Goal: Transaction & Acquisition: Purchase product/service

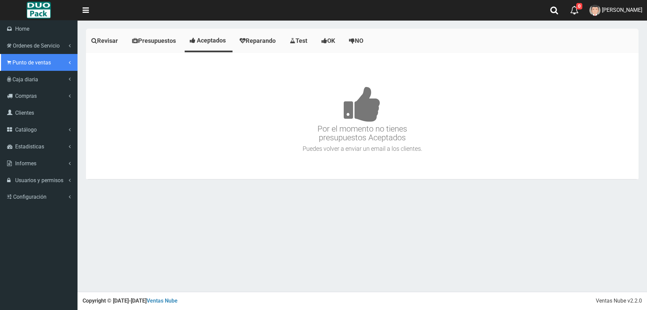
click at [15, 61] on span "Punto de ventas" at bounding box center [31, 62] width 38 height 6
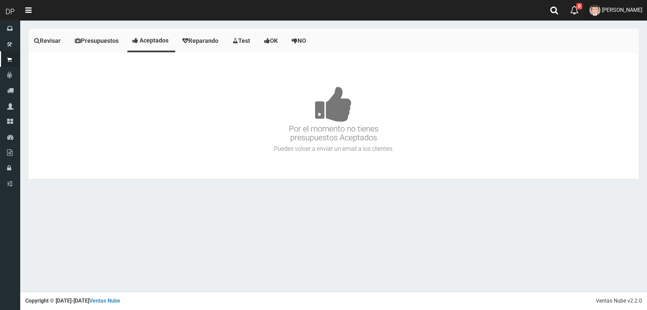
click at [617, 8] on span "DAIANA PECHMANN" at bounding box center [622, 10] width 40 height 6
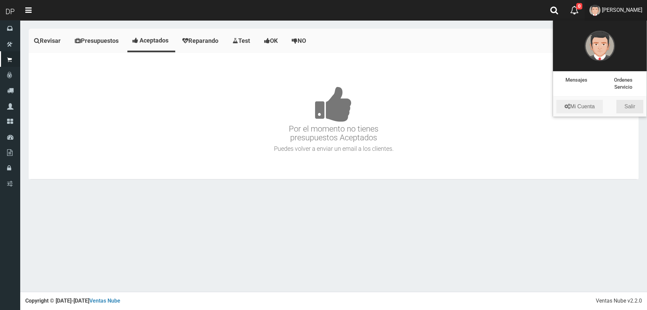
click at [631, 107] on link "Salir" at bounding box center [629, 106] width 27 height 13
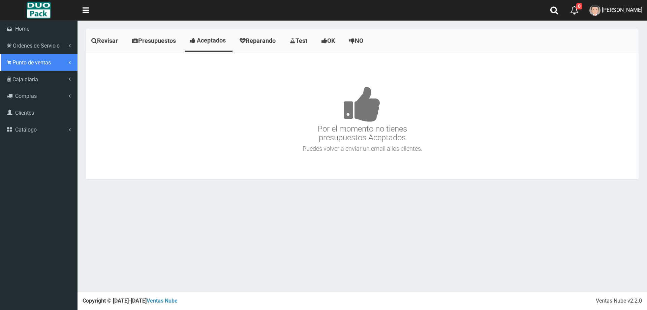
click at [40, 60] on span "Punto de ventas" at bounding box center [31, 62] width 38 height 6
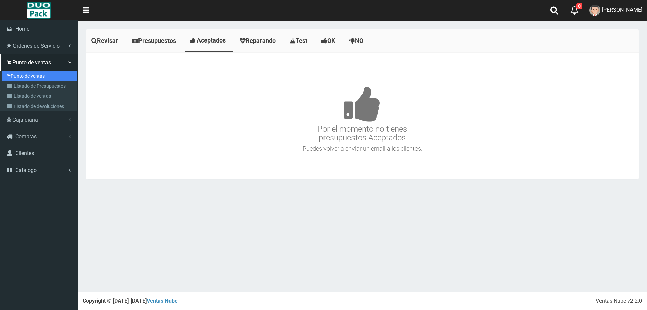
click at [49, 73] on link "Punto de ventas" at bounding box center [39, 76] width 75 height 10
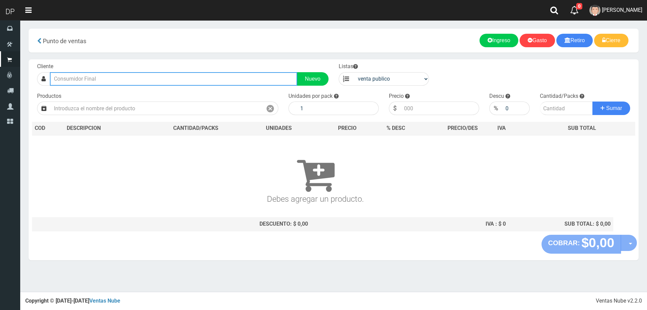
click at [144, 84] on input "text" at bounding box center [173, 78] width 247 height 13
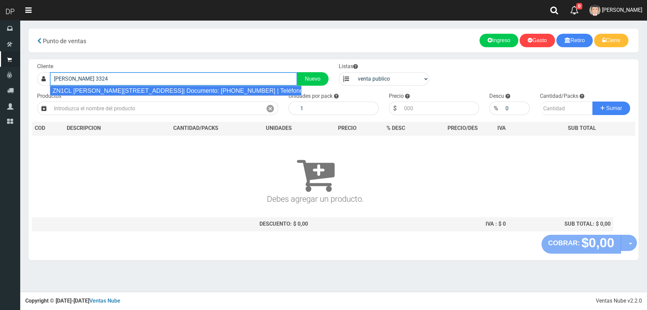
click at [160, 91] on div "ZN1CL AVELLANEDA 3324 (VIRREYES)| Documento: 3324444444444444444 | Teléfono:" at bounding box center [176, 91] width 252 height 10
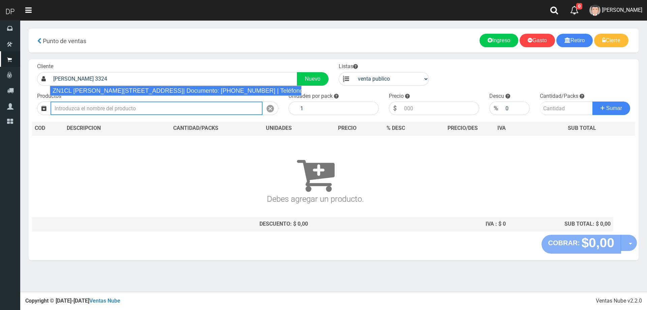
type input "ZN1CL AVELLANEDA 3324 (VIRREYES)| Documento: 3324444444444444444 | Teléfono:"
select select "2"
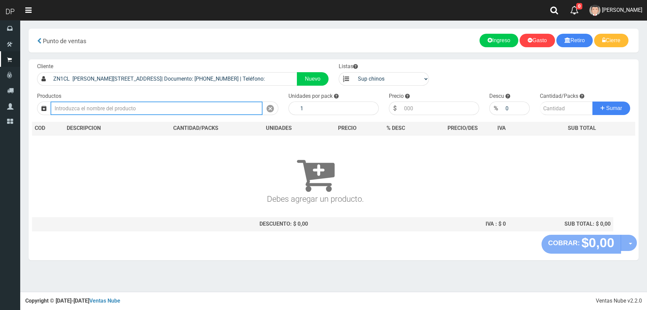
click at [135, 110] on input "text" at bounding box center [157, 107] width 212 height 13
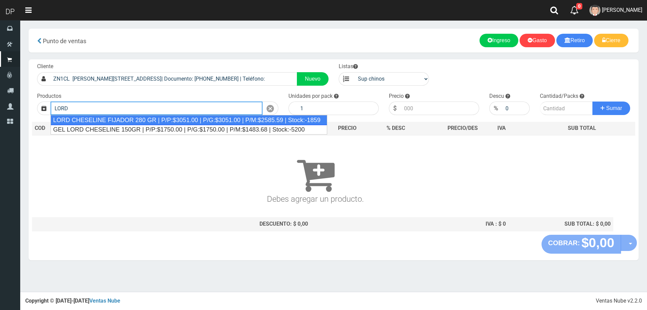
click at [137, 122] on div "LORD CHESELINE FIJADOR 280 GR | P/P:$3051.00 | P/G:$3051.00 | P/M:$2585.59 | St…" at bounding box center [189, 120] width 277 height 10
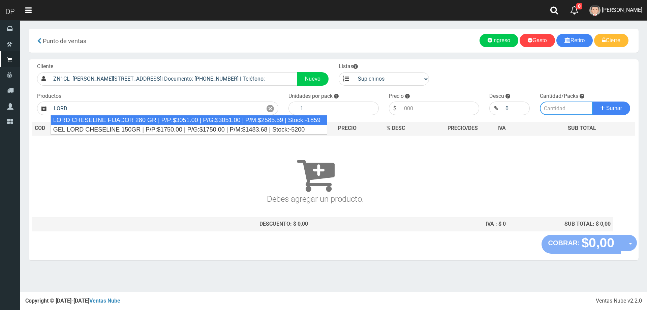
type input "LORD CHESELINE FIJADOR 280 GR | P/P:$3051.00 | P/G:$3051.00 | P/M:$2585.59 | St…"
type input "6"
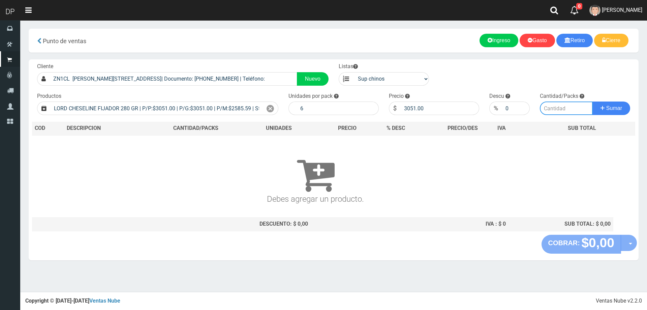
click at [567, 110] on input "number" at bounding box center [566, 107] width 53 height 13
click at [439, 112] on input "3051.00" at bounding box center [440, 107] width 78 height 13
type input "3"
type input "2745"
type input "2745.90"
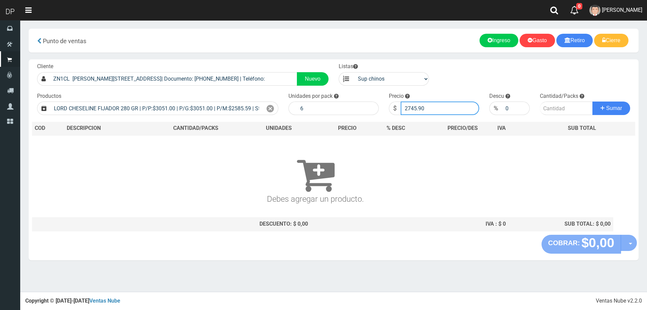
click at [592, 101] on button "Sumar" at bounding box center [611, 107] width 38 height 13
type input "1"
click at [592, 101] on button "Sumar" at bounding box center [611, 107] width 38 height 13
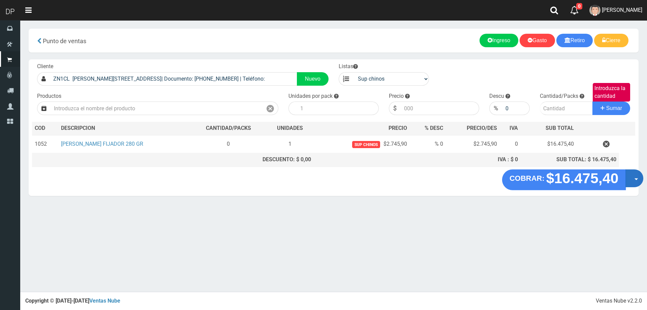
click at [628, 181] on button "Opciones" at bounding box center [634, 178] width 18 height 18
click at [619, 186] on link "Hacer Devolucion" at bounding box center [612, 179] width 60 height 15
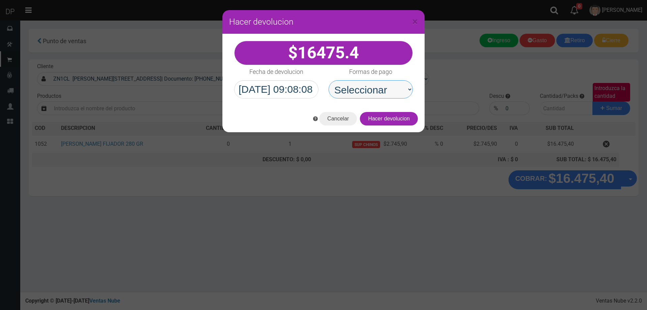
click at [396, 96] on select "Seleccionar Efectivo Tarjeta de Crédito Depósito Débito" at bounding box center [370, 89] width 84 height 18
select select "Efectivo"
click at [328, 80] on select "Seleccionar Efectivo Tarjeta de Crédito Depósito Débito" at bounding box center [370, 89] width 84 height 18
click at [397, 117] on button "Hacer devolucion" at bounding box center [389, 118] width 58 height 13
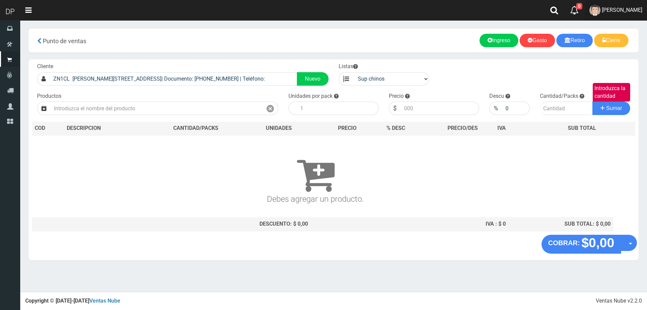
click at [635, 3] on link "AXELL MOYA" at bounding box center [615, 10] width 62 height 21
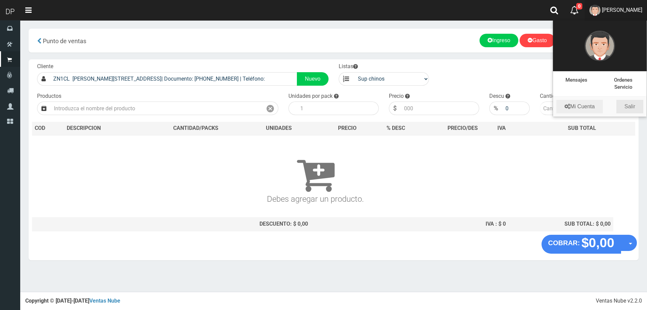
click at [632, 103] on link "Salir" at bounding box center [629, 106] width 27 height 13
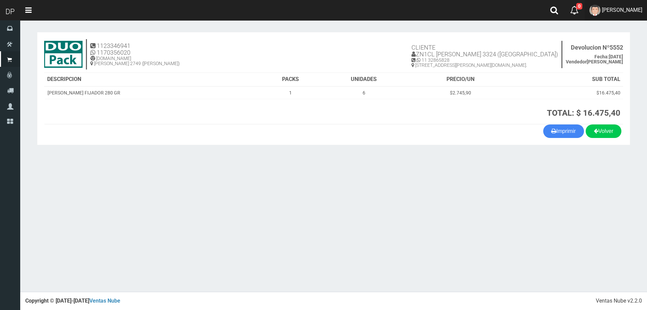
click at [638, 7] on span "[PERSON_NAME]" at bounding box center [622, 10] width 40 height 6
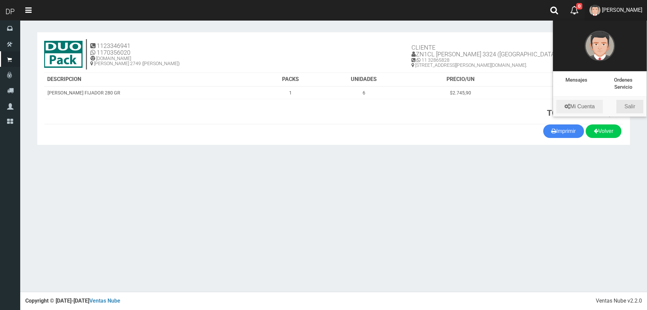
click at [633, 106] on link "Salir" at bounding box center [629, 106] width 27 height 13
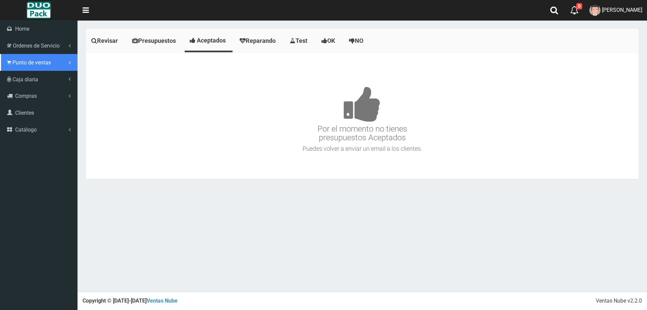
click at [11, 57] on link "Punto de ventas" at bounding box center [38, 62] width 77 height 17
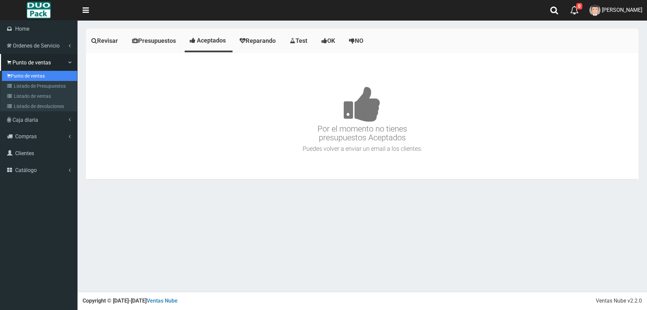
click at [50, 73] on link "Punto de ventas" at bounding box center [39, 76] width 75 height 10
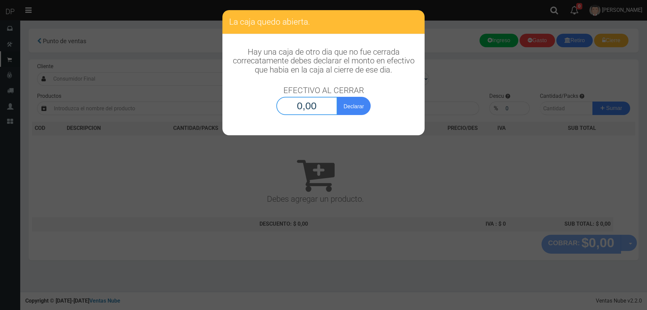
click at [295, 105] on input "0,00" at bounding box center [306, 106] width 61 height 18
type input "1,00"
click at [337, 97] on button "Declarar" at bounding box center [354, 106] width 34 height 18
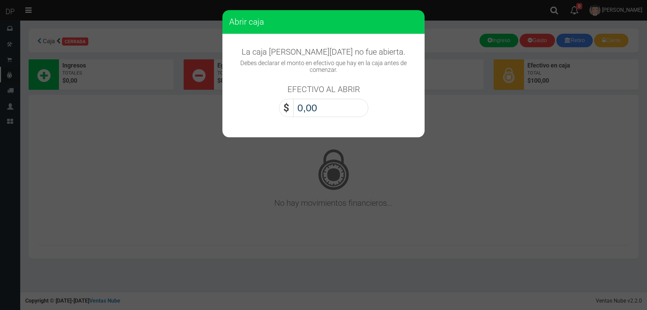
click at [336, 104] on input "0,00" at bounding box center [330, 108] width 75 height 18
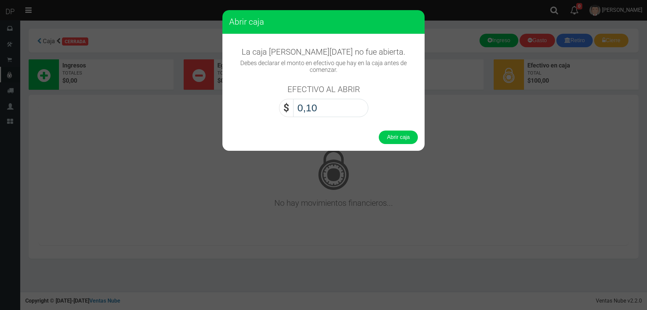
type input "1,00"
click at [379, 130] on button "Abrir caja" at bounding box center [398, 136] width 39 height 13
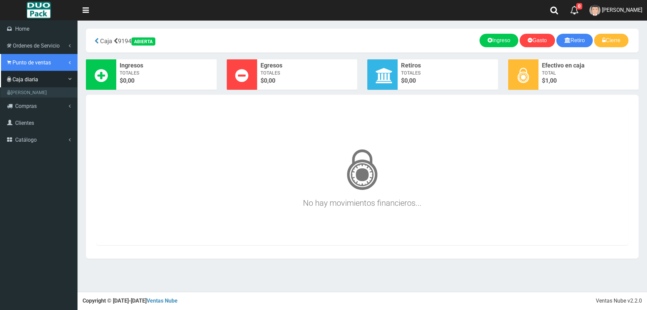
click at [33, 66] on link "Punto de ventas" at bounding box center [38, 62] width 77 height 17
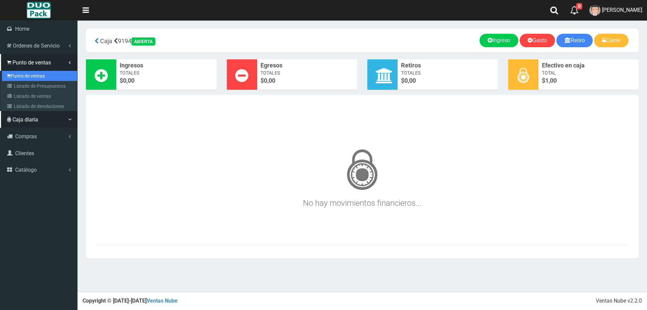
click at [36, 77] on link "Punto de ventas" at bounding box center [39, 76] width 75 height 10
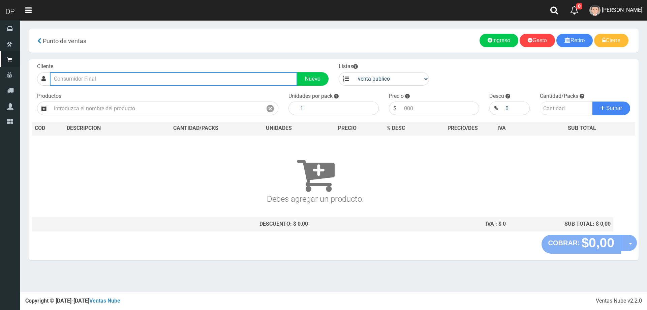
click at [93, 79] on input "text" at bounding box center [173, 78] width 247 height 13
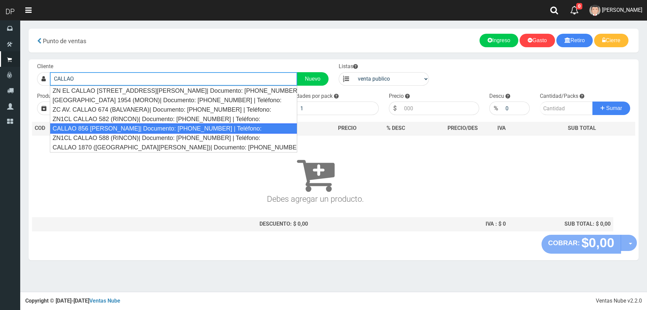
click at [104, 130] on div "CALLAO 856 [PERSON_NAME]| Documento: [PHONE_NUMBER] | Teléfono:" at bounding box center [173, 128] width 247 height 10
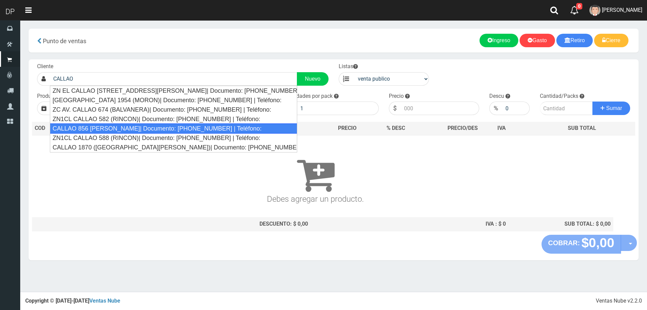
type input "CALLAO 856 [PERSON_NAME]| Documento: [PHONE_NUMBER] | Teléfono:"
select select "2"
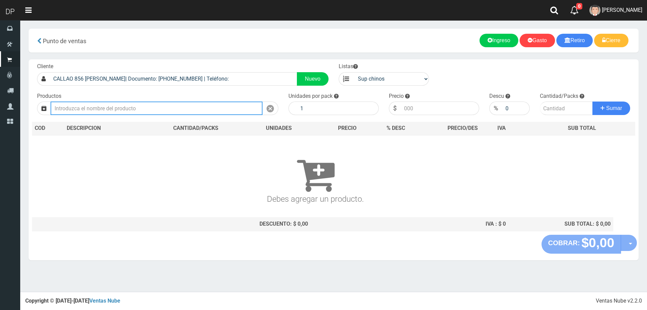
click at [113, 109] on input "text" at bounding box center [157, 107] width 212 height 13
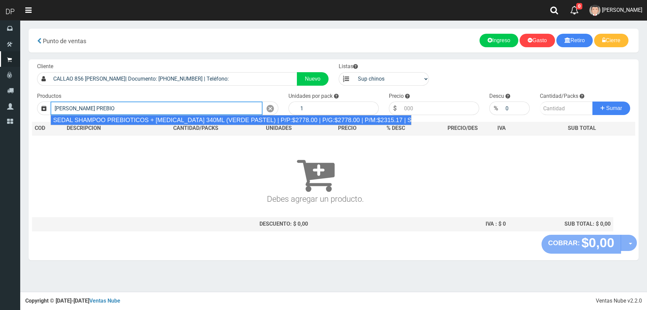
click at [189, 120] on div "SEDAL SHAMPOO PREBIOTICOS + [MEDICAL_DATA] 340ML (VERDE PASTEL) | P/P:$2778.00 …" at bounding box center [231, 120] width 361 height 10
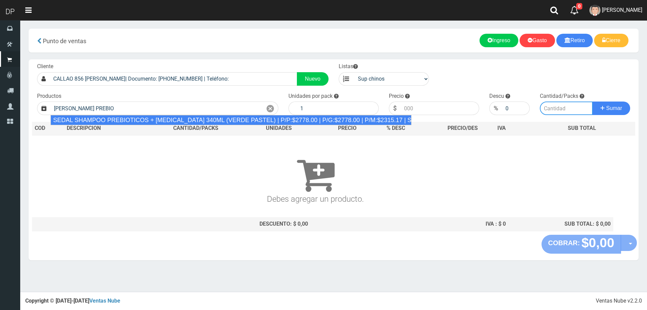
type input "SEDAL SHAMPOO PREBIOTICOS + [MEDICAL_DATA] 340ML (VERDE PASTEL) | P/P:$2778.00 …"
type input "12"
type input "2778.00"
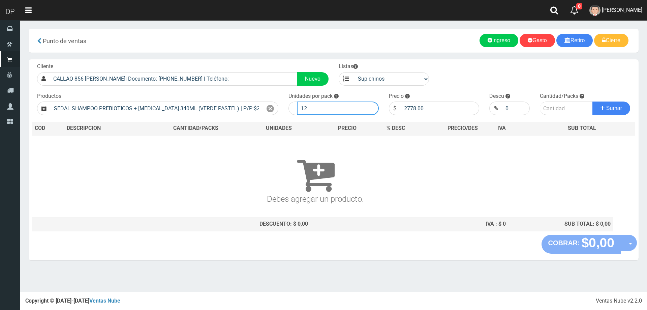
click at [324, 110] on input "12" at bounding box center [338, 107] width 82 height 13
type input "1"
type input "6"
type input "2500"
type input "6"
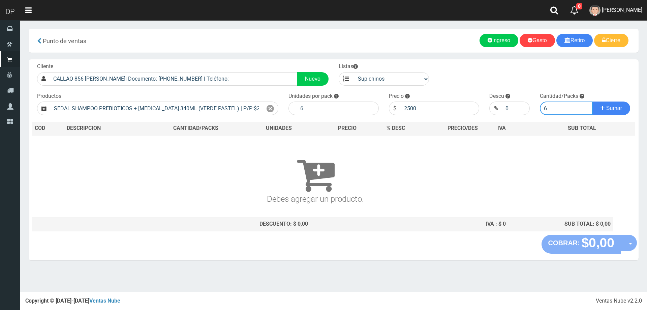
click at [592, 101] on button "Sumar" at bounding box center [611, 107] width 38 height 13
type input "1"
click at [592, 101] on button "Sumar" at bounding box center [611, 107] width 38 height 13
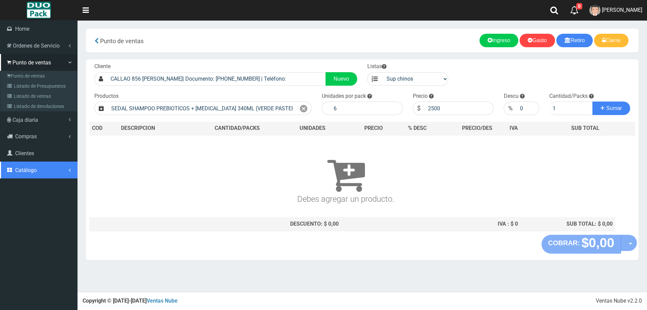
click at [24, 166] on link "Catálogo" at bounding box center [38, 169] width 77 height 17
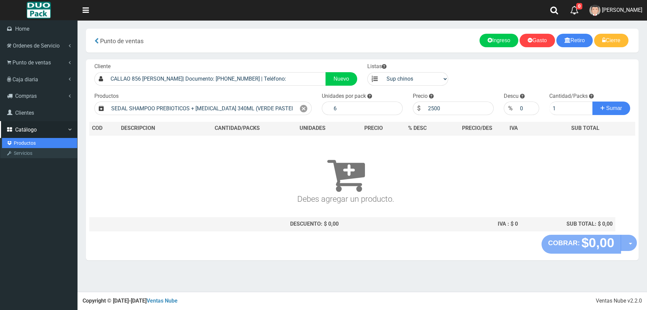
click at [30, 143] on link "Productos" at bounding box center [39, 143] width 75 height 10
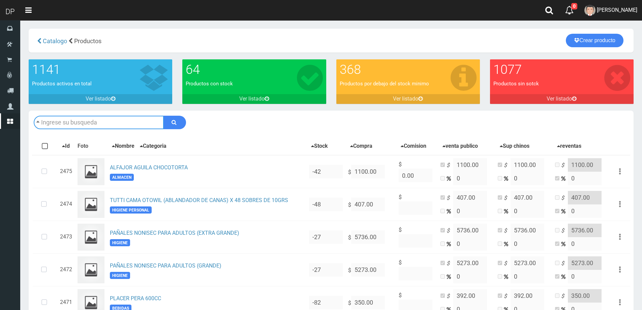
click at [120, 122] on input "text" at bounding box center [99, 122] width 130 height 13
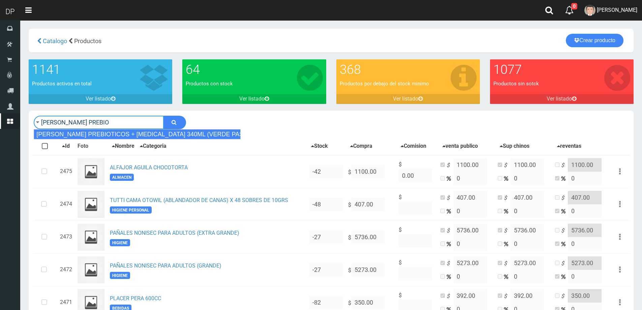
click at [126, 133] on div "[PERSON_NAME] PREBIOTICOS + [MEDICAL_DATA] 340ML (VERDE PASTEL)" at bounding box center [137, 134] width 207 height 10
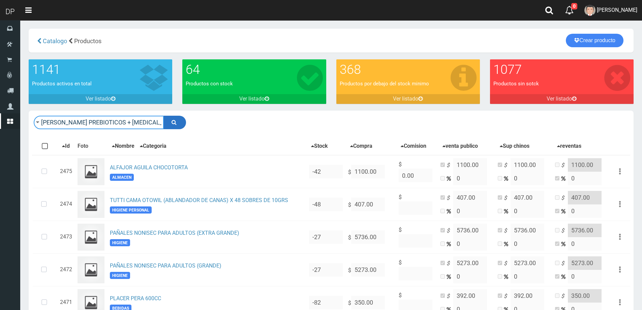
type input "[PERSON_NAME] PREBIOTICOS + [MEDICAL_DATA] 340ML (VERDE PASTEL)"
click at [178, 121] on button "submit" at bounding box center [174, 122] width 23 height 13
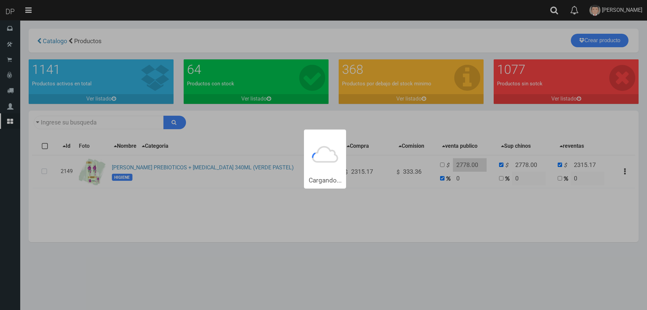
type input "SEDAL SHAMPOO+PREBIOTICOS+++[MEDICAL_DATA]+340ML+(VERDE+PASTEL)"
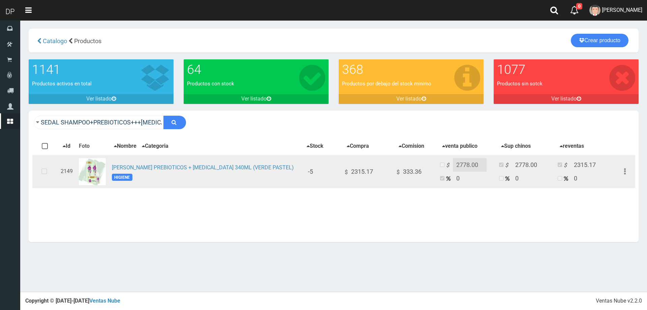
click at [45, 171] on icon at bounding box center [44, 171] width 18 height 22
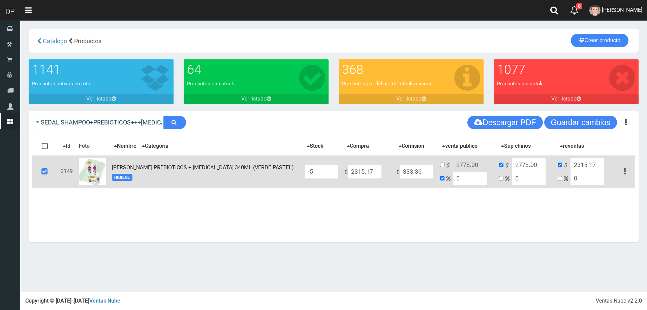
click at [312, 170] on input "-5" at bounding box center [322, 171] width 34 height 13
type input "-"
type input "7"
type input "6"
click at [572, 124] on button "Guardar cambios" at bounding box center [580, 122] width 73 height 13
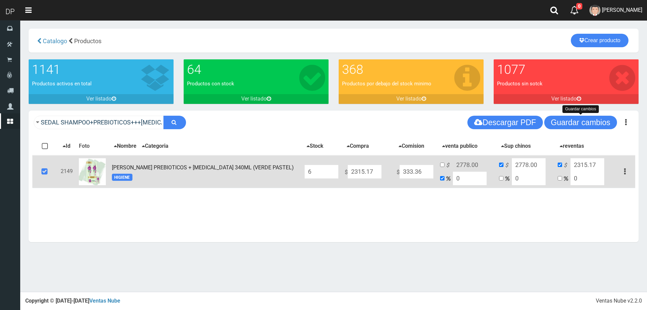
click at [46, 172] on icon at bounding box center [44, 171] width 18 height 22
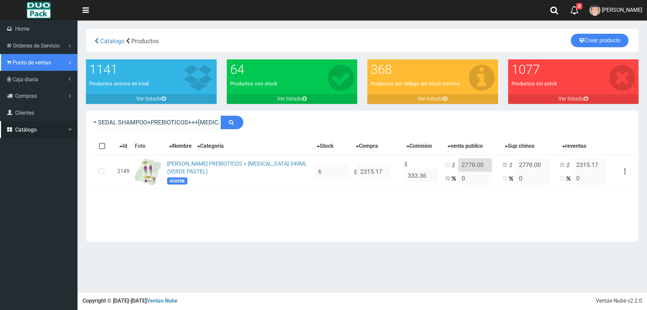
click at [19, 64] on span "Punto de ventas" at bounding box center [31, 62] width 38 height 6
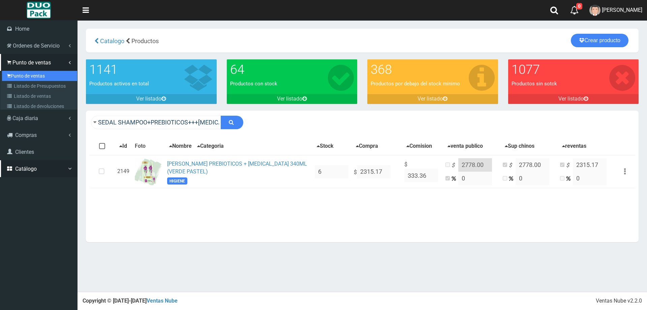
click at [35, 75] on link "Punto de ventas" at bounding box center [39, 76] width 75 height 10
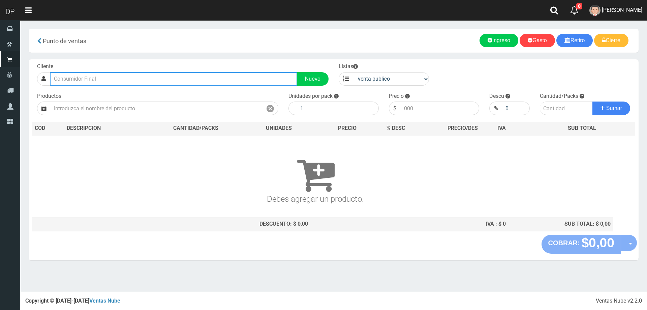
click at [96, 79] on input "text" at bounding box center [173, 78] width 247 height 13
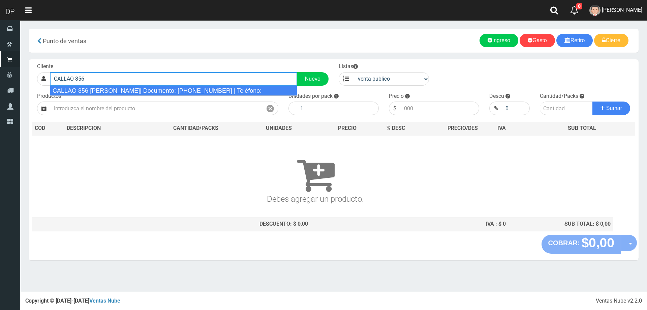
click at [109, 89] on div "CALLAO 856 RINCON DE MILBERG| Documento: 85666666666666666666 | Teléfono:" at bounding box center [173, 91] width 247 height 10
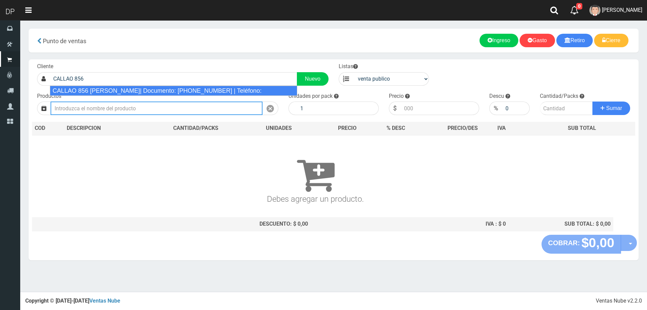
type input "CALLAO 856 RINCON DE MILBERG| Documento: 85666666666666666666 | Teléfono:"
select select "2"
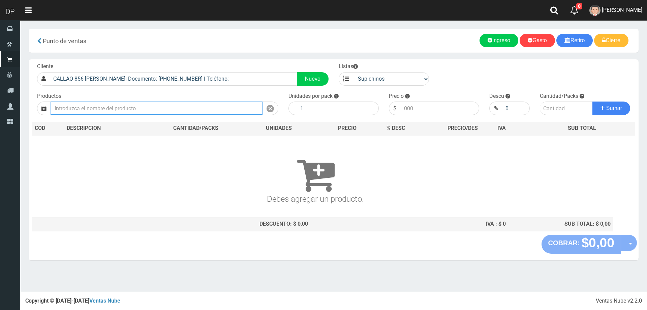
click at [110, 111] on input "text" at bounding box center [157, 107] width 212 height 13
type input "SHAMPOO SEDAL PRE"
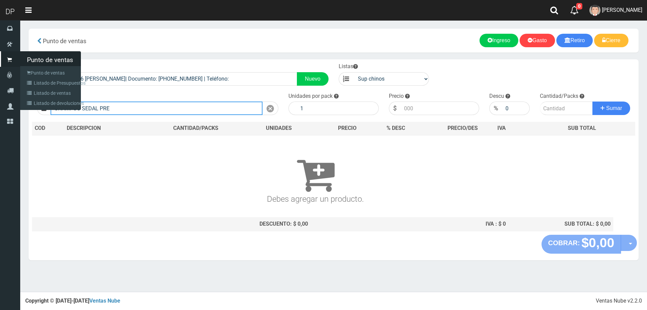
drag, startPoint x: 137, startPoint y: 113, endPoint x: 0, endPoint y: 74, distance: 142.1
click at [0, 75] on div "DP Toggle navigation 0 0" at bounding box center [323, 145] width 647 height 291
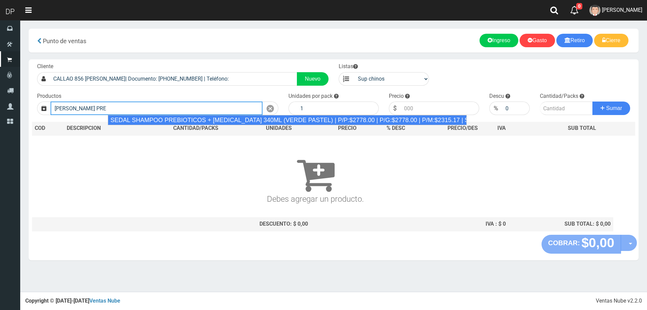
click at [309, 121] on div "SEDAL SHAMPOO PREBIOTICOS + BIOTINA 340ML (VERDE PASTEL) | P/P:$2778.00 | P/G:$…" at bounding box center [287, 120] width 359 height 10
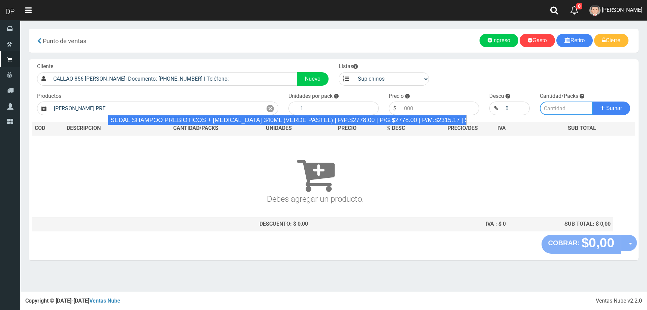
type input "SEDAL SHAMPOO PREBIOTICOS + BIOTINA 340ML (VERDE PASTEL) | P/P:$2778.00 | P/G:$…"
type input "12"
type input "2778.00"
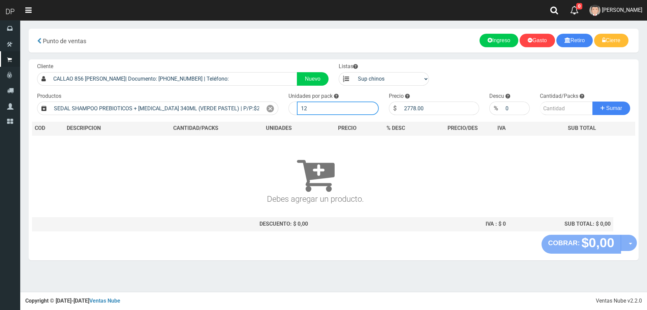
click at [316, 111] on input "12" at bounding box center [338, 107] width 82 height 13
type input "1"
type input "6"
click at [592, 101] on button "Sumar" at bounding box center [611, 107] width 38 height 13
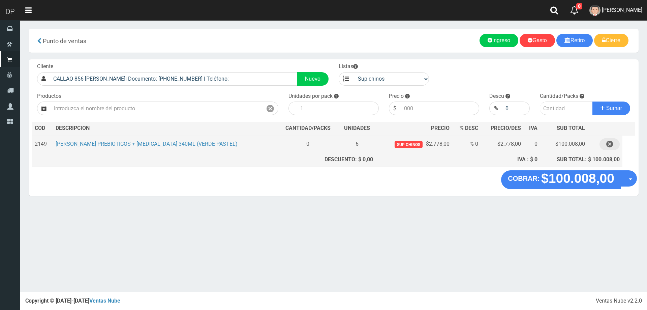
click at [611, 144] on icon "button" at bounding box center [609, 144] width 7 height 12
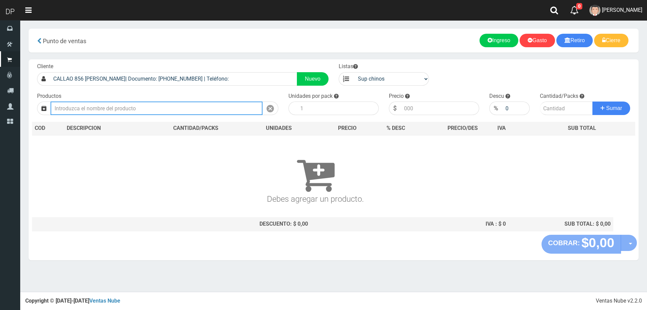
click at [163, 108] on input "text" at bounding box center [157, 107] width 212 height 13
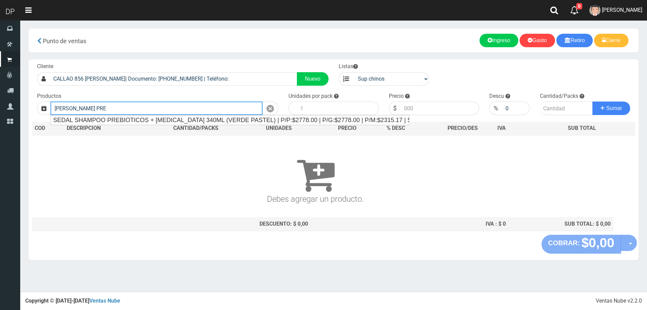
click at [169, 115] on ul "SEDAL SHAMPOO PREBIOTICOS + BIOTINA 340ML (VERDE PASTEL) | P/P:$2778.00 | P/G:$…" at bounding box center [230, 120] width 359 height 10
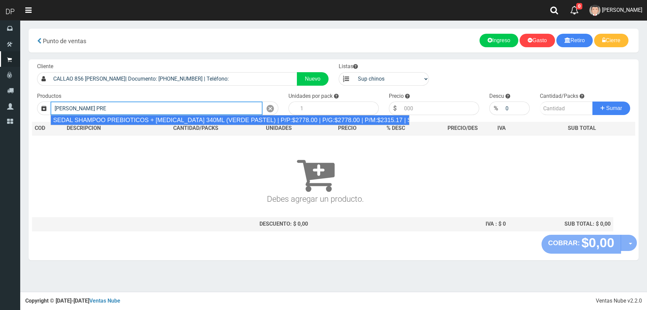
click at [169, 118] on div "SEDAL SHAMPOO PREBIOTICOS + BIOTINA 340ML (VERDE PASTEL) | P/P:$2778.00 | P/G:$…" at bounding box center [230, 120] width 359 height 10
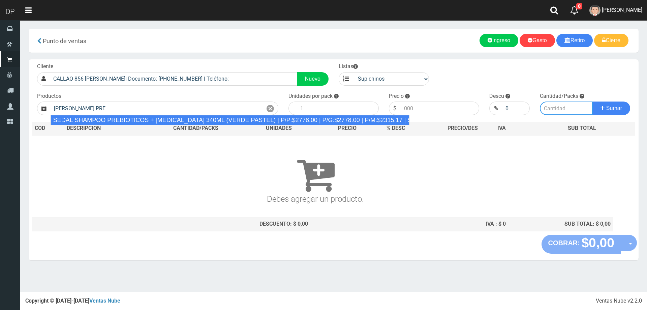
type input "SEDAL SHAMPOO PREBIOTICOS + BIOTINA 340ML (VERDE PASTEL) | P/P:$2778.00 | P/G:$…"
type input "12"
type input "2778.00"
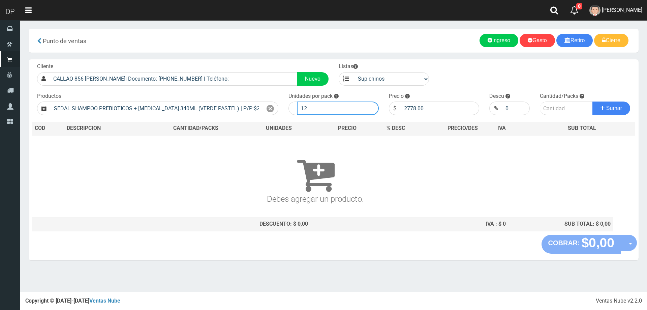
click at [329, 109] on input "12" at bounding box center [338, 107] width 82 height 13
type input "1"
type input "6"
type input "2500"
type input "1"
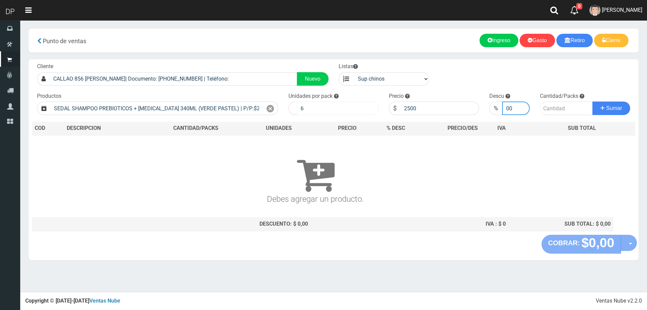
type input "0"
type input "1"
click at [592, 101] on button "Sumar" at bounding box center [611, 107] width 38 height 13
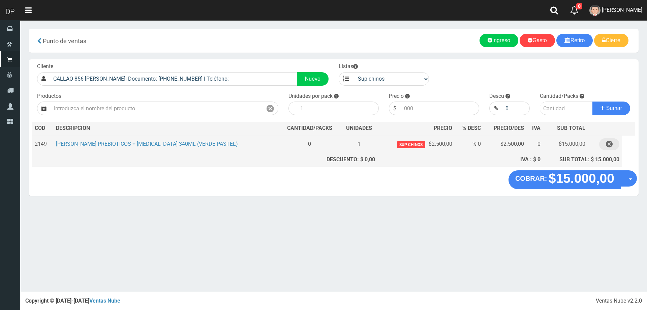
click at [609, 142] on icon "button" at bounding box center [609, 144] width 7 height 12
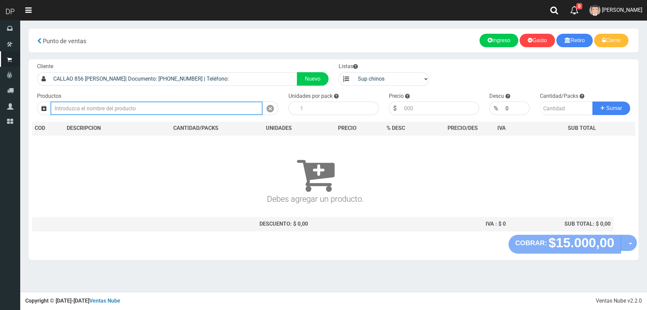
click at [114, 111] on input "text" at bounding box center [157, 107] width 212 height 13
click at [116, 110] on input "SEDAL SHAMPOO" at bounding box center [157, 107] width 212 height 13
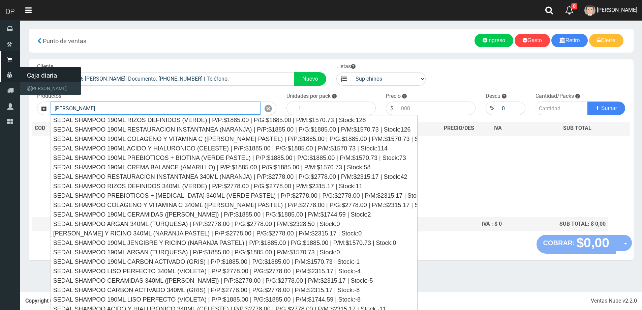
drag, startPoint x: 58, startPoint y: 112, endPoint x: 0, endPoint y: 112, distance: 58.3
click at [0, 112] on div "DP Toggle navigation 0 0" at bounding box center [321, 145] width 642 height 291
click at [207, 108] on input "SEDAL SHAMPOO" at bounding box center [156, 107] width 210 height 13
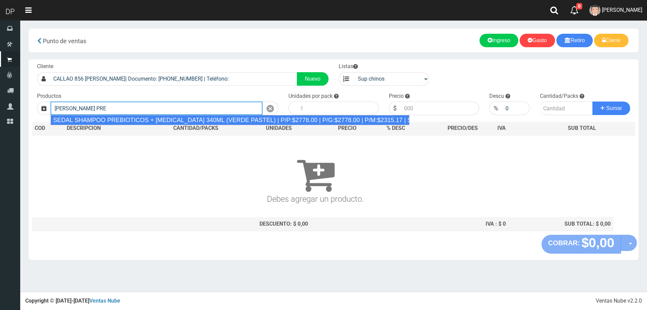
click at [243, 120] on div "SEDAL SHAMPOO PREBIOTICOS + BIOTINA 340ML (VERDE PASTEL) | P/P:$2778.00 | P/G:$…" at bounding box center [230, 120] width 359 height 10
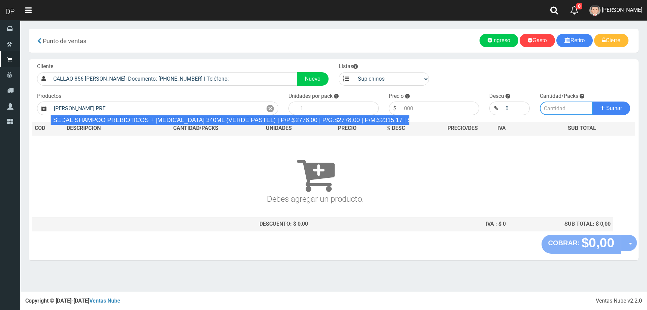
type input "SEDAL SHAMPOO PREBIOTICOS + BIOTINA 340ML (VERDE PASTEL) | P/P:$2778.00 | P/G:$…"
type input "12"
type input "2778.00"
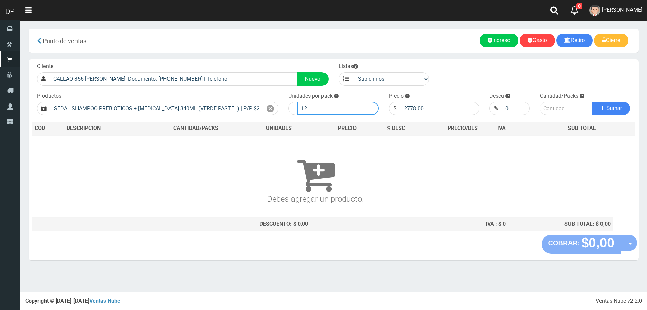
click at [318, 111] on input "12" at bounding box center [338, 107] width 82 height 13
type input "1"
type input "6"
type input "2500"
type input "2500.20"
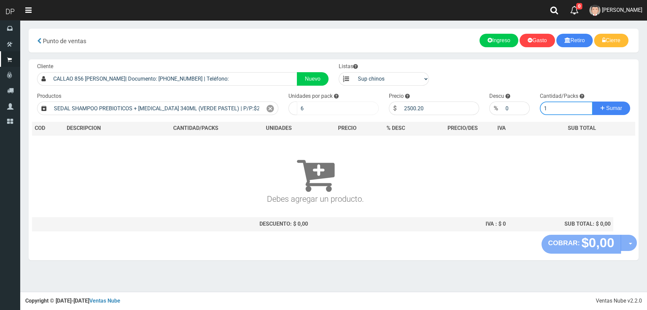
type input "1"
click at [592, 101] on button "Sumar" at bounding box center [611, 107] width 38 height 13
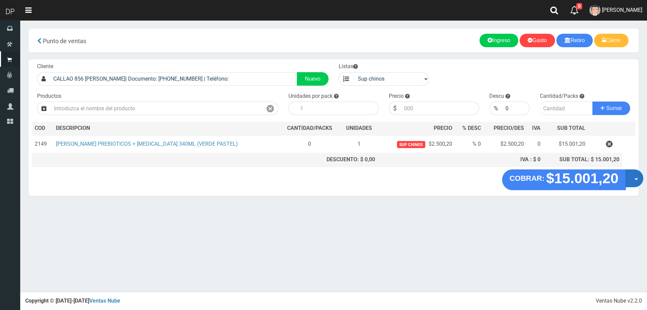
click at [634, 181] on button "Opciones" at bounding box center [634, 178] width 18 height 18
click at [627, 181] on link "Hacer Devolucion" at bounding box center [612, 179] width 60 height 15
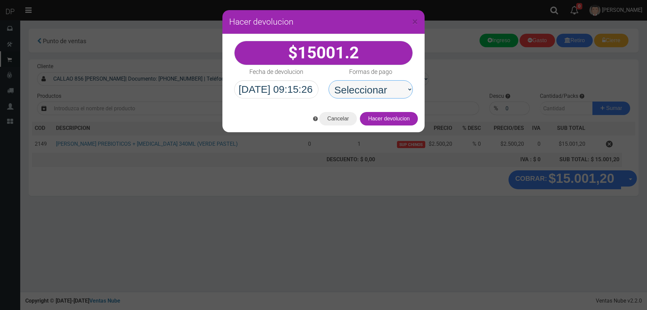
click at [378, 84] on select "Seleccionar Efectivo Tarjeta de Crédito Depósito Débito" at bounding box center [370, 89] width 84 height 18
select select "Efectivo"
click at [328, 80] on select "Seleccionar Efectivo Tarjeta de Crédito Depósito Débito" at bounding box center [370, 89] width 84 height 18
click at [395, 123] on button "Hacer devolucion" at bounding box center [389, 118] width 58 height 13
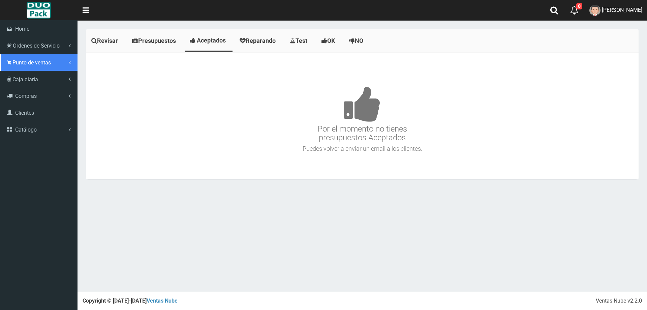
click at [29, 58] on link "Punto de ventas" at bounding box center [38, 62] width 77 height 17
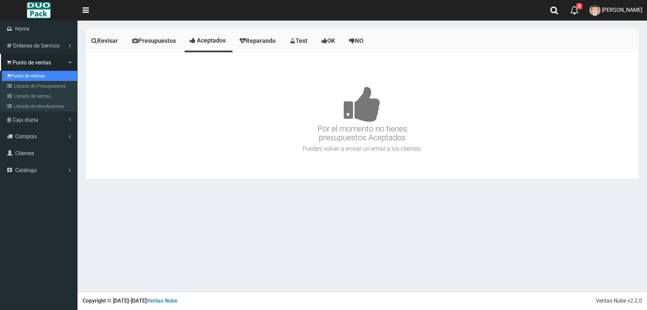
click at [37, 76] on link "Punto de ventas" at bounding box center [39, 76] width 75 height 10
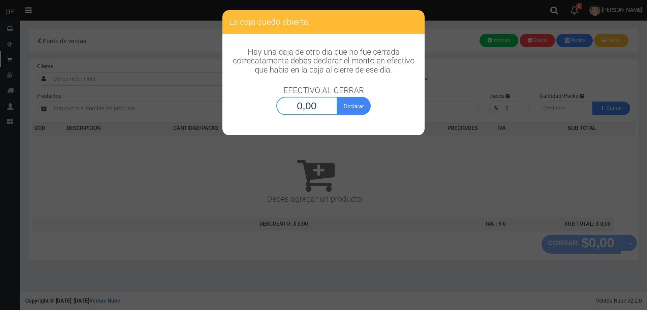
click at [307, 113] on input "0,00" at bounding box center [306, 106] width 61 height 18
type input "1,00"
click at [337, 97] on button "Declarar" at bounding box center [354, 106] width 34 height 18
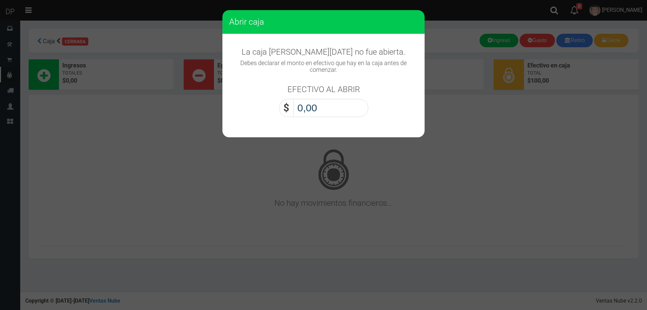
click at [302, 105] on input "0,00" at bounding box center [330, 108] width 75 height 18
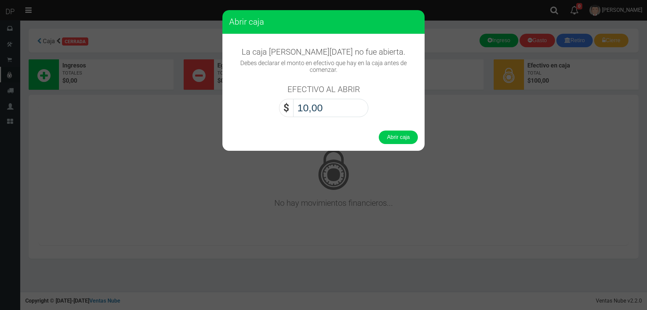
type input "1,00"
click at [379, 130] on button "Abrir caja" at bounding box center [398, 136] width 39 height 13
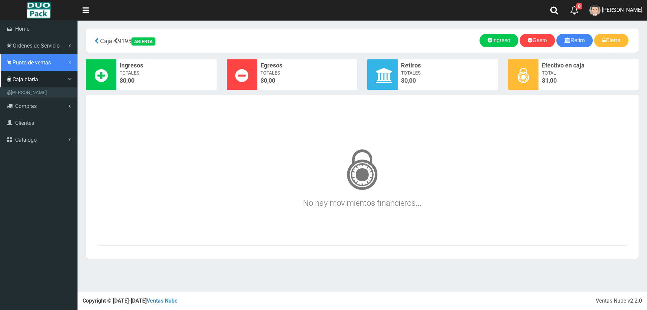
click at [29, 61] on span "Punto de ventas" at bounding box center [31, 62] width 38 height 6
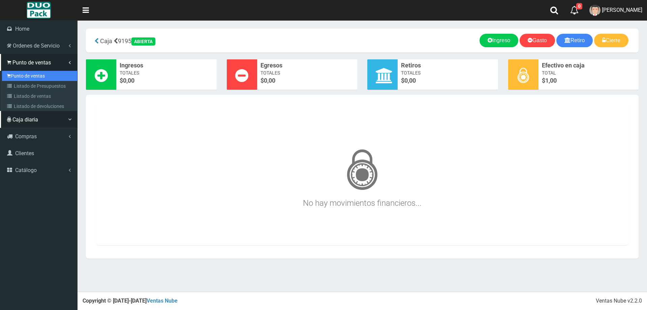
click at [33, 72] on link "Punto de ventas" at bounding box center [39, 76] width 75 height 10
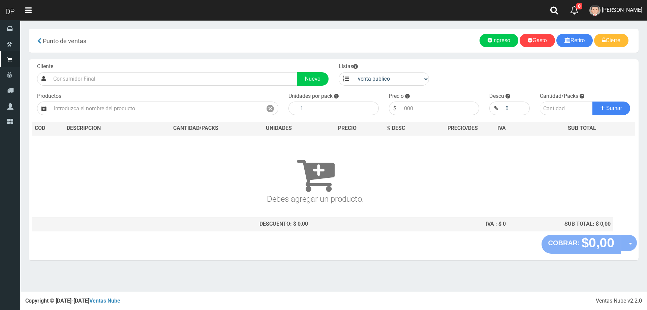
click at [64, 68] on div "Cliente Nuevo" at bounding box center [183, 74] width 302 height 23
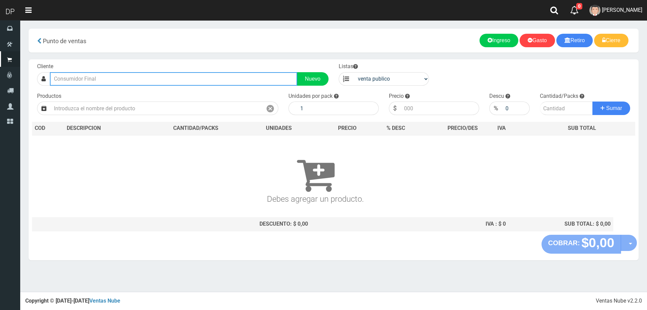
click at [68, 82] on input "text" at bounding box center [173, 78] width 247 height 13
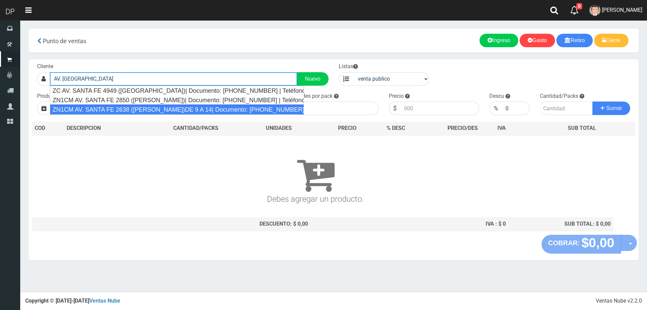
click at [151, 108] on div "ZN1CM AV. SANTA FE 2638 ([PERSON_NAME])DE 9 A 14| Documento: [PHONE_NUMBER] | T…" at bounding box center [177, 109] width 254 height 10
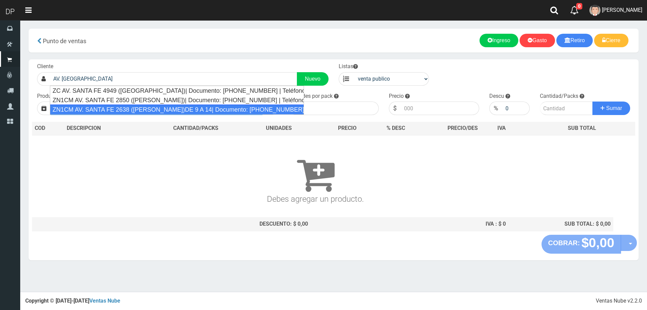
type input "ZN1CM AV. SANTA FE 2638 (MARTINEZ)DE 9 A 14| Documento: 99314955656 | Teléfono:"
select select "2"
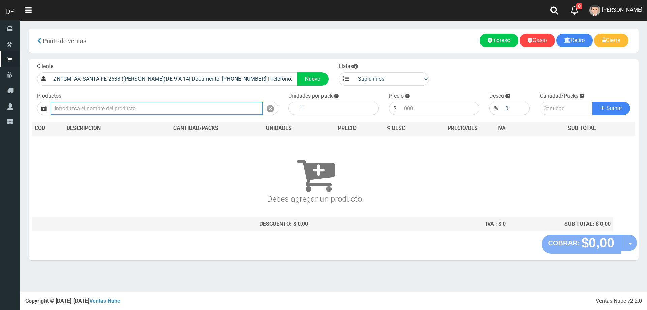
click at [151, 108] on input "text" at bounding box center [157, 107] width 212 height 13
click at [631, 8] on span "FABRIZIO DURE" at bounding box center [622, 10] width 40 height 6
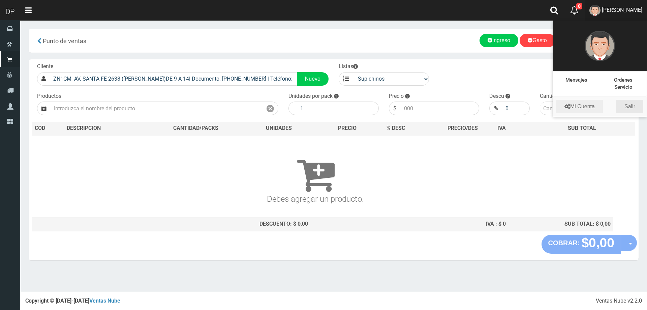
click at [635, 105] on link "Salir" at bounding box center [629, 106] width 27 height 13
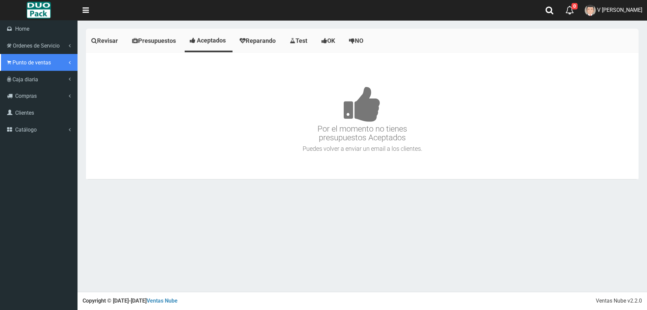
click at [21, 62] on span "Punto de ventas" at bounding box center [31, 62] width 38 height 6
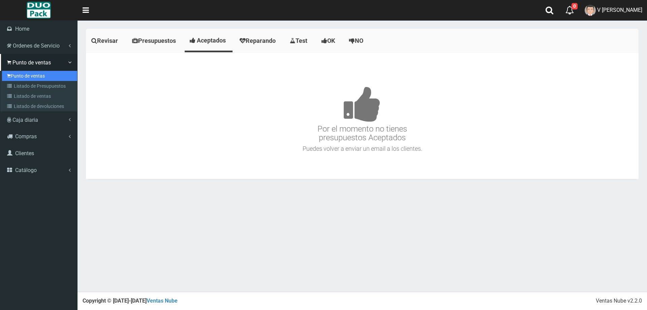
click at [29, 75] on link "Punto de ventas" at bounding box center [39, 76] width 75 height 10
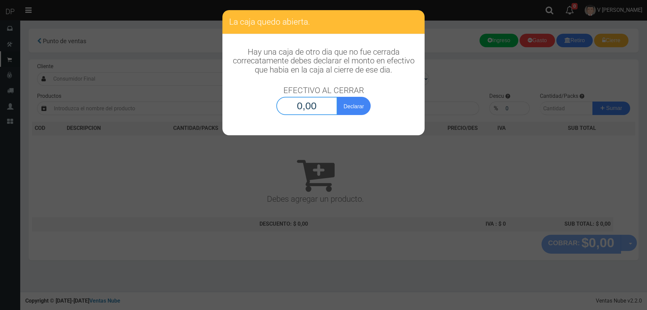
click at [317, 107] on input "0,00" at bounding box center [306, 106] width 61 height 18
type input "1,00"
click at [359, 104] on button "Declarar" at bounding box center [354, 106] width 34 height 18
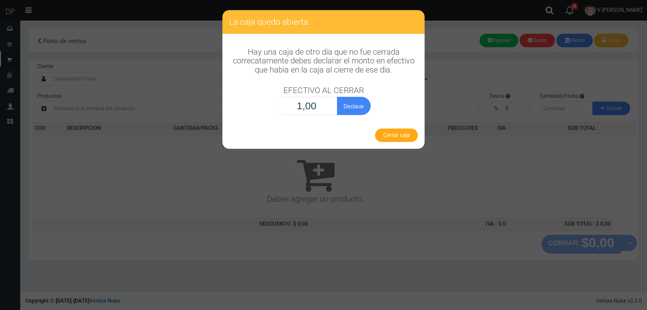
click at [404, 135] on button "Cerrar caja" at bounding box center [396, 134] width 43 height 13
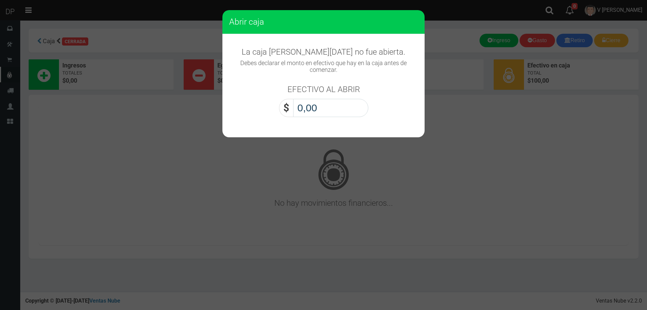
click at [338, 109] on input "0,00" at bounding box center [330, 108] width 75 height 18
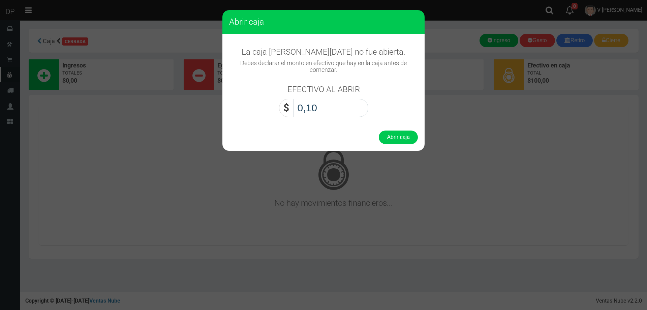
type input "1,00"
click at [379, 130] on button "Abrir caja" at bounding box center [398, 136] width 39 height 13
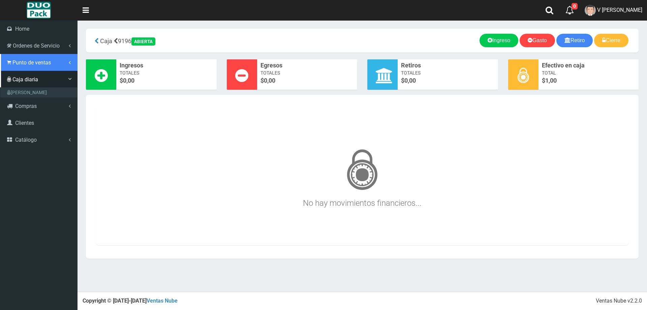
click at [46, 61] on span "Punto de ventas" at bounding box center [31, 62] width 38 height 6
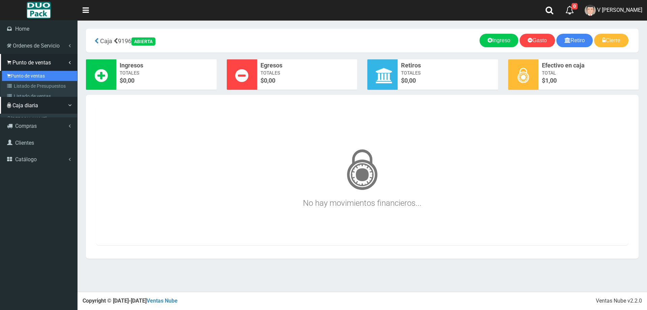
click at [47, 72] on link "Punto de ventas" at bounding box center [39, 76] width 75 height 10
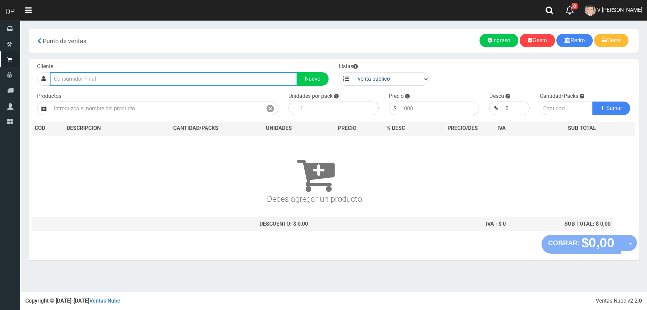
click at [150, 83] on input "text" at bounding box center [173, 78] width 247 height 13
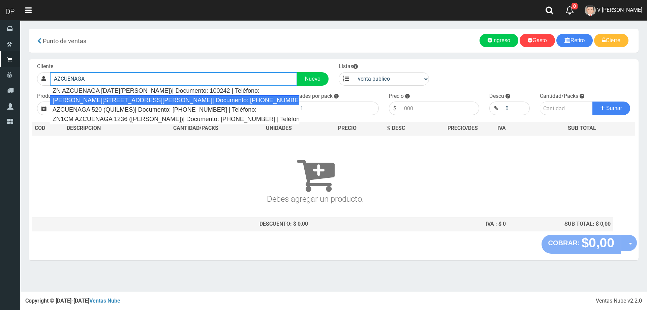
click at [169, 100] on div "Miguel de Azcuenaga 1236 (Vicente Lopez)| Documento: 1451210 | Teléfono:" at bounding box center [174, 100] width 249 height 10
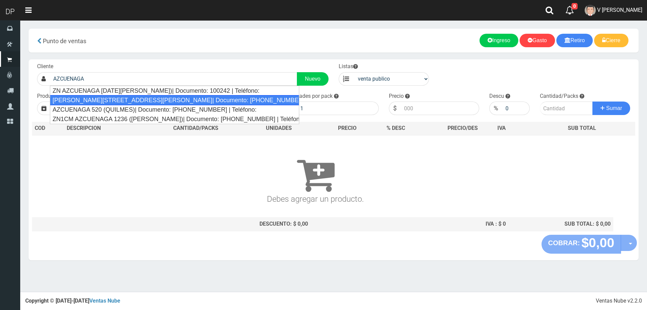
type input "Miguel de Azcuenaga 1236 (Vicente Lopez)| Documento: 1451210 | Teléfono:"
select select "2"
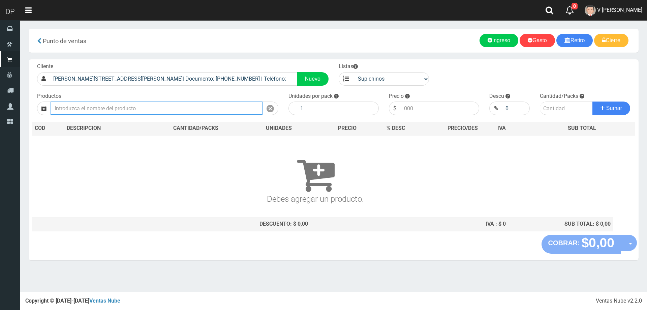
click at [146, 108] on input "text" at bounding box center [157, 107] width 212 height 13
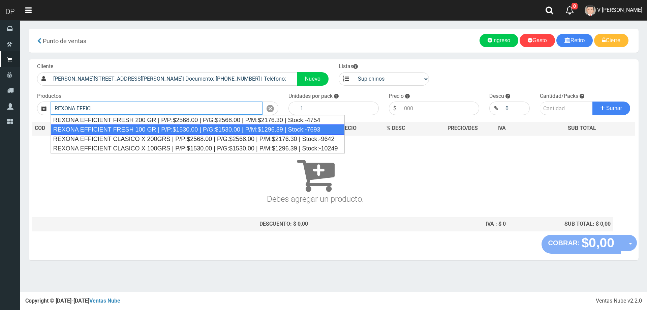
click at [151, 130] on div "REXONA EFFICIENT FRESH 100 GR | P/P:$1530.00 | P/G:$1530.00 | P/M:$1296.39 | St…" at bounding box center [198, 129] width 294 height 10
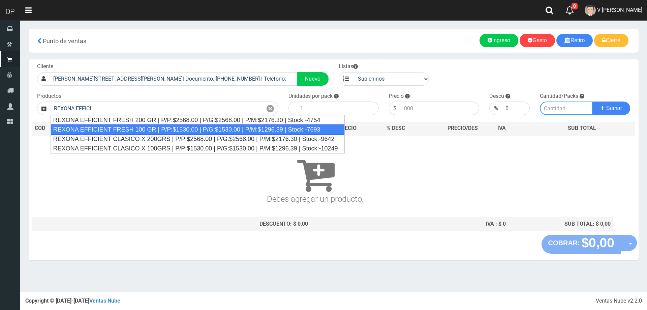
type input "REXONA EFFICIENT FRESH 100 GR | P/P:$1530.00 | P/G:$1530.00 | P/M:$1296.39 | St…"
type input "12"
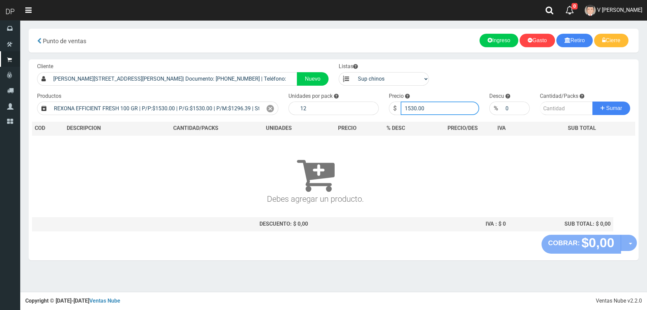
click at [442, 113] on input "1530.00" at bounding box center [440, 107] width 78 height 13
type input "1"
type input "1377"
type input "1377.00"
type input "1"
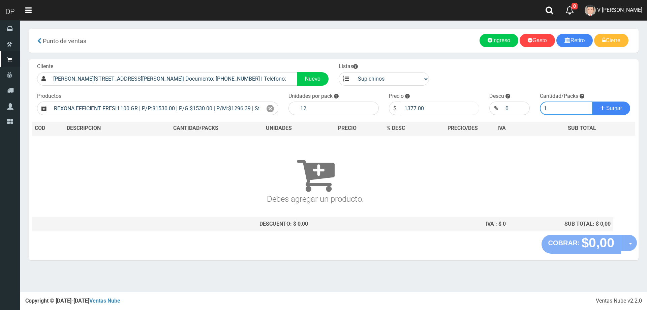
click at [592, 101] on button "Sumar" at bounding box center [611, 107] width 38 height 13
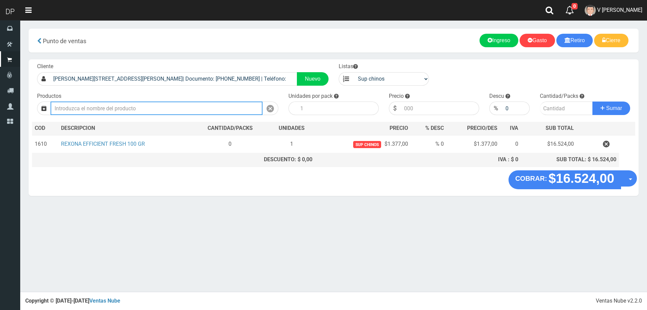
click at [145, 106] on input "text" at bounding box center [157, 107] width 212 height 13
type input "E"
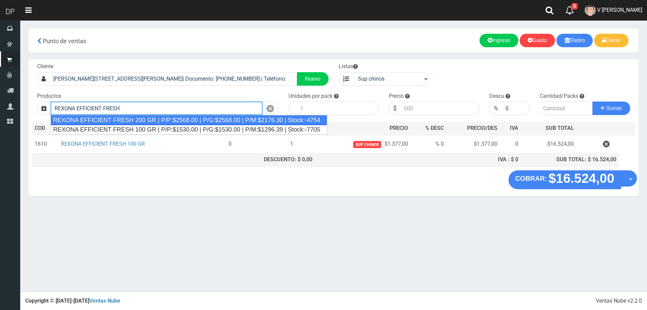
click at [160, 119] on div "REXONA EFFICIENT FRESH 200 GR | P/P:$2568.00 | P/G:$2568.00 | P/M:$2176.30 | St…" at bounding box center [189, 120] width 277 height 10
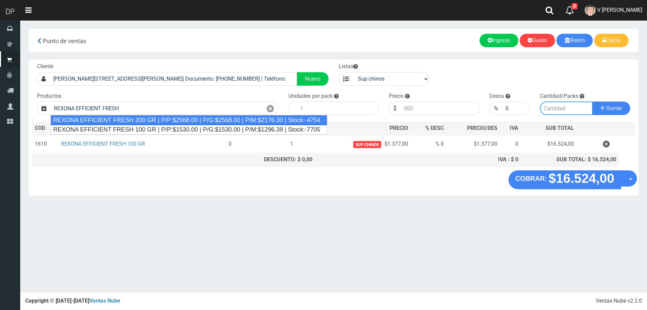
type input "REXONA EFFICIENT FRESH 200 GR | P/P:$2568.00 | P/G:$2568.00 | P/M:$2176.30 | St…"
type input "12"
type input "2568.00"
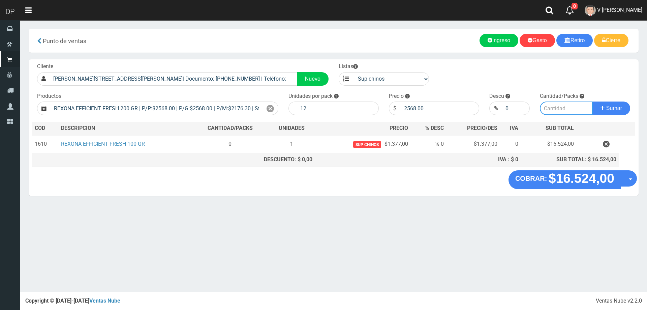
click at [543, 111] on input "number" at bounding box center [566, 107] width 53 height 13
type input "1"
click at [452, 105] on input "2568.00" at bounding box center [440, 107] width 78 height 13
type input "2"
type input "2311"
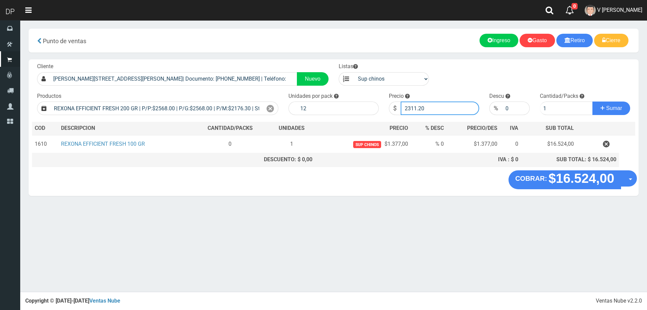
type input "2311.20"
click at [592, 101] on button "Sumar" at bounding box center [611, 107] width 38 height 13
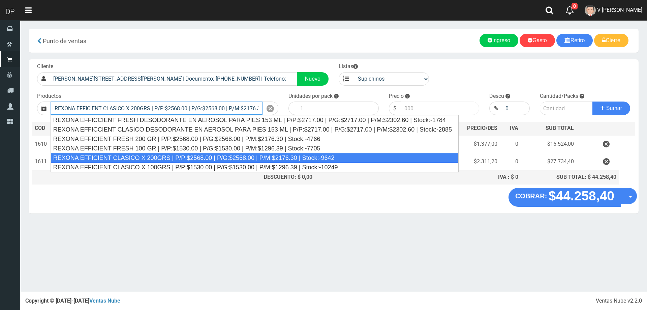
type input "REXONA EFFICIENT CLASICO X 200GRS | P/P:$2568.00 | P/G:$2568.00 | P/M:$2176.30 …"
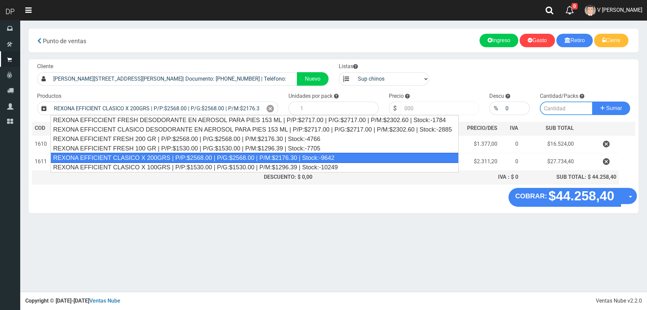
type input "12"
type input "2568.00"
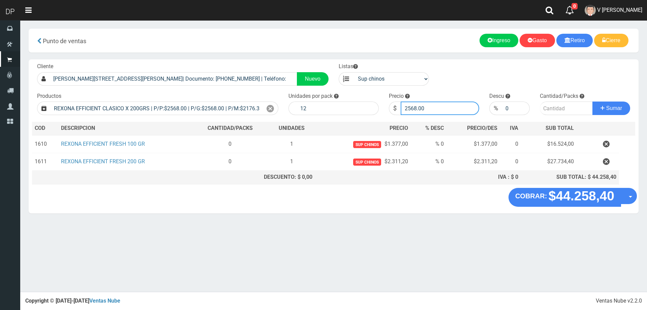
click at [452, 105] on input "2568.00" at bounding box center [440, 107] width 78 height 13
type input "2311"
type input "2311.20"
type input "1"
click at [622, 110] on button "Sumar" at bounding box center [611, 107] width 38 height 13
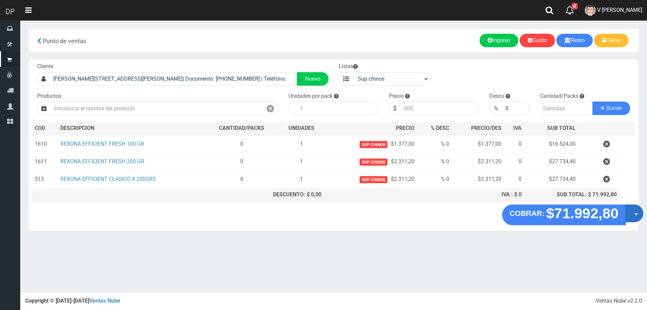
click at [633, 214] on button "Opciones" at bounding box center [634, 213] width 18 height 18
click at [630, 218] on link "Hacer Devolucion" at bounding box center [612, 215] width 60 height 15
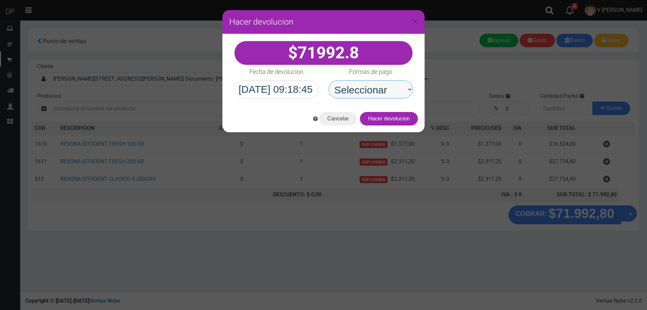
click at [373, 90] on select "Seleccionar Efectivo Tarjeta de Crédito Depósito Débito" at bounding box center [370, 89] width 84 height 18
select select "Efectivo"
click at [328, 80] on select "Seleccionar Efectivo Tarjeta de Crédito Depósito Débito" at bounding box center [370, 89] width 84 height 18
click at [388, 121] on button "Hacer devolucion" at bounding box center [389, 118] width 58 height 13
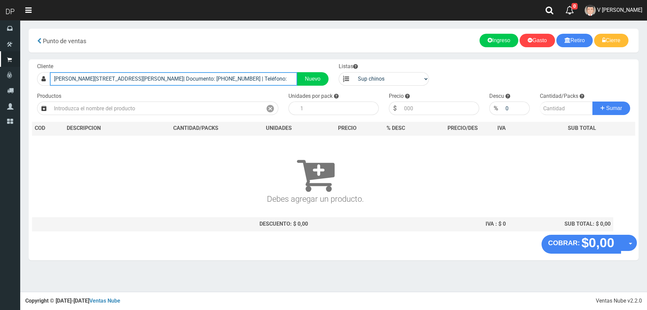
click at [211, 78] on input "Miguel de Azcuenaga 1236 (Vicente Lopez)| Documento: 1451210 | Teléfono:" at bounding box center [173, 78] width 247 height 13
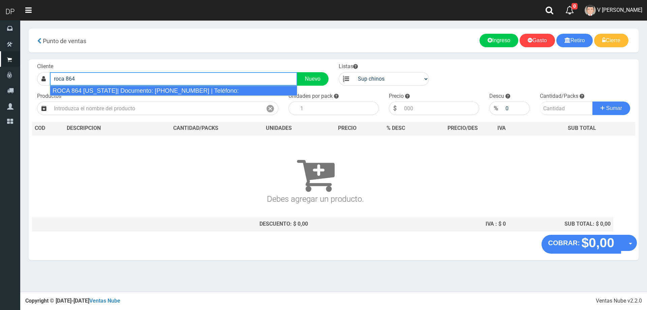
click at [203, 93] on div "ROCA 864 FLORIDA| Documento: 86444444444444 | Teléfono:" at bounding box center [173, 91] width 247 height 10
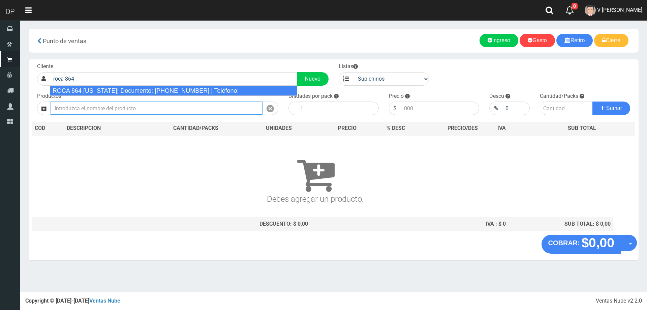
type input "ROCA 864 FLORIDA| Documento: 86444444444444 | Teléfono:"
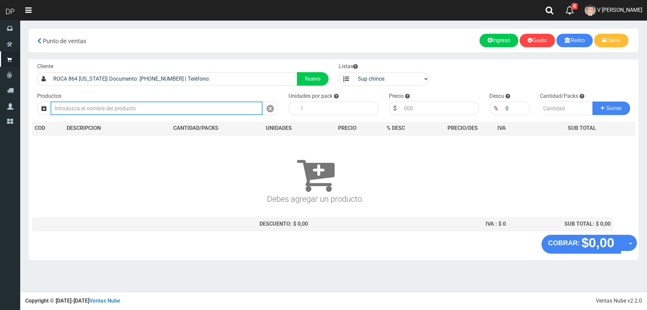
click at [138, 111] on input "text" at bounding box center [157, 107] width 212 height 13
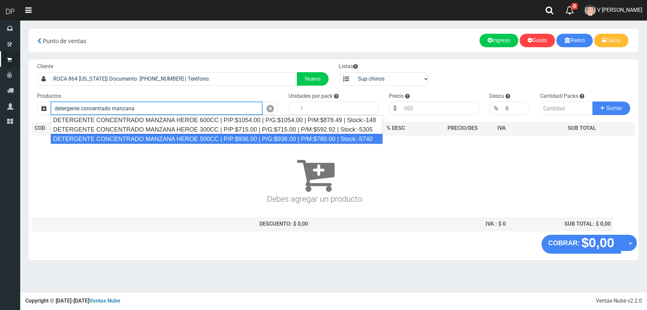
click at [216, 141] on div "DETERGENTE CONCENTRADO MANZANA HEROE 500CC | P/P:$936.00 | P/G:$936.00 | P/M:$7…" at bounding box center [217, 139] width 332 height 10
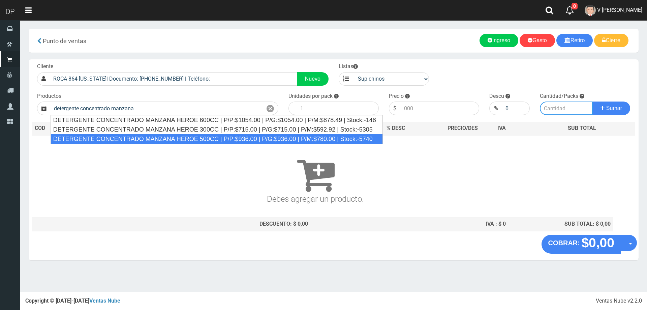
type input "DETERGENTE CONCENTRADO MANZANA HEROE 500CC | P/P:$936.00 | P/G:$936.00 | P/M:$7…"
type input "12"
type input "936.00"
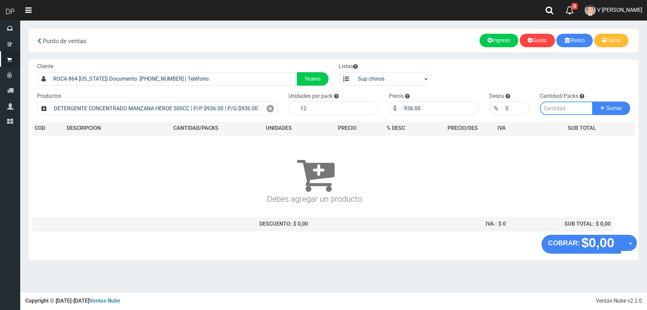
click at [564, 109] on input "number" at bounding box center [566, 107] width 53 height 13
type input "1"
click at [592, 101] on button "Sumar" at bounding box center [611, 107] width 38 height 13
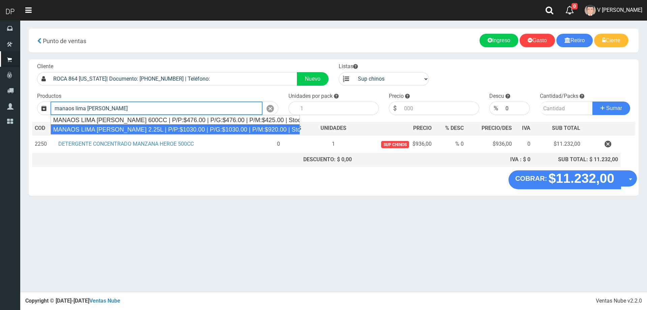
click at [153, 134] on li "MANAOS LIMA LIMON 2.25L | P/P:$1030.00 | P/G:$1030.00 | P/M:$920.00 | Stock:-49…" at bounding box center [175, 129] width 249 height 10
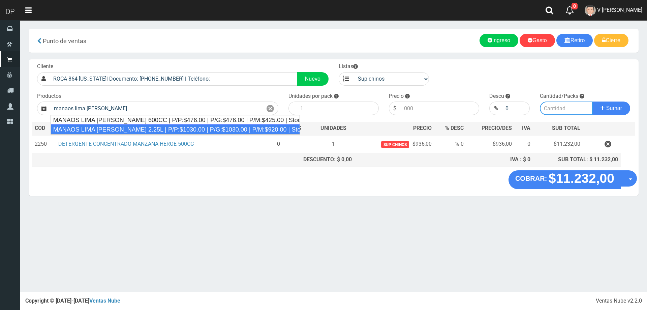
type input "MANAOS LIMA LIMON 2.25L | P/P:$1030.00 | P/G:$1030.00 | P/M:$920.00 | Stock:-49…"
type input "6"
type input "1030.00"
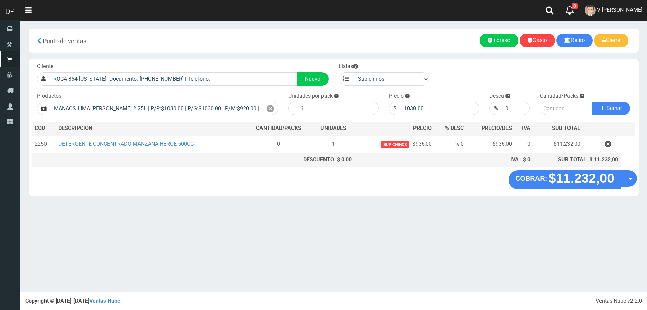
click at [560, 116] on div "Cliente ROCA 864 FLORIDA| Documento: 86444444444444 | Teléfono: Nuevo Listas ve…" at bounding box center [334, 114] width 610 height 111
click at [558, 112] on input "number" at bounding box center [566, 107] width 53 height 13
type input "3"
click at [592, 101] on button "Sumar" at bounding box center [611, 107] width 38 height 13
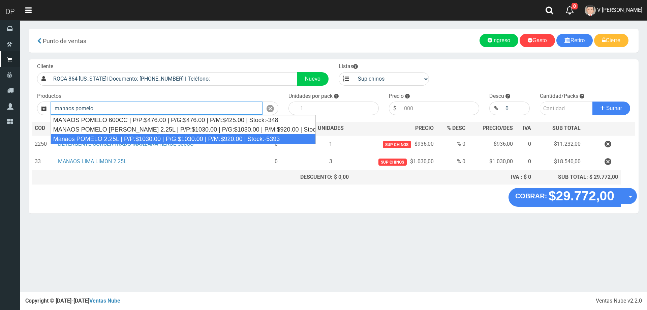
click at [144, 138] on div "Manaos POMELO 2.25L | P/P:$1030.00 | P/G:$1030.00 | P/M:$920.00 | Stock:-5393" at bounding box center [183, 139] width 265 height 10
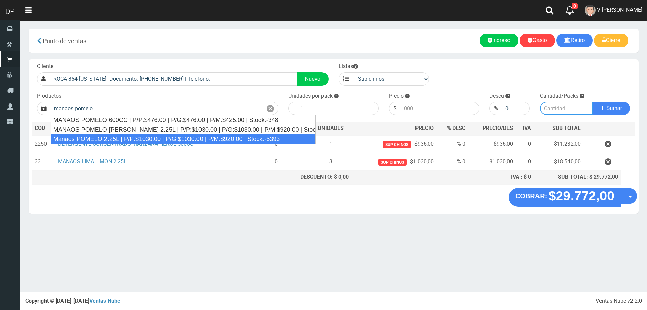
type input "Manaos POMELO 2.25L | P/P:$1030.00 | P/G:$1030.00 | P/M:$920.00 | Stock:-5393"
type input "6"
type input "1030.00"
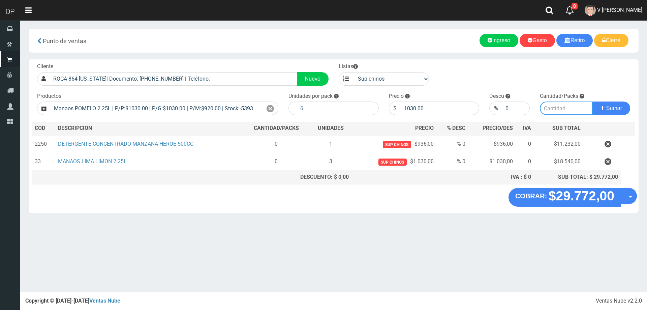
click at [565, 110] on input "number" at bounding box center [566, 107] width 53 height 13
type input "3"
click at [592, 101] on button "Sumar" at bounding box center [611, 107] width 38 height 13
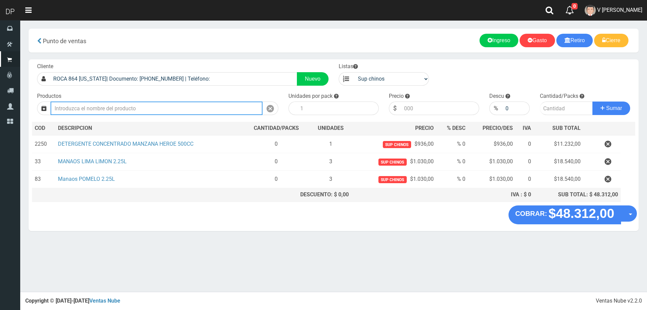
click at [105, 110] on input "text" at bounding box center [157, 107] width 212 height 13
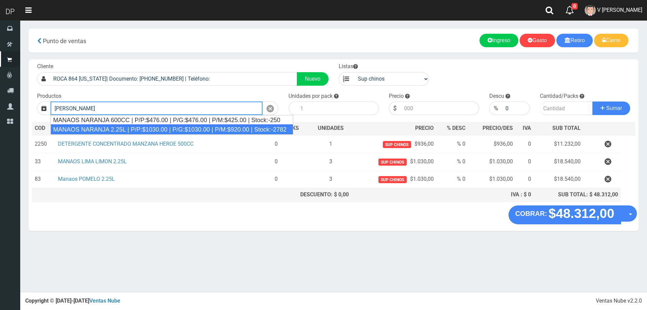
click at [116, 130] on div "MANAOS NARANJA 2.25L | P/P:$1030.00 | P/G:$1030.00 | P/M:$920.00 | Stock:-2782" at bounding box center [172, 129] width 243 height 10
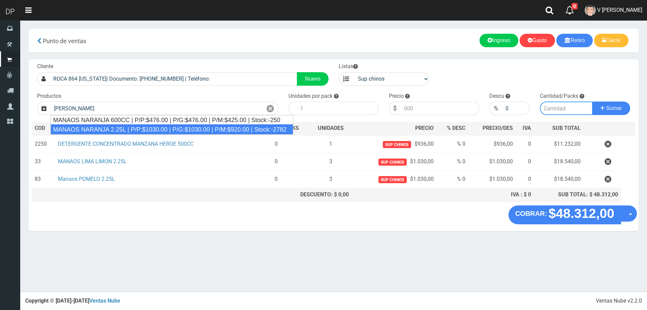
type input "MANAOS NARANJA 2.25L | P/P:$1030.00 | P/G:$1030.00 | P/M:$920.00 | Stock:-2782"
type input "6"
type input "1030.00"
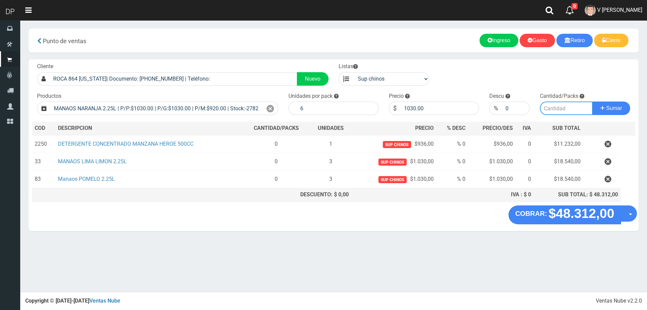
click at [572, 110] on input "number" at bounding box center [566, 107] width 53 height 13
type input "3"
click at [619, 114] on button "Sumar" at bounding box center [611, 107] width 38 height 13
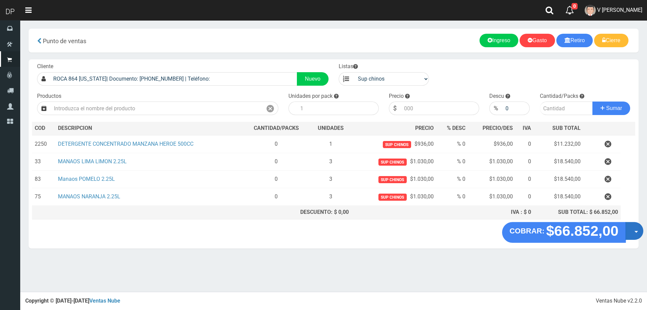
click at [638, 230] on button "Opciones" at bounding box center [634, 231] width 18 height 18
click at [619, 233] on link "Hacer Devolucion" at bounding box center [612, 232] width 60 height 15
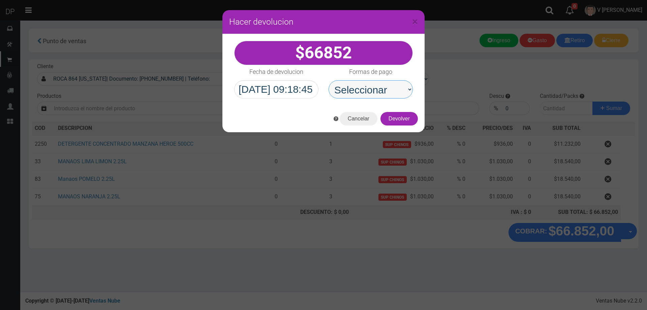
click at [392, 93] on select "Seleccionar Efectivo Tarjeta de Crédito Depósito Débito" at bounding box center [370, 89] width 84 height 18
select select "Efectivo"
click at [328, 80] on select "Seleccionar Efectivo Tarjeta de Crédito Depósito Débito" at bounding box center [370, 89] width 84 height 18
click at [394, 123] on button "Devolver" at bounding box center [398, 118] width 37 height 13
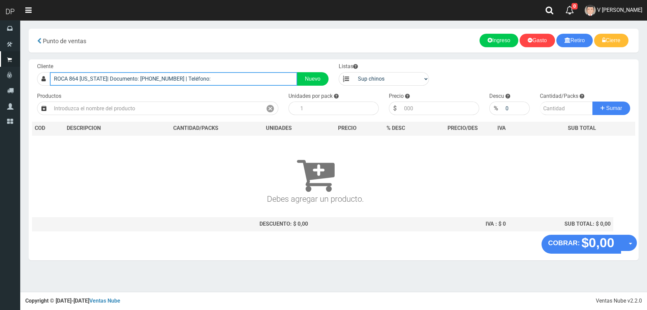
click at [218, 79] on input "ROCA 864 FLORIDA| Documento: 86444444444444 | Teléfono:" at bounding box center [173, 78] width 247 height 13
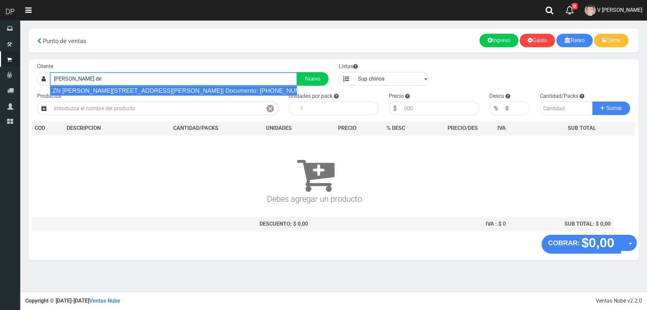
click at [218, 92] on div "ZN TAPIA DE CRUZ 2366 (ESCOBAR)| Documento: 1111111115562 | Teléfono:" at bounding box center [173, 91] width 247 height 10
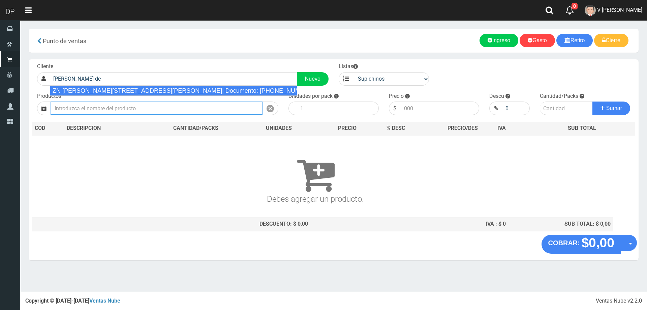
type input "ZN TAPIA DE CRUZ 2366 (ESCOBAR)| Documento: 1111111115562 | Teléfono:"
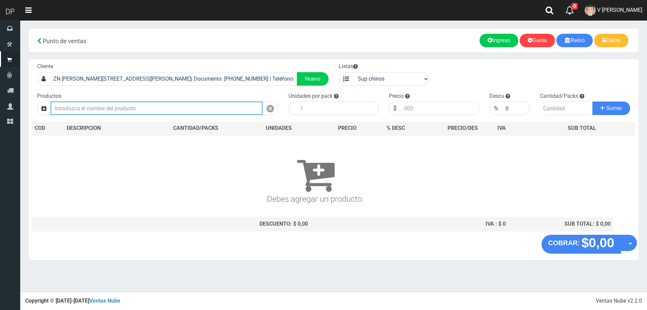
click at [127, 106] on input "text" at bounding box center [157, 107] width 212 height 13
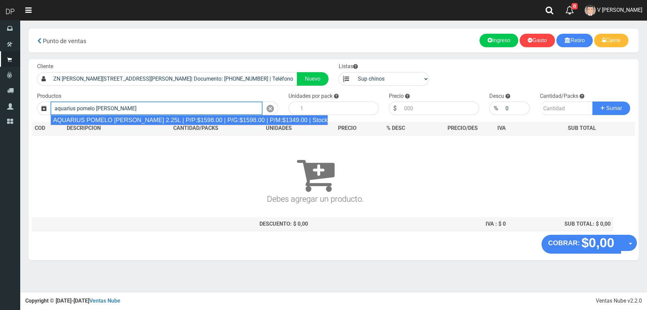
click at [156, 120] on div "AQUARIUS POMELO ROSADO 2.25L | P/P:$1598.00 | P/G:$1598.00 | P/M:$1349.00 | Sto…" at bounding box center [190, 120] width 278 height 10
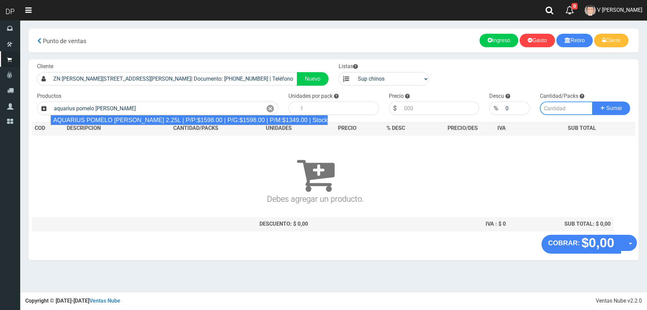
type input "AQUARIUS POMELO ROSADO 2.25L | P/P:$1598.00 | P/G:$1598.00 | P/M:$1349.00 | Sto…"
type input "6"
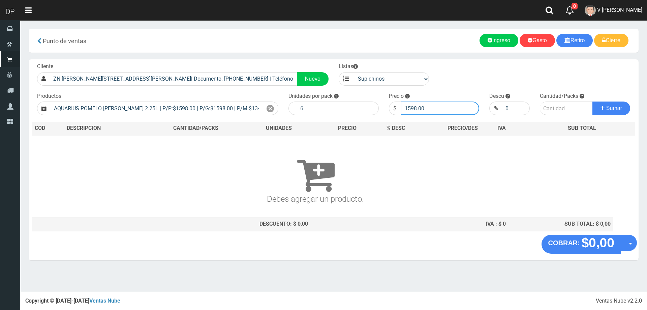
click at [440, 110] on input "1598.00" at bounding box center [440, 107] width 78 height 13
type input "1599"
type input "1599.00"
type input "1"
click at [592, 101] on button "Sumar" at bounding box center [611, 107] width 38 height 13
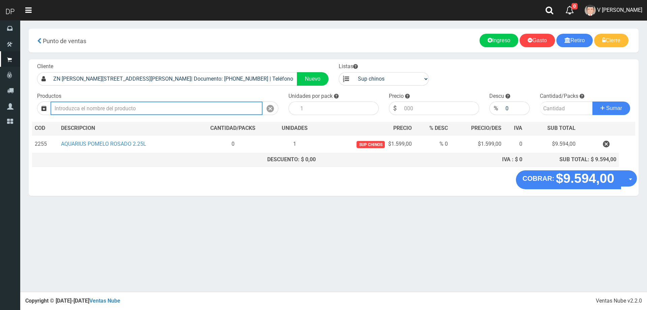
click at [129, 110] on input "text" at bounding box center [157, 107] width 212 height 13
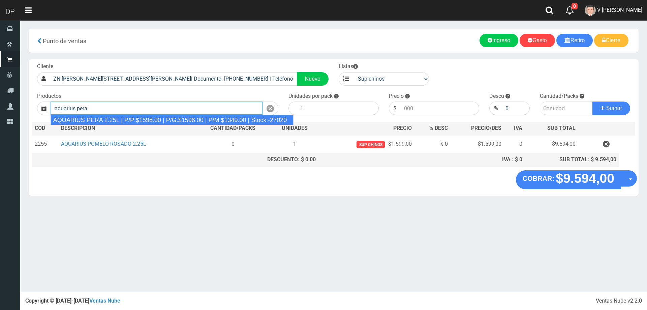
click at [127, 121] on div "AQUARIUS PERA 2.25L | P/P:$1598.00 | P/G:$1598.00 | P/M:$1349.00 | Stock:-27020" at bounding box center [172, 120] width 243 height 10
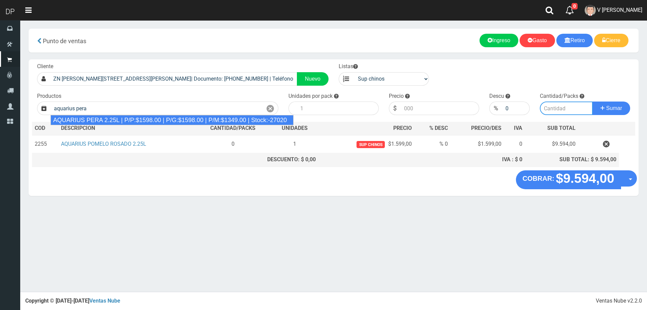
type input "AQUARIUS PERA 2.25L | P/P:$1598.00 | P/G:$1598.00 | P/M:$1349.00 | Stock:-27020"
type input "6"
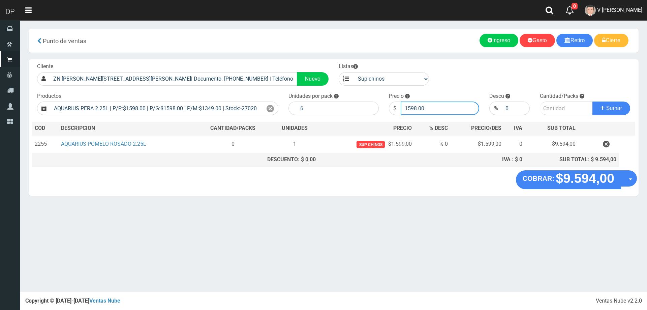
click at [417, 109] on input "1598.00" at bounding box center [440, 107] width 78 height 13
type input "1599"
type input "1599.00"
type input "5"
click at [592, 101] on button "Sumar" at bounding box center [611, 107] width 38 height 13
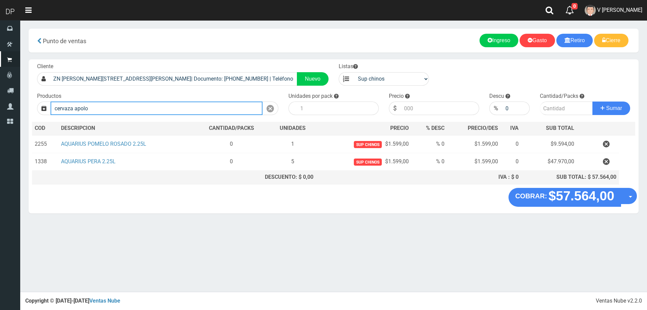
click at [68, 110] on input "cervaza apolo" at bounding box center [157, 107] width 212 height 13
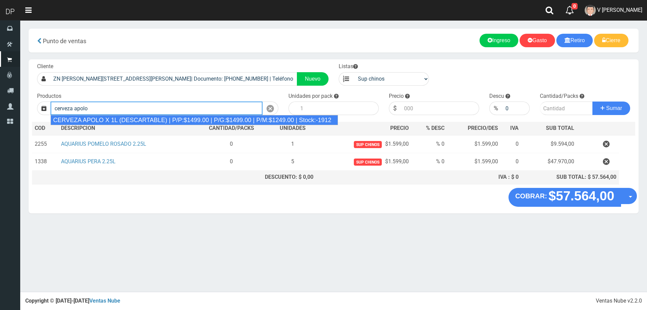
click at [95, 120] on div "CERVEZA APOLO X 1L (DESCARTABLE) | P/P:$1499.00 | P/G:$1499.00 | P/M:$1249.00 |…" at bounding box center [195, 120] width 288 height 10
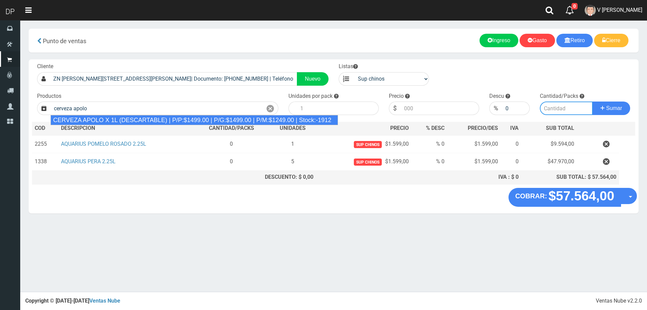
type input "CERVEZA APOLO X 1L (DESCARTABLE) | P/P:$1499.00 | P/G:$1499.00 | P/M:$1249.00 |…"
type input "6"
type input "1499.00"
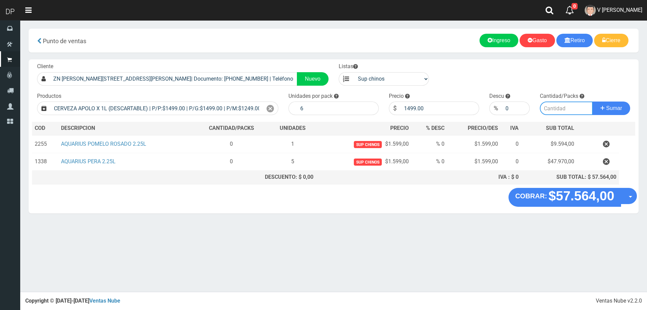
click at [566, 106] on input "number" at bounding box center [566, 107] width 53 height 13
type input "3"
click at [592, 101] on button "Sumar" at bounding box center [611, 107] width 38 height 13
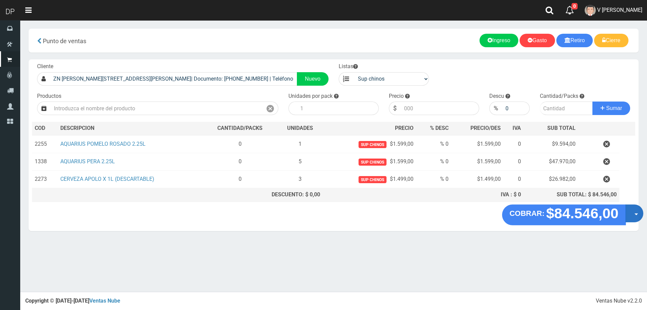
click at [631, 209] on button "Opciones" at bounding box center [634, 213] width 18 height 18
click at [632, 215] on link "Hacer Devolucion" at bounding box center [612, 215] width 60 height 15
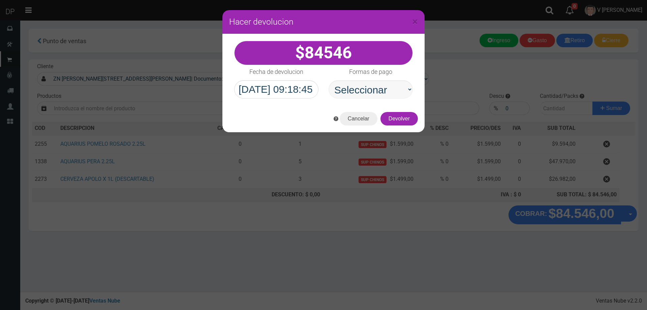
select select "Efectivo"
click at [328, 80] on select "Seleccionar Efectivo Tarjeta de Crédito Depósito Débito" at bounding box center [370, 89] width 84 height 18
click at [412, 119] on button "Devolver" at bounding box center [398, 118] width 37 height 13
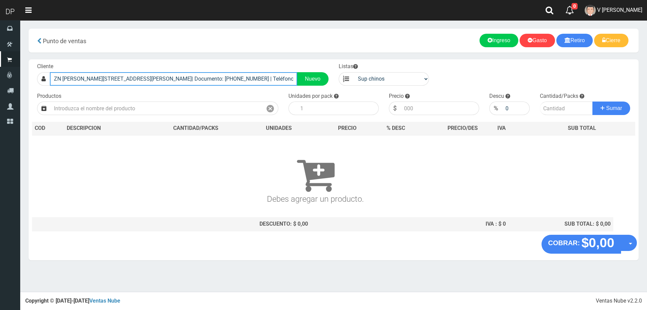
click at [261, 79] on input "ZN TAPIA DE CRUZ 2366 (ESCOBAR)| Documento: 1111111115562 | Teléfono:" at bounding box center [173, 78] width 247 height 13
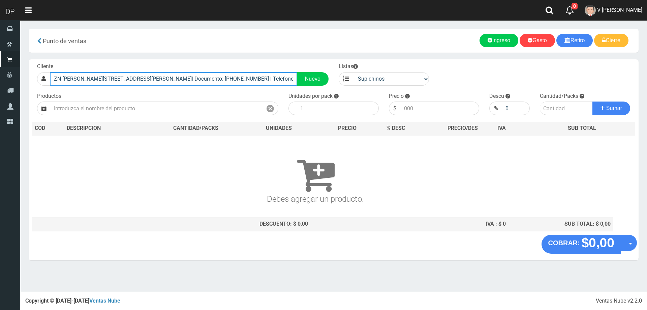
click at [261, 79] on input "ZN TAPIA DE CRUZ 2366 (ESCOBAR)| Documento: 1111111115562 | Teléfono:" at bounding box center [173, 78] width 247 height 13
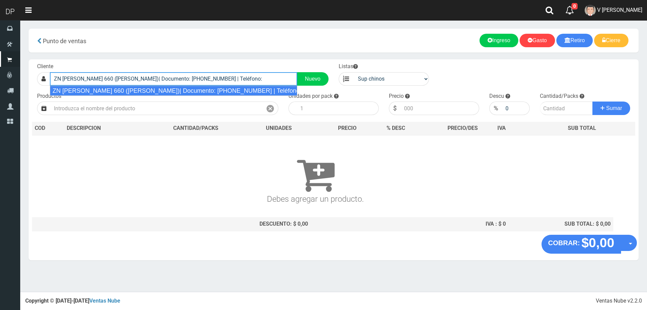
type input "ZN PORTILLO 660 (MATHEU)| Documento: 99082120 | Teléfono:"
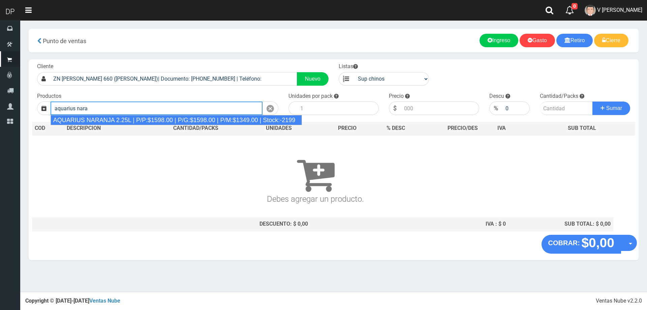
click at [158, 122] on div "AQUARIUS NARANJA 2.25L | P/P:$1598.00 | P/G:$1598.00 | P/M:$1349.00 | Stock:-21…" at bounding box center [177, 120] width 252 height 10
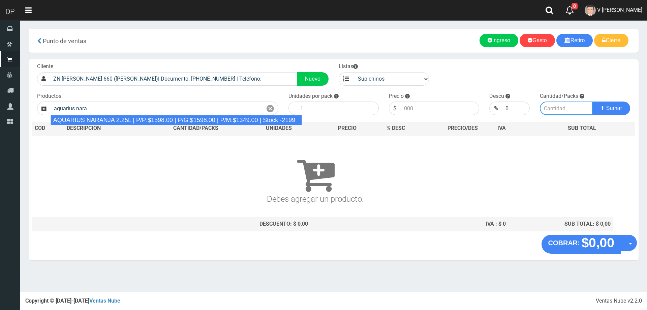
type input "AQUARIUS NARANJA 2.25L | P/P:$1598.00 | P/G:$1598.00 | P/M:$1349.00 | Stock:-21…"
type input "6"
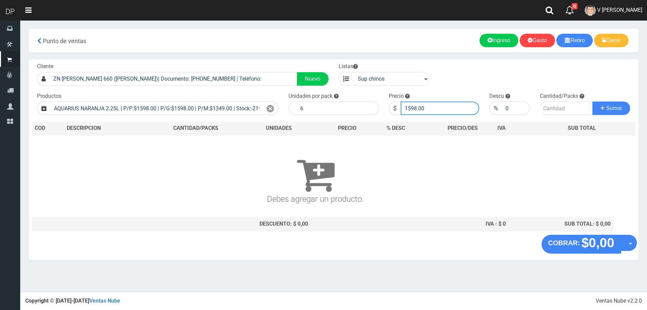
click at [469, 109] on input "1598.00" at bounding box center [440, 107] width 78 height 13
type input "1599"
type input "1599.00"
type input "2"
type input "0"
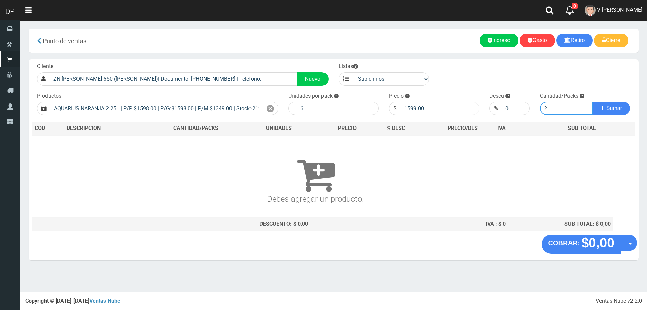
type input "2"
click at [592, 101] on button "Sumar" at bounding box center [611, 107] width 38 height 13
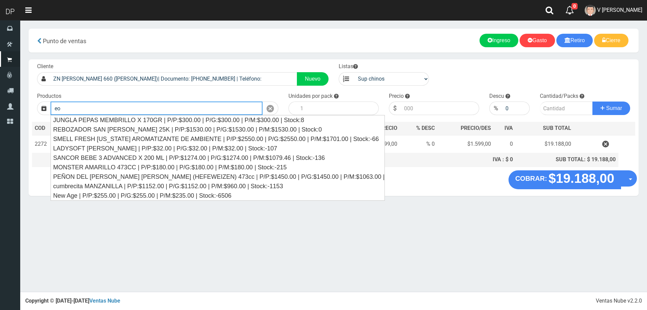
type input "e"
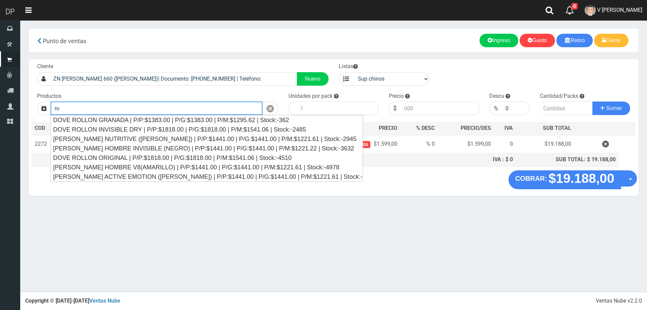
type input "r"
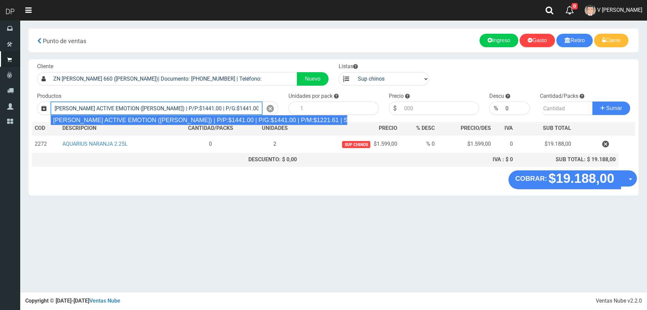
type input "REXONA ROLLON ACTIVE EMOTION (LILA) | P/P:$1441.00 | P/G:$1441.00 | P/M:$1221.6…"
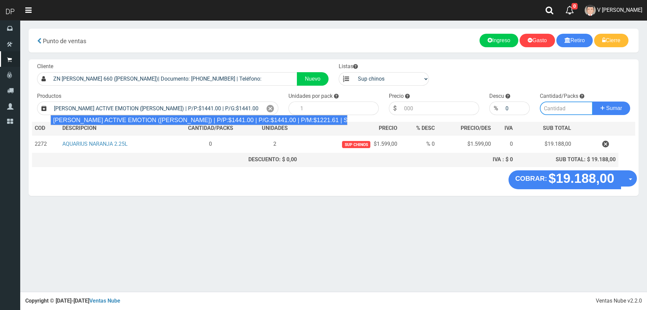
type input "12"
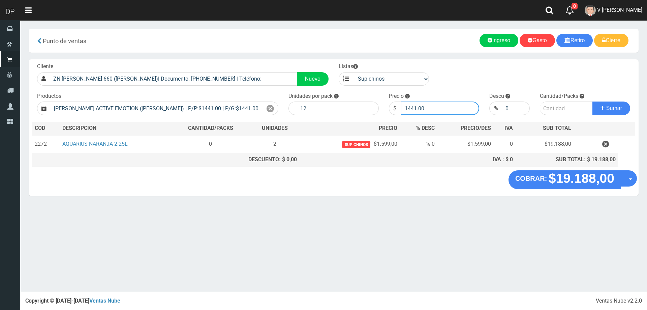
click at [437, 108] on input "1441.00" at bounding box center [440, 107] width 78 height 13
type input "1296"
type input "1296.90"
type input "1"
click at [592, 101] on button "Sumar" at bounding box center [611, 107] width 38 height 13
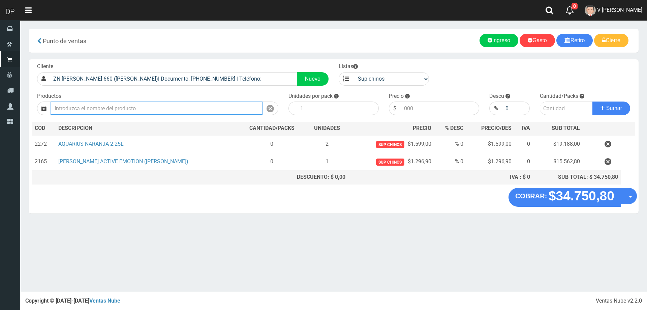
click at [119, 106] on input "text" at bounding box center [157, 107] width 212 height 13
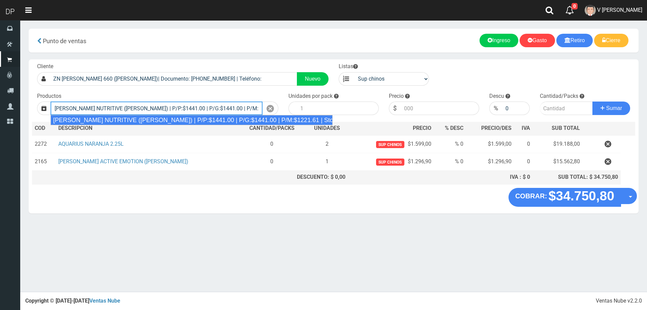
type input "REXONA ROLLON NUTRITIVE (ROSA) | P/P:$1441.00 | P/G:$1441.00 | P/M:$1221.61 | S…"
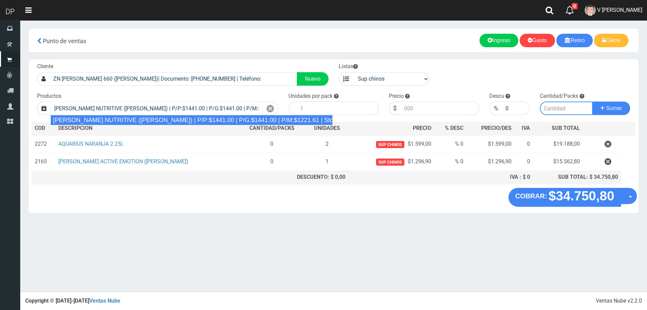
type input "12"
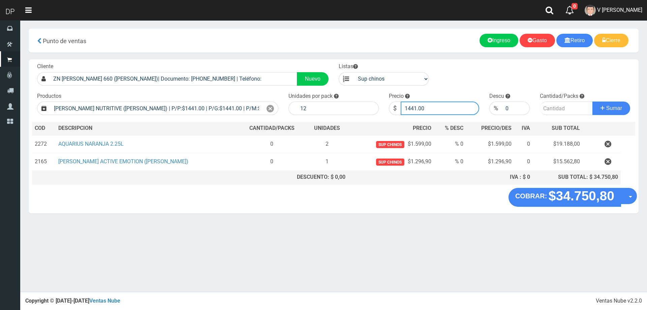
click at [450, 112] on input "1441.00" at bounding box center [440, 107] width 78 height 13
type input "1296"
type input "1296.90"
type input "1"
click at [592, 101] on button "Sumar" at bounding box center [611, 107] width 38 height 13
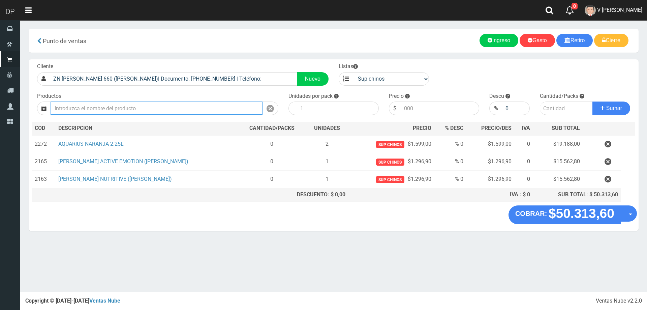
click at [109, 109] on input "text" at bounding box center [157, 107] width 212 height 13
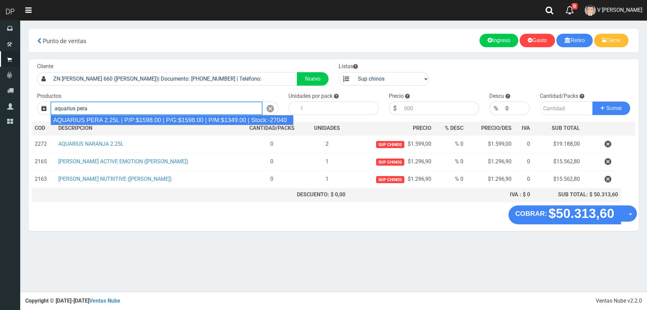
click at [128, 120] on div "AQUARIUS PERA 2.25L | P/P:$1598.00 | P/G:$1598.00 | P/M:$1349.00 | Stock:-27040" at bounding box center [172, 120] width 243 height 10
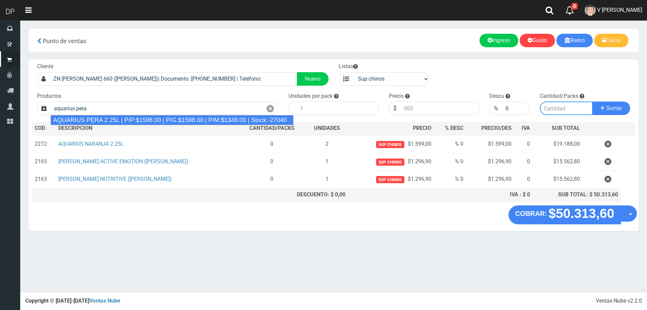
type input "AQUARIUS PERA 2.25L | P/P:$1598.00 | P/G:$1598.00 | P/M:$1349.00 | Stock:-27040"
type input "6"
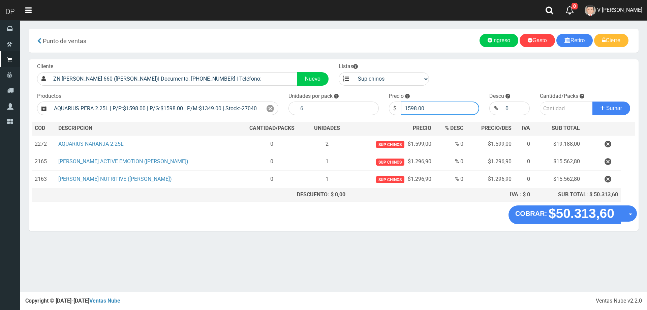
click at [429, 109] on input "1598.00" at bounding box center [440, 107] width 78 height 13
type input "1599"
type input "1599.00"
type input "2"
click at [592, 101] on button "Sumar" at bounding box center [611, 107] width 38 height 13
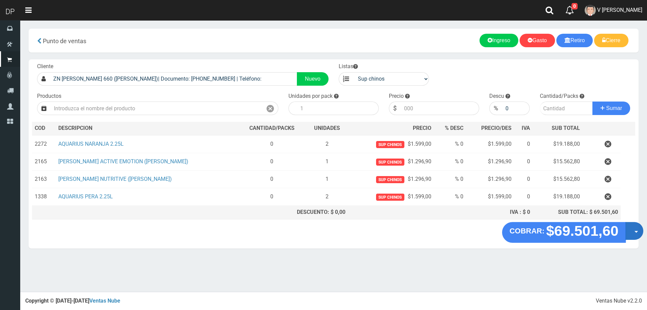
click at [636, 233] on button "Opciones" at bounding box center [634, 231] width 18 height 18
click at [627, 233] on link "Hacer Devolucion" at bounding box center [612, 232] width 60 height 15
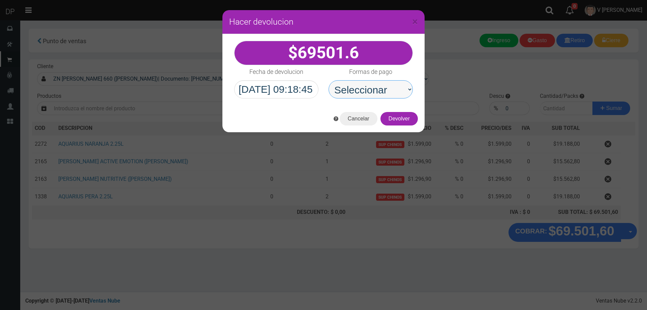
click at [380, 93] on select "Seleccionar Efectivo Tarjeta de Crédito Depósito Débito" at bounding box center [370, 89] width 84 height 18
select select "Efectivo"
click at [328, 80] on select "Seleccionar Efectivo Tarjeta de Crédito Depósito Débito" at bounding box center [370, 89] width 84 height 18
click at [413, 120] on button "Devolver" at bounding box center [398, 118] width 37 height 13
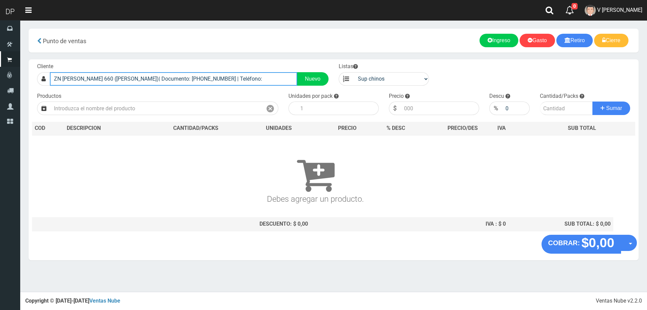
click at [211, 85] on input "ZN PORTILLO 660 (MATHEU)| Documento: 99082120 | Teléfono:" at bounding box center [173, 78] width 247 height 13
click at [211, 82] on input "ZN PORTILLO 660 (MATHEU)| Documento: 99082120 | Teléfono:" at bounding box center [173, 78] width 247 height 13
click at [84, 78] on input "hipolito yrigiyen 657" at bounding box center [173, 78] width 247 height 13
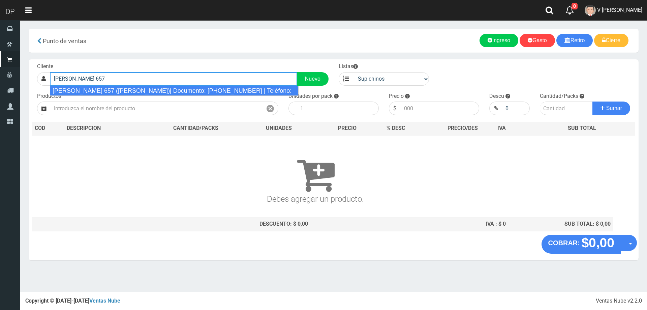
drag, startPoint x: 119, startPoint y: 88, endPoint x: 126, endPoint y: 87, distance: 7.1
click at [120, 88] on div "HIPOLITO YRIGOYEN 657 (MANUEL ALBERDI)| Documento: 657777777777 | Teléfono:" at bounding box center [174, 91] width 249 height 10
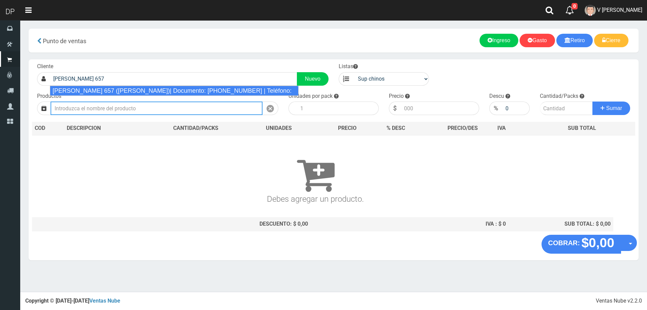
type input "HIPOLITO YRIGOYEN 657 (MANUEL ALBERDI)| Documento: 657777777777 | Teléfono:"
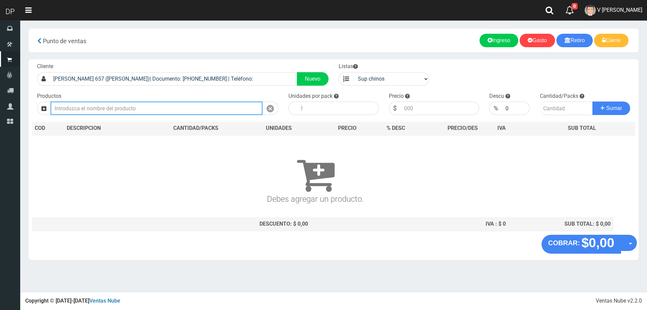
click at [168, 109] on input "text" at bounding box center [157, 107] width 212 height 13
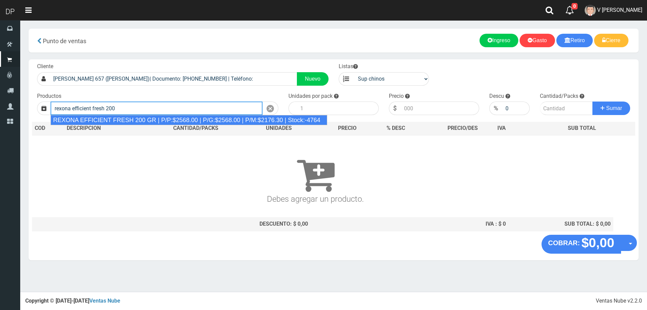
click at [162, 123] on div "REXONA EFFICIENT FRESH 200 GR | P/P:$2568.00 | P/G:$2568.00 | P/M:$2176.30 | St…" at bounding box center [189, 120] width 277 height 10
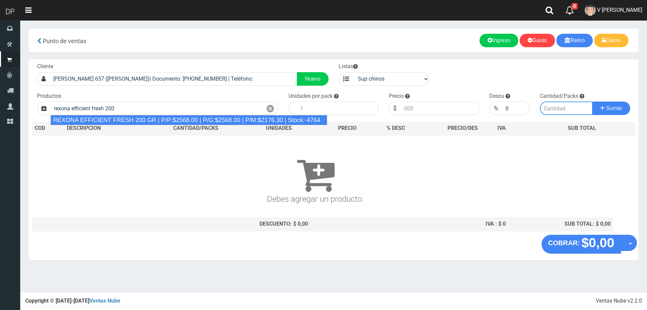
type input "REXONA EFFICIENT FRESH 200 GR | P/P:$2568.00 | P/G:$2568.00 | P/M:$2176.30 | St…"
type input "12"
type input "2568.00"
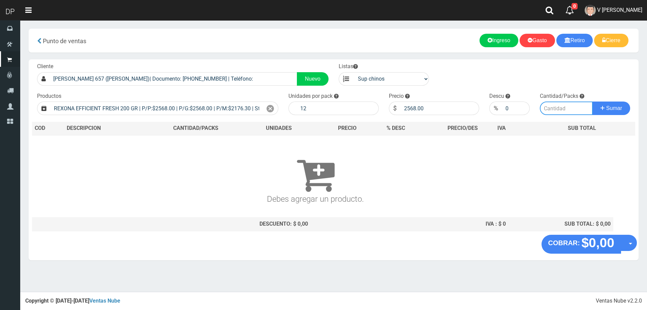
click at [566, 101] on input "number" at bounding box center [566, 107] width 53 height 13
type input "2"
click at [592, 101] on button "Sumar" at bounding box center [611, 107] width 38 height 13
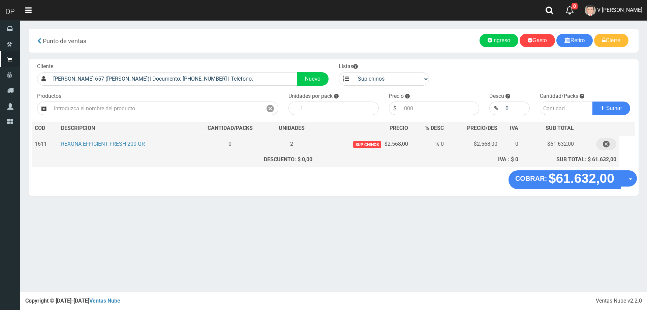
click at [608, 142] on icon "button" at bounding box center [606, 144] width 7 height 12
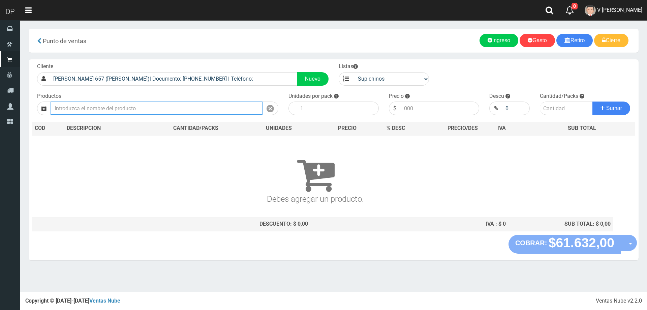
click at [210, 110] on input "text" at bounding box center [157, 107] width 212 height 13
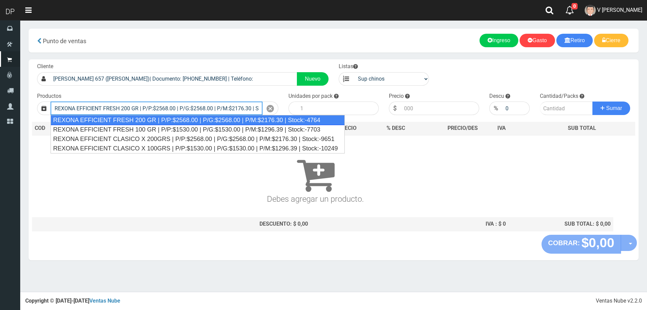
type input "REXONA EFFICIENT FRESH 200 GR | P/P:$2568.00 | P/G:$2568.00 | P/M:$2176.30 | St…"
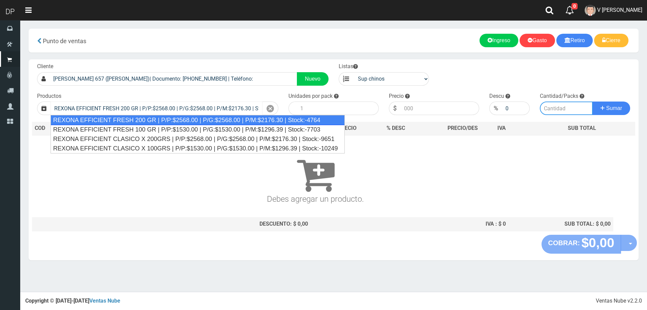
type input "12"
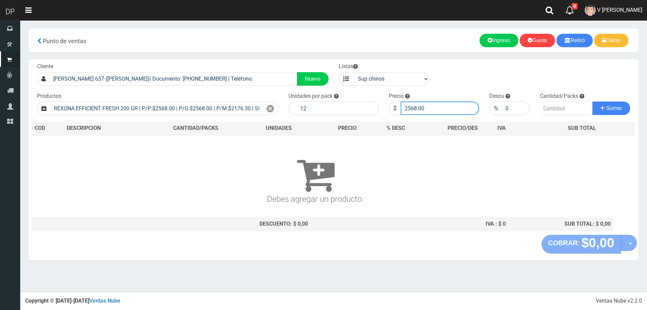
click at [446, 110] on input "2568.00" at bounding box center [440, 107] width 78 height 13
type input "2311"
type input "2311.20"
type input "2"
click at [592, 101] on button "Sumar" at bounding box center [611, 107] width 38 height 13
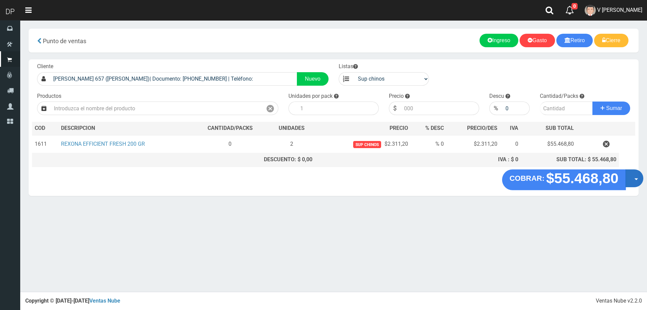
click at [633, 179] on button "Opciones" at bounding box center [634, 178] width 18 height 18
click at [632, 181] on link "Hacer Devolucion" at bounding box center [612, 179] width 60 height 15
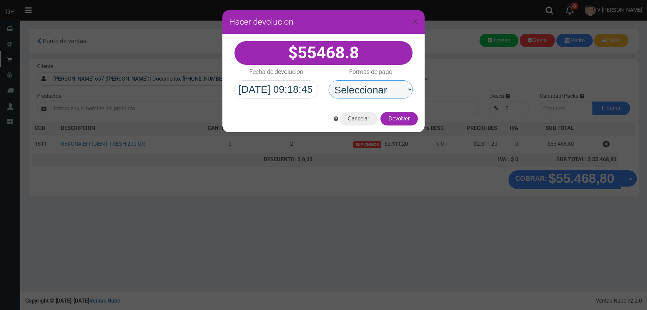
drag, startPoint x: 402, startPoint y: 87, endPoint x: 405, endPoint y: 96, distance: 10.2
click at [402, 87] on select "Seleccionar Efectivo Tarjeta de Crédito Depósito Débito" at bounding box center [370, 89] width 84 height 18
select select "Efectivo"
click at [328, 80] on select "Seleccionar Efectivo Tarjeta de Crédito Depósito Débito" at bounding box center [370, 89] width 84 height 18
click at [412, 121] on button "Devolver" at bounding box center [398, 118] width 37 height 13
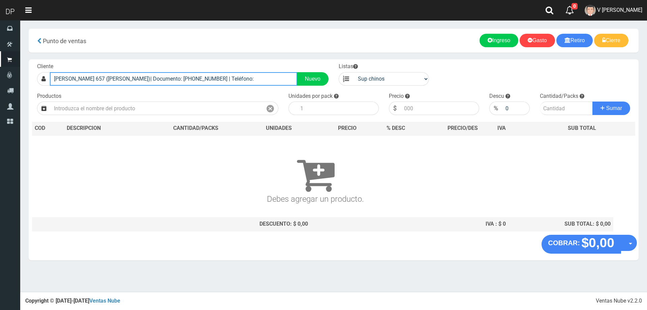
click at [197, 80] on input "HIPOLITO YRIGOYEN 657 (MANUEL ALBERDI)| Documento: 657777777777 | Teléfono:" at bounding box center [173, 78] width 247 height 13
click at [230, 75] on input "HIPOLITO YRIGOYEN 657 (MANUEL ALBERDI)| Documento: 657777777777 | Teléfono:" at bounding box center [173, 78] width 247 height 13
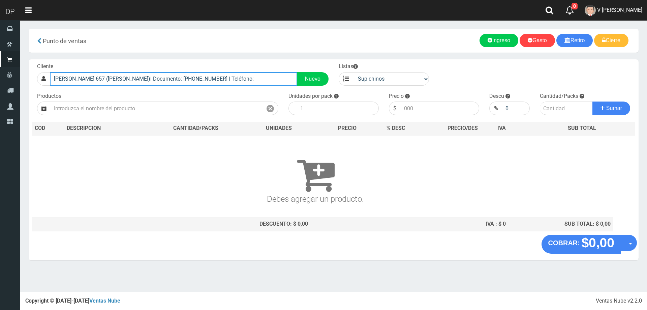
click at [230, 75] on input "HIPOLITO YRIGOYEN 657 (MANUEL ALBERDI)| Documento: 657777777777 | Teléfono:" at bounding box center [173, 78] width 247 height 13
type input "h"
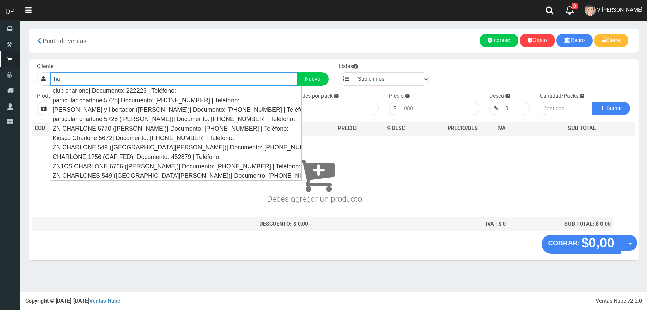
type input "h"
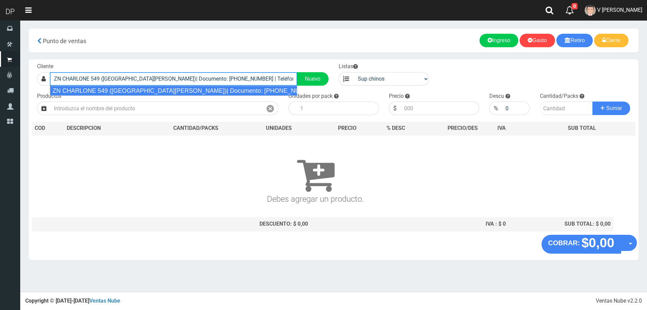
type input "ZN CHARLONE 549 (SAN MIGUEL)| Documento: 96845555555 | Teléfono:"
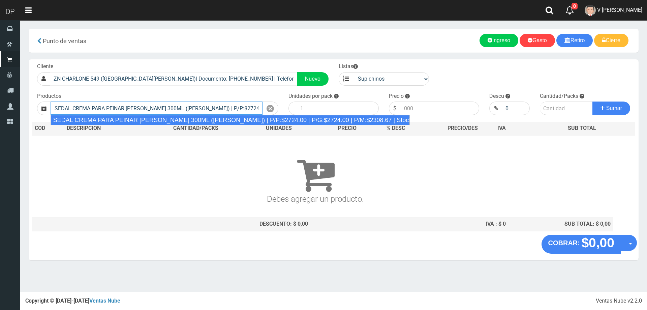
type input "SEDAL CREMA PARA PEINAR LISO PERFECTO 300ML (VIOLETA) | P/P:$2724.00 | P/G:$272…"
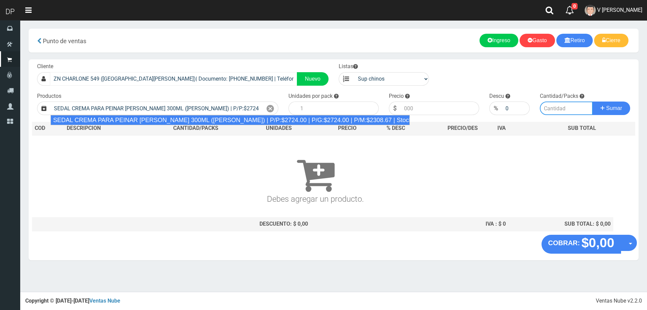
type input "12"
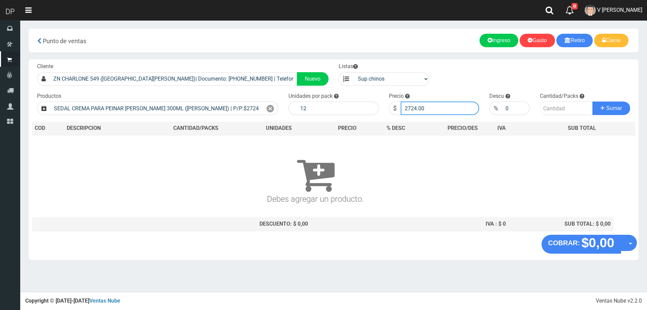
click at [464, 105] on input "2724.00" at bounding box center [440, 107] width 78 height 13
type input "2"
type input "2451"
type input "2451.60"
type input "1"
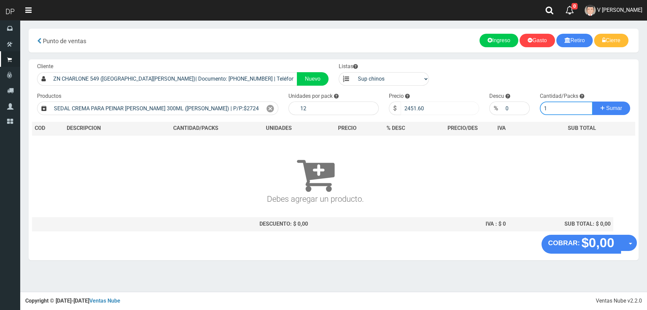
click at [592, 101] on button "Sumar" at bounding box center [611, 107] width 38 height 13
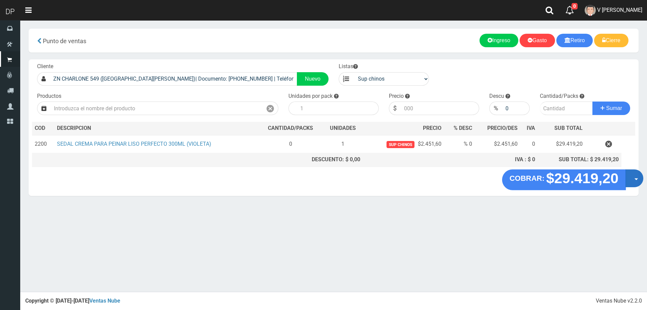
click at [632, 174] on button "Opciones" at bounding box center [634, 178] width 18 height 18
click at [614, 184] on link "Hacer Devolucion" at bounding box center [612, 179] width 60 height 15
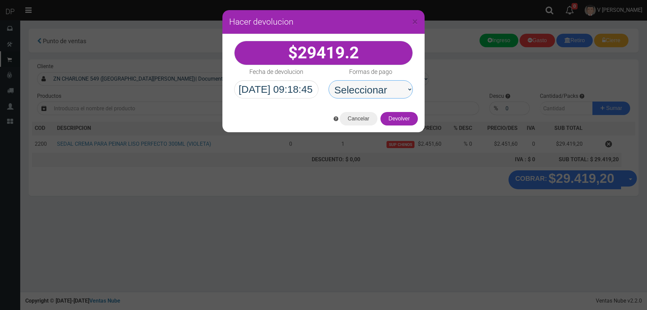
drag, startPoint x: 365, startPoint y: 90, endPoint x: 368, endPoint y: 94, distance: 5.5
click at [365, 90] on select "Seleccionar Efectivo Tarjeta de Crédito Depósito Débito" at bounding box center [370, 89] width 84 height 18
select select "Efectivo"
click at [328, 80] on select "Seleccionar Efectivo Tarjeta de Crédito Depósito Débito" at bounding box center [370, 89] width 84 height 18
click at [403, 121] on button "Devolver" at bounding box center [398, 118] width 37 height 13
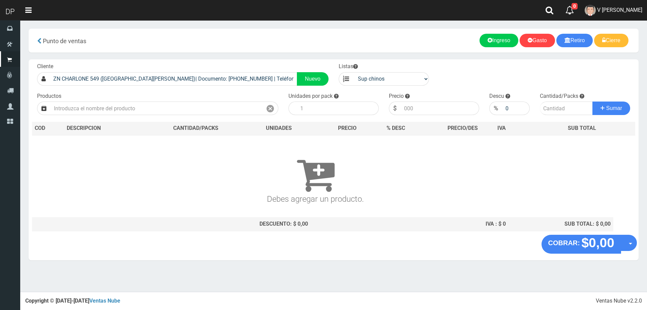
click at [632, 11] on span "V Maria Graciela vargas" at bounding box center [619, 10] width 45 height 6
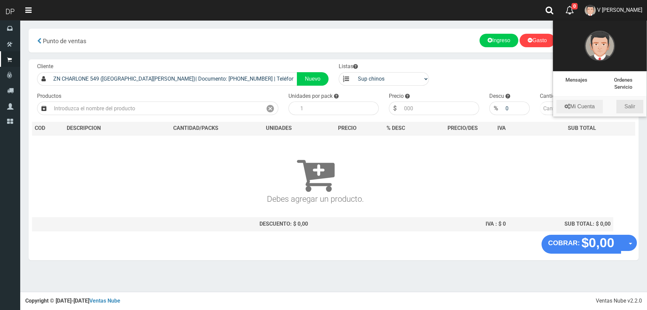
click at [635, 109] on link "Salir" at bounding box center [629, 106] width 27 height 13
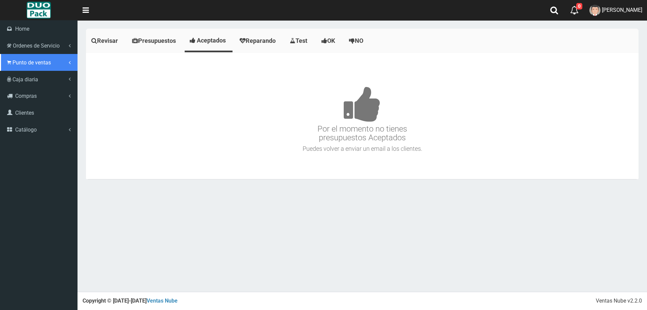
click at [26, 61] on span "Punto de ventas" at bounding box center [31, 62] width 38 height 6
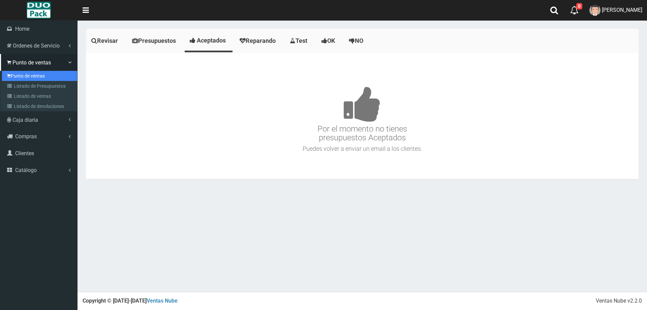
click at [40, 74] on link "Punto de ventas" at bounding box center [39, 76] width 75 height 10
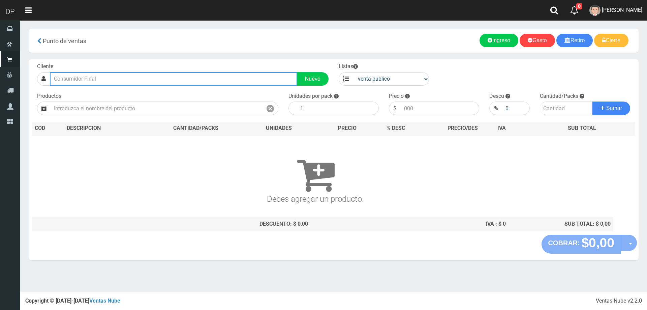
click at [102, 76] on input "text" at bounding box center [173, 78] width 247 height 13
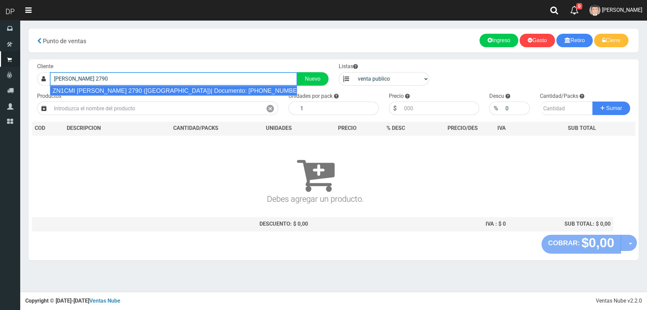
click at [122, 91] on div "ZN1CMI MEDRANO 2790 (BOULOGNE)| Documento: 521894121 | Teléfono:" at bounding box center [173, 91] width 247 height 10
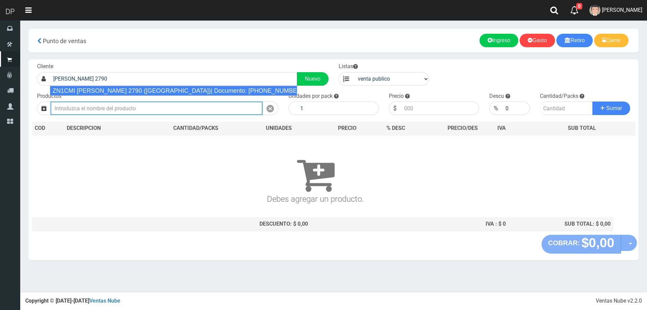
type input "ZN1CMI MEDRANO 2790 (BOULOGNE)| Documento: 521894121 | Teléfono:"
select select "2"
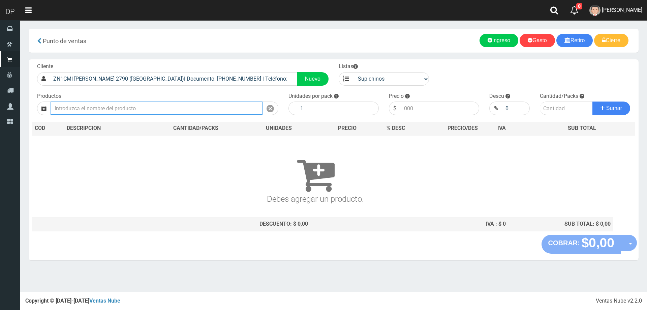
click at [121, 108] on input "text" at bounding box center [157, 107] width 212 height 13
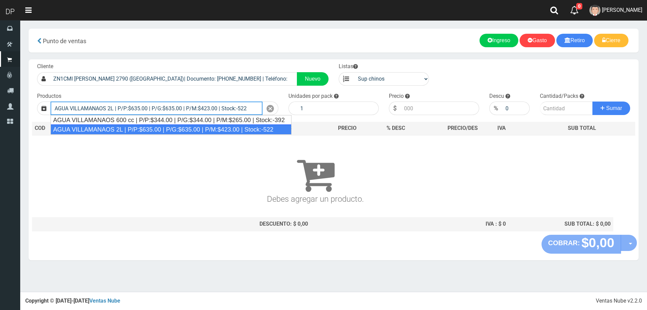
type input "AGUA VILLAMANAOS 2L | P/P:$635.00 | P/G:$635.00 | P/M:$423.00 | Stock:-522"
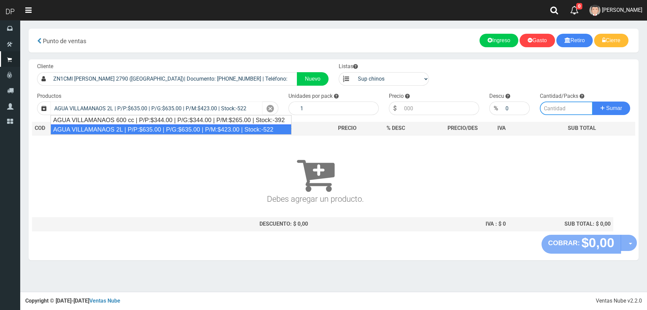
type input "6"
type input "635.00"
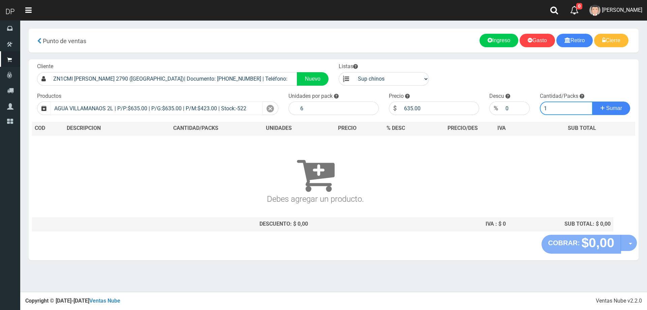
type input "1"
click at [592, 101] on button "Sumar" at bounding box center [611, 107] width 38 height 13
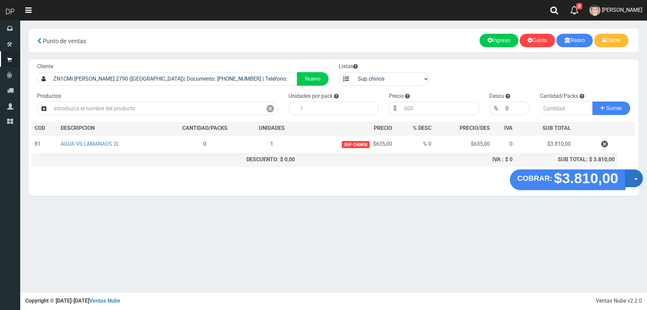
click at [635, 179] on span "button" at bounding box center [636, 179] width 4 height 2
click at [635, 179] on link "Hacer Devolucion" at bounding box center [612, 179] width 60 height 15
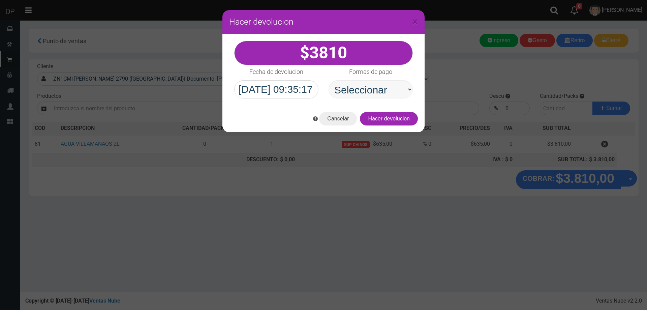
click at [397, 89] on select "Seleccionar Efectivo Tarjeta de Crédito Depósito Débito" at bounding box center [370, 89] width 84 height 18
select select "Efectivo"
click at [328, 80] on select "Seleccionar Efectivo Tarjeta de Crédito Depósito Débito" at bounding box center [370, 89] width 84 height 18
click at [386, 119] on button "Hacer devolucion" at bounding box center [389, 118] width 58 height 13
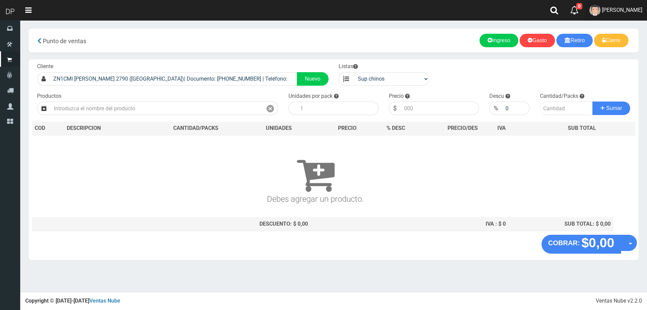
click at [630, 11] on span "Betiana Paola Casco" at bounding box center [622, 10] width 40 height 6
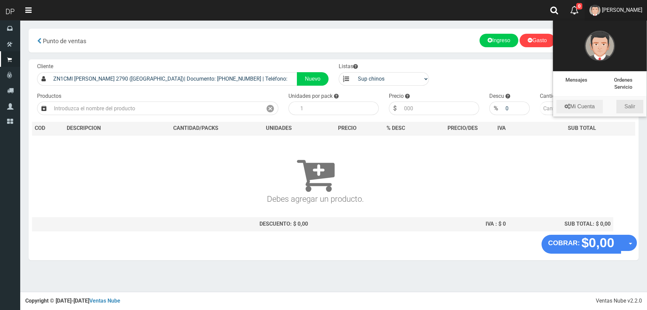
click at [633, 106] on link "Salir" at bounding box center [629, 106] width 27 height 13
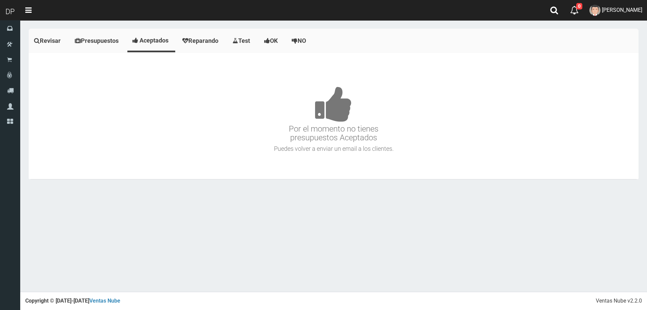
click at [29, 60] on div "Nigun equipo para revisar y presupuestar. Por el momento no tienes presupuestos…" at bounding box center [334, 116] width 610 height 126
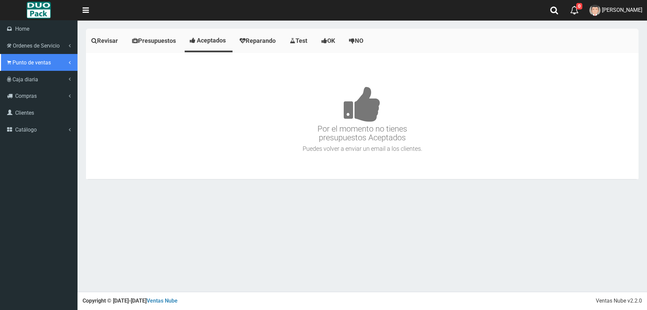
click at [4, 64] on link "Punto de ventas" at bounding box center [38, 62] width 77 height 17
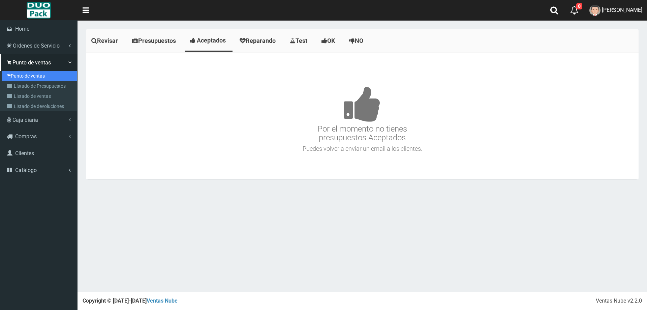
click at [39, 72] on link "Punto de ventas" at bounding box center [39, 76] width 75 height 10
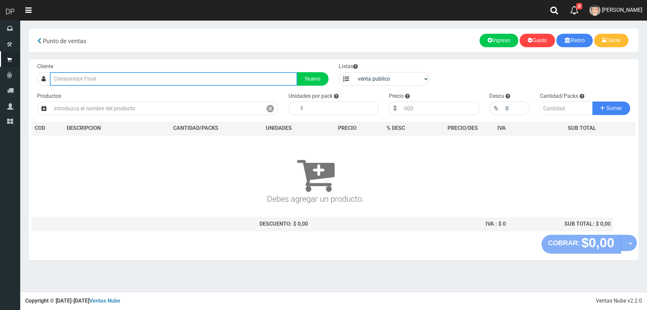
click at [89, 80] on input "text" at bounding box center [173, 78] width 247 height 13
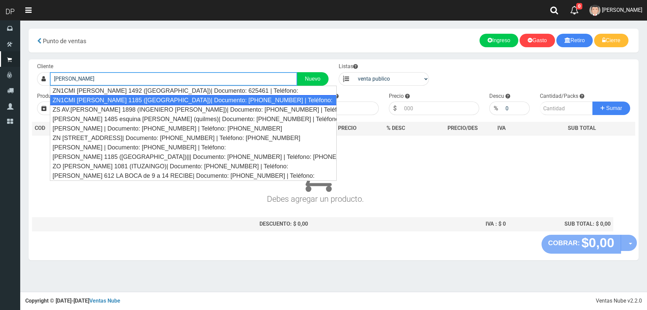
click at [172, 96] on div "ZN1CMI [PERSON_NAME] 1185 ([GEOGRAPHIC_DATA])| Documento: [PHONE_NUMBER] | Telé…" at bounding box center [193, 100] width 287 height 10
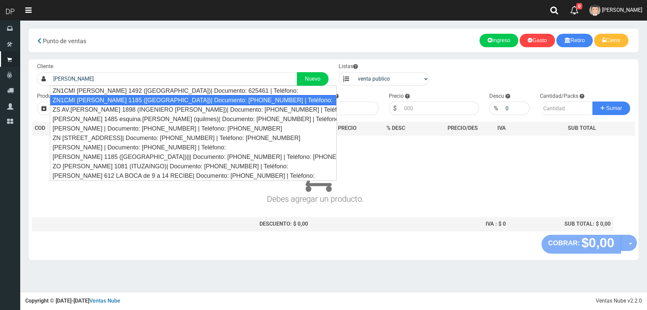
type input "ZN1CMI [PERSON_NAME] 1185 ([GEOGRAPHIC_DATA])| Documento: [PHONE_NUMBER] | Telé…"
select select "2"
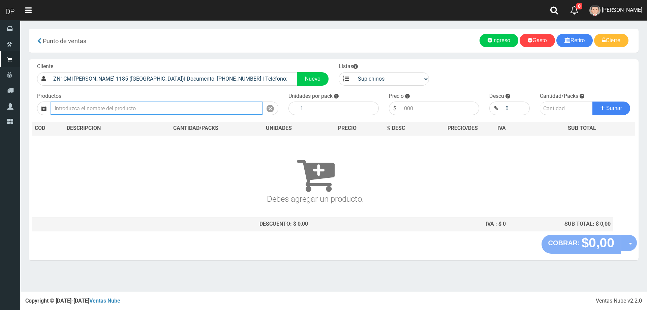
click at [151, 110] on input "text" at bounding box center [157, 107] width 212 height 13
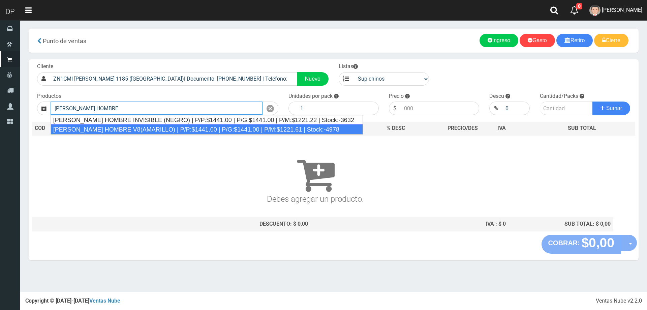
click at [154, 132] on div "[PERSON_NAME] HOMBRE V8(AMARILLO) | P/P:$1441.00 | P/G:$1441.00 | P/M:$1221.61 …" at bounding box center [207, 129] width 312 height 10
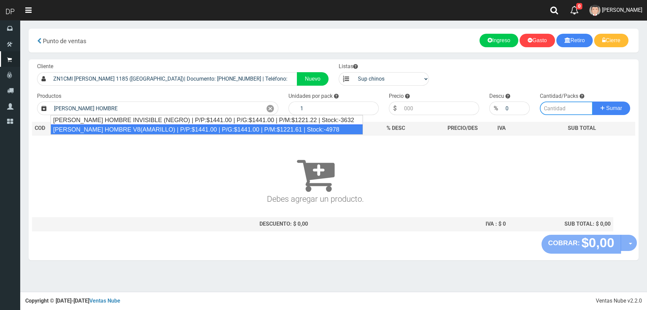
type input "[PERSON_NAME] HOMBRE V8(AMARILLO) | P/P:$1441.00 | P/G:$1441.00 | P/M:$1221.61 …"
type input "12"
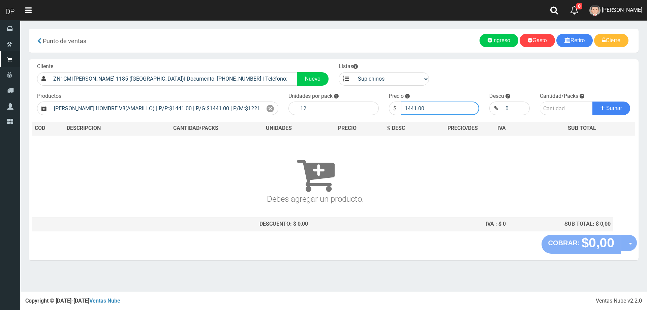
click at [436, 109] on input "1441.00" at bounding box center [440, 107] width 78 height 13
type input "1296"
type input "1296.90"
type input "1"
click at [592, 101] on button "Sumar" at bounding box center [611, 107] width 38 height 13
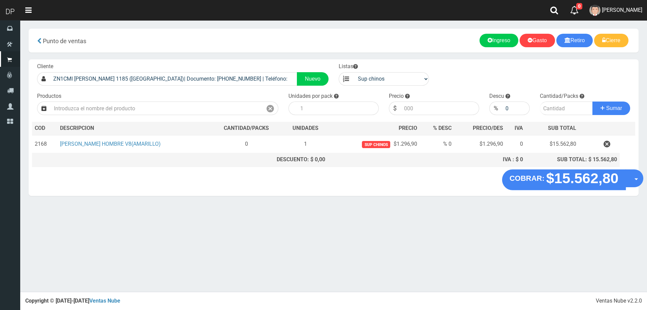
click at [630, 179] on button "Opciones" at bounding box center [634, 178] width 18 height 18
click at [628, 181] on link "Hacer Devolucion" at bounding box center [612, 179] width 60 height 15
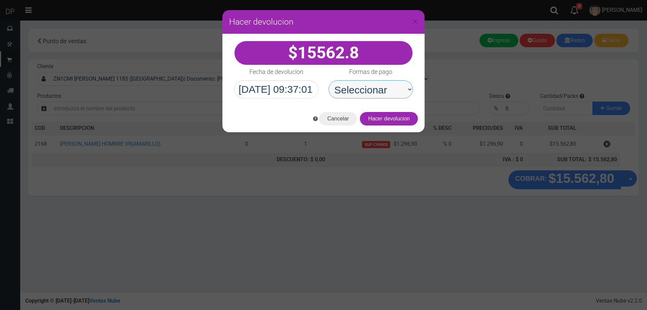
click at [400, 91] on select "Seleccionar Efectivo Tarjeta de Crédito Depósito Débito" at bounding box center [370, 89] width 84 height 18
select select "Efectivo"
click at [328, 80] on select "Seleccionar Efectivo Tarjeta de Crédito Depósito Débito" at bounding box center [370, 89] width 84 height 18
click at [392, 120] on button "Hacer devolucion" at bounding box center [389, 118] width 58 height 13
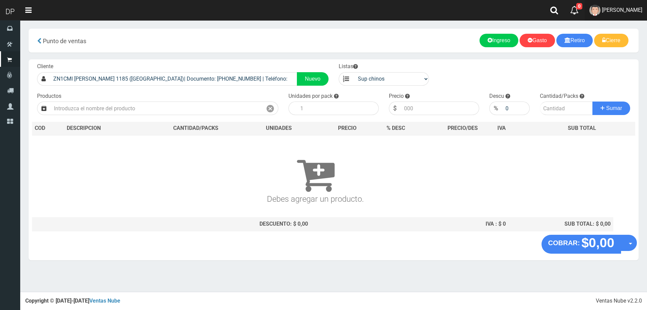
click at [626, 10] on span "AXELL MOYA" at bounding box center [622, 10] width 40 height 6
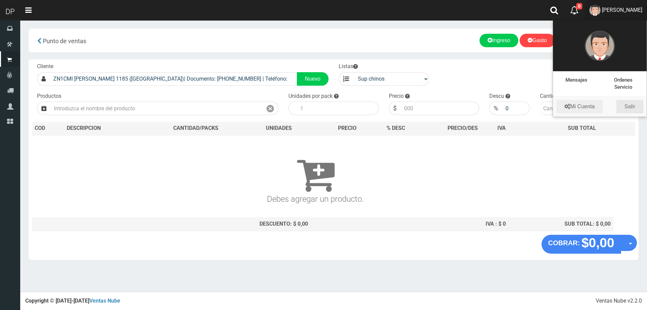
click at [634, 108] on link "Salir" at bounding box center [629, 106] width 27 height 13
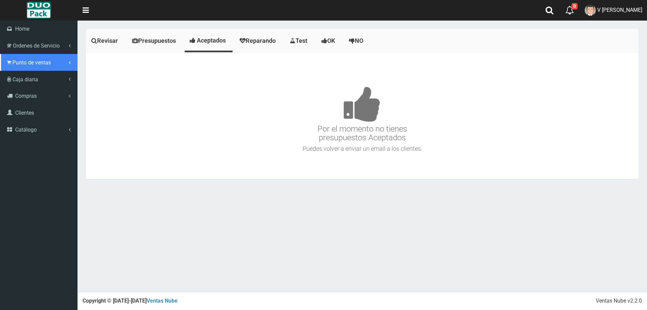
click at [32, 62] on span "Punto de ventas" at bounding box center [31, 62] width 38 height 6
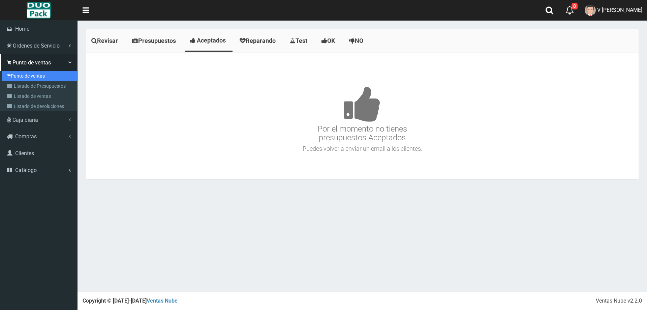
click at [43, 77] on link "Punto de ventas" at bounding box center [39, 76] width 75 height 10
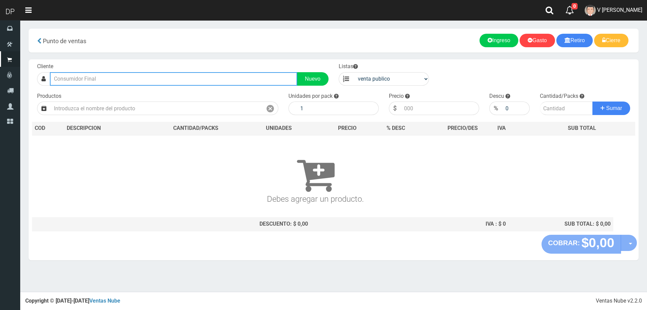
click at [128, 81] on input "text" at bounding box center [173, 78] width 247 height 13
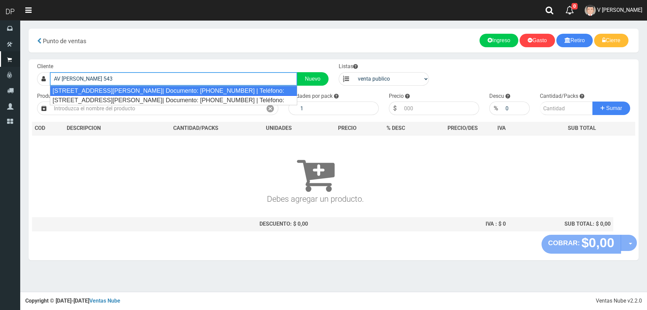
click at [138, 93] on div "Av de mayo 543 ( villa Adelina)| Documento: 54242404864 | Teléfono:" at bounding box center [173, 91] width 247 height 10
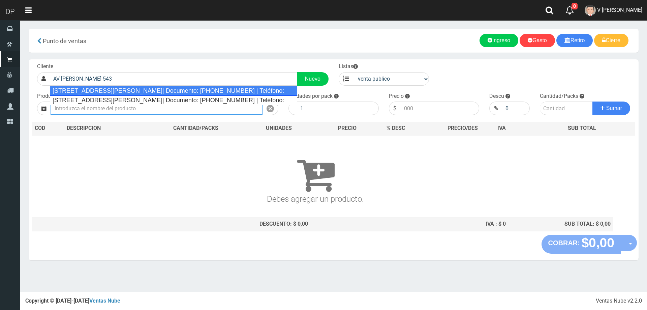
type input "Av de mayo 543 ( villa Adelina)| Documento: 54242404864 | Teléfono:"
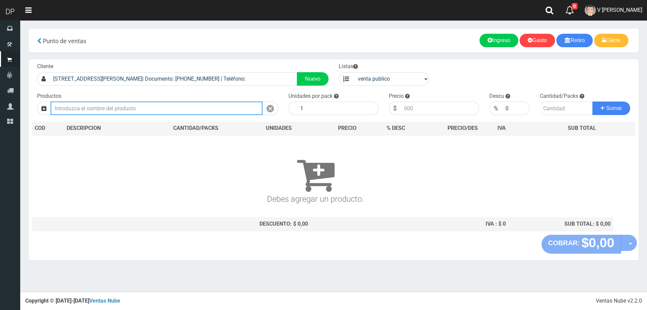
click at [190, 111] on input "text" at bounding box center [157, 107] width 212 height 13
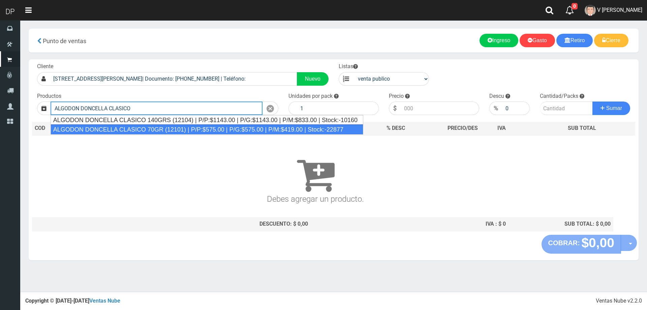
click at [209, 131] on div "ALGODON DONCELLA CLASICO 70GR (12101) | P/P:$575.00 | P/G:$575.00 | P/M:$419.00…" at bounding box center [207, 129] width 313 height 10
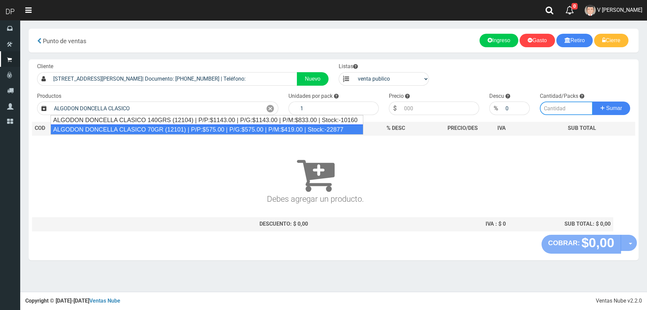
type input "ALGODON DONCELLA CLASICO 70GR (12101) | P/P:$575.00 | P/G:$575.00 | P/M:$419.00…"
type input "40"
type input "575.00"
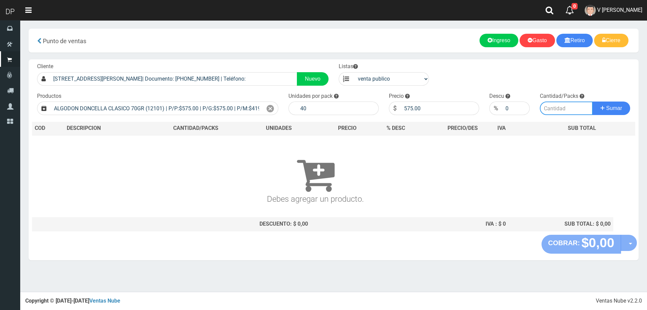
drag, startPoint x: 557, startPoint y: 113, endPoint x: 546, endPoint y: 106, distance: 12.4
click at [555, 109] on input "number" at bounding box center [566, 107] width 53 height 13
type input "1"
click at [592, 101] on button "Sumar" at bounding box center [611, 107] width 38 height 13
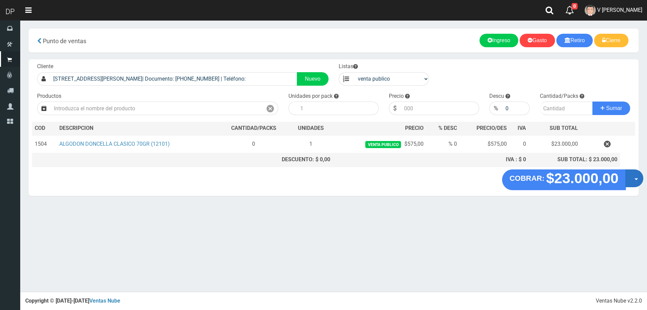
click at [634, 175] on button "Opciones" at bounding box center [634, 178] width 18 height 18
click at [624, 180] on link "Hacer Devolucion" at bounding box center [612, 179] width 60 height 15
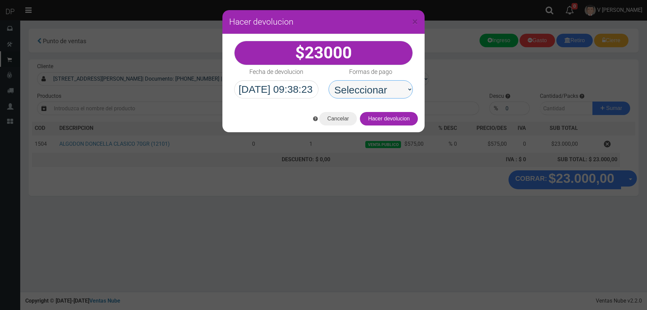
click at [354, 81] on select "Seleccionar Efectivo Tarjeta de Crédito Depósito Débito" at bounding box center [370, 89] width 84 height 18
select select "Efectivo"
click at [328, 80] on select "Seleccionar Efectivo Tarjeta de Crédito Depósito Débito" at bounding box center [370, 89] width 84 height 18
click at [398, 117] on button "Hacer devolucion" at bounding box center [389, 118] width 58 height 13
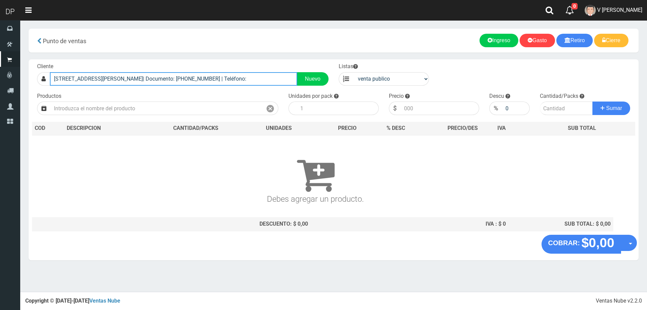
click at [131, 81] on input "Av de mayo 543 ( villa Adelina)| Documento: 54242404864 | Teléfono:" at bounding box center [173, 78] width 247 height 13
click at [133, 80] on input "Av de mayo 543 ( villa Adelina)| Documento: 54242404864 | Teléfono:" at bounding box center [173, 78] width 247 height 13
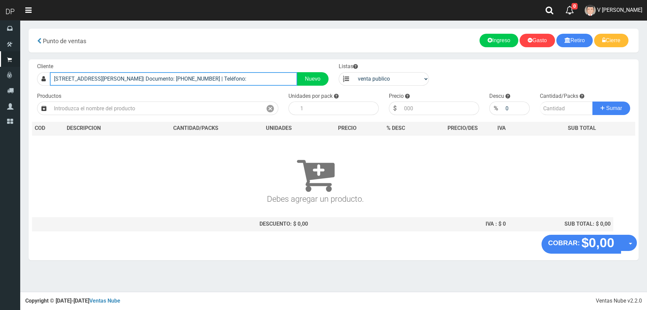
click at [133, 80] on input "Av de mayo 543 ( villa Adelina)| Documento: 54242404864 | Teléfono:" at bounding box center [173, 78] width 247 height 13
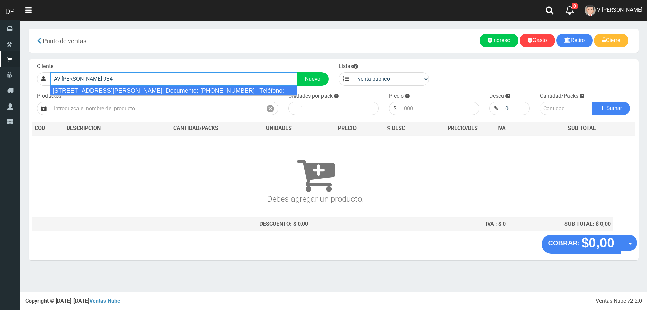
click at [130, 89] on div "Av de mayo 934 ( Villa Adelina)| Documento: 37382892 | Teléfono:" at bounding box center [173, 91] width 247 height 10
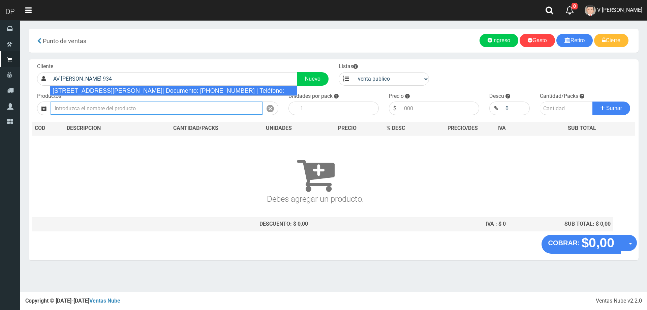
type input "Av de mayo 934 ( Villa Adelina)| Documento: 37382892 | Teléfono:"
select select "2"
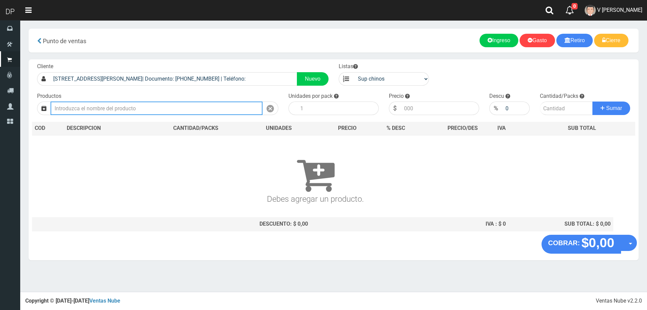
click at [125, 107] on input "text" at bounding box center [157, 107] width 212 height 13
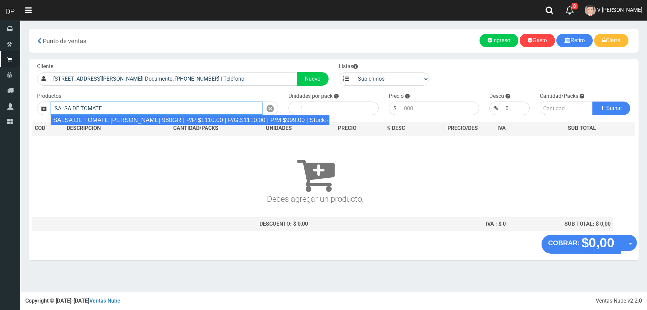
click at [133, 119] on div "SALSA DE TOMATE ORESTES 980GR | P/P:$1110.00 | P/G:$1110.00 | P/M:$999.00 | Sto…" at bounding box center [190, 120] width 279 height 10
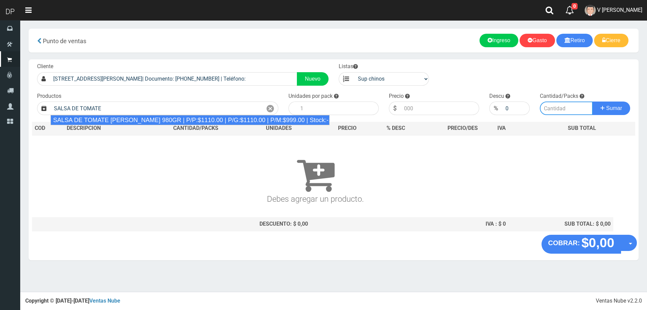
type input "SALSA DE TOMATE ORESTES 980GR | P/P:$1110.00 | P/G:$1110.00 | P/M:$999.00 | Sto…"
type input "8"
type input "1110.00"
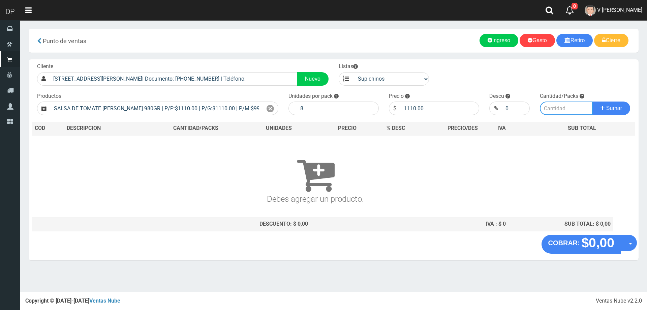
click at [558, 112] on input "number" at bounding box center [566, 107] width 53 height 13
type input "2"
click at [592, 101] on button "Sumar" at bounding box center [611, 107] width 38 height 13
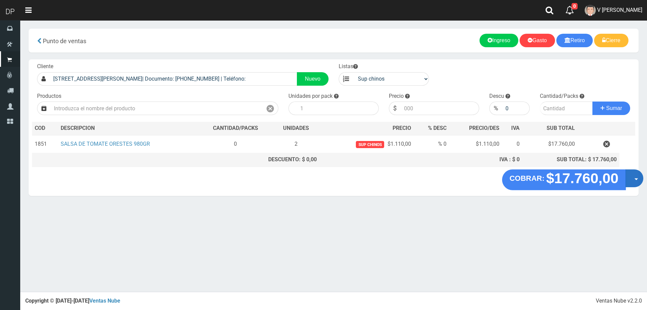
click at [631, 179] on button "Opciones" at bounding box center [634, 178] width 18 height 18
click at [632, 183] on link "Hacer Devolucion" at bounding box center [612, 179] width 60 height 15
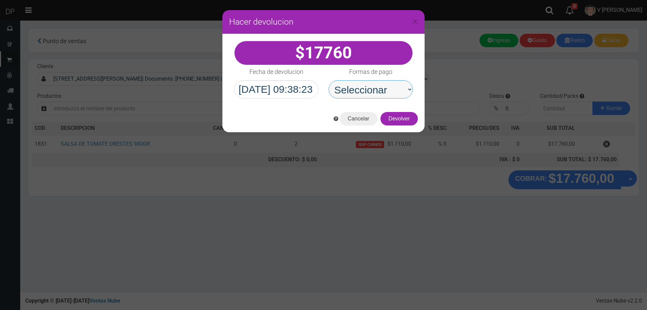
drag, startPoint x: 386, startPoint y: 90, endPoint x: 386, endPoint y: 98, distance: 8.1
click at [386, 90] on select "Seleccionar Efectivo Tarjeta de Crédito Depósito Débito" at bounding box center [370, 89] width 84 height 18
select select "Efectivo"
click at [328, 80] on select "Seleccionar Efectivo Tarjeta de Crédito Depósito Débito" at bounding box center [370, 89] width 84 height 18
click at [411, 123] on button "Devolver" at bounding box center [398, 118] width 37 height 13
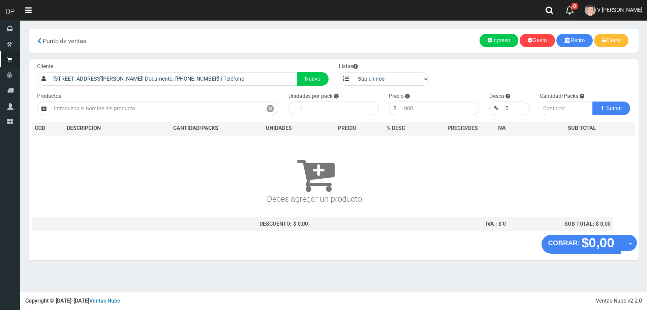
click at [626, 10] on span "V Maria Graciela vargas" at bounding box center [619, 10] width 45 height 6
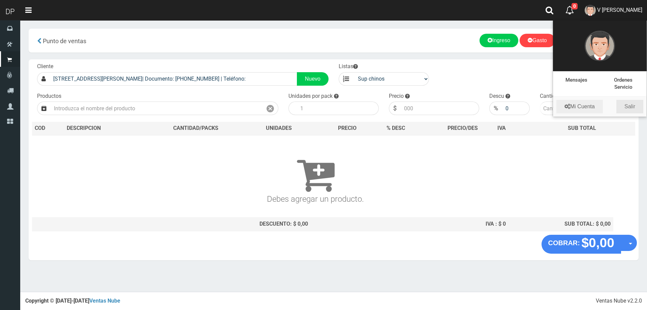
click at [635, 111] on link "Salir" at bounding box center [629, 106] width 27 height 13
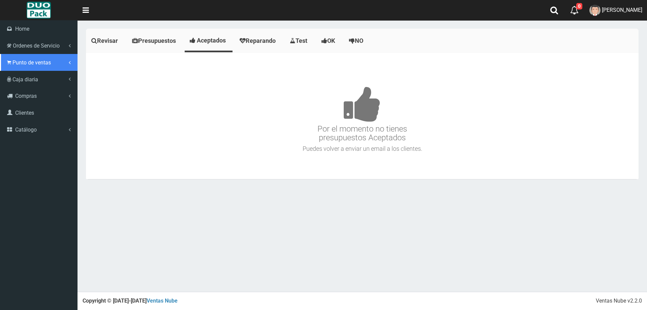
click at [40, 65] on span "Punto de ventas" at bounding box center [31, 62] width 38 height 6
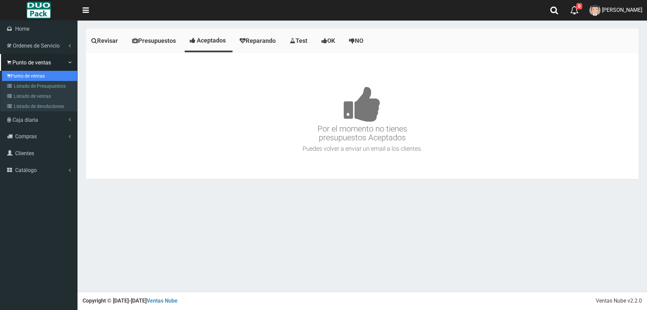
click at [53, 76] on link "Punto de ventas" at bounding box center [39, 76] width 75 height 10
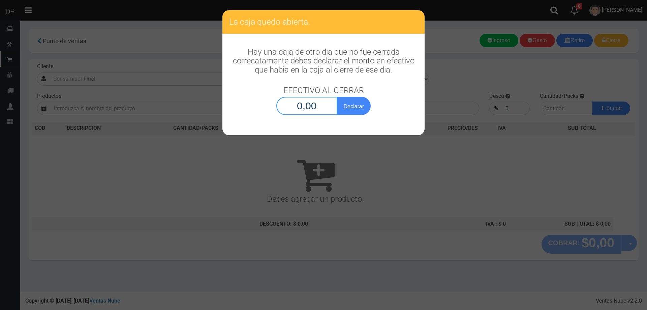
click at [307, 107] on input "0,00" at bounding box center [306, 106] width 61 height 18
type input "1,00"
click at [337, 97] on button "Declarar" at bounding box center [354, 106] width 34 height 18
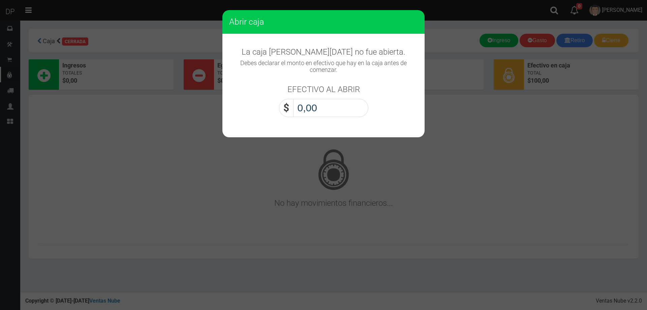
click at [335, 106] on input "0,00" at bounding box center [330, 108] width 75 height 18
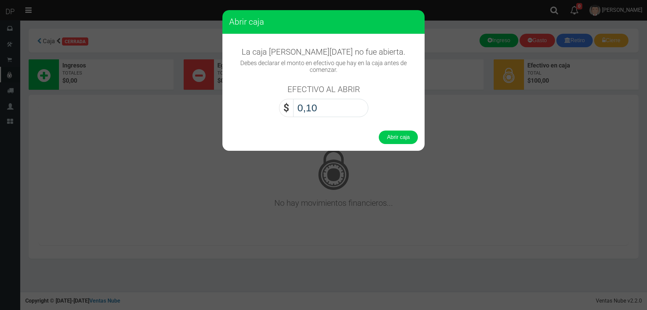
type input "1,00"
click at [379, 130] on button "Abrir caja" at bounding box center [398, 136] width 39 height 13
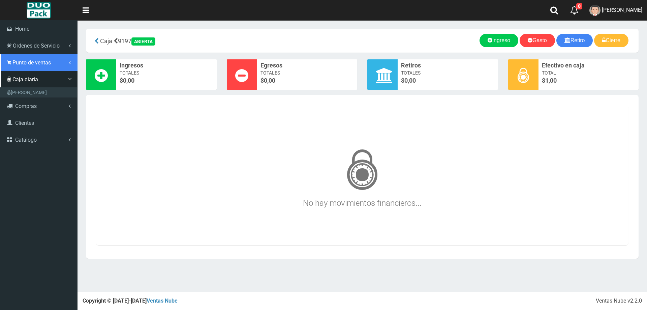
click at [53, 64] on link "Punto de ventas" at bounding box center [38, 62] width 77 height 17
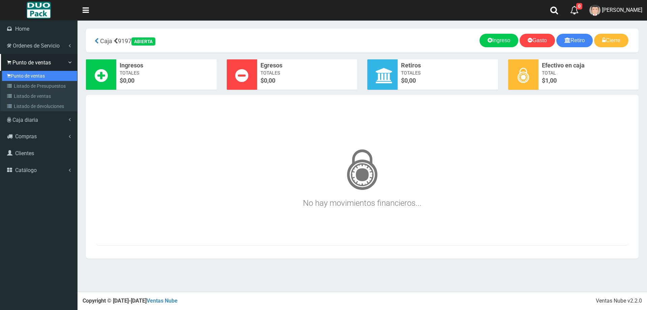
click at [52, 76] on link "Punto de ventas" at bounding box center [39, 76] width 75 height 10
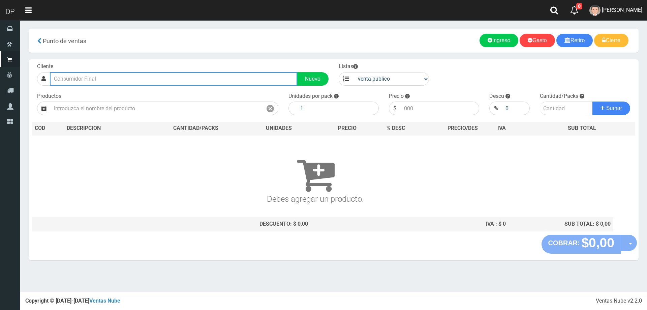
click at [126, 73] on input "text" at bounding box center [173, 78] width 247 height 13
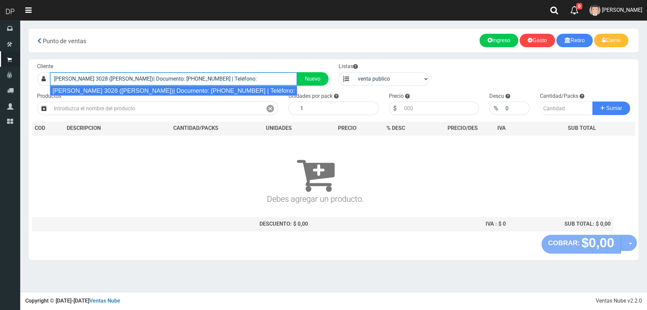
type input "EVA PERON 3028 (FLORES)| Documento: 112345688855 | Teléfono:"
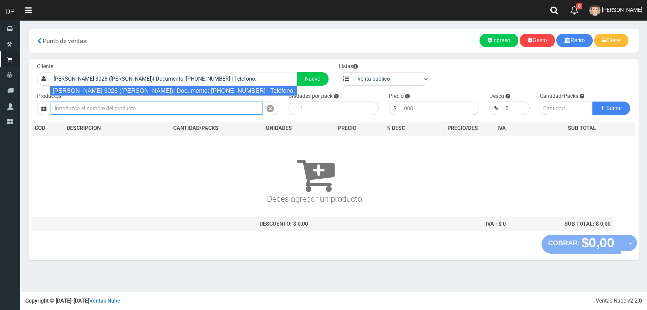
select select "2"
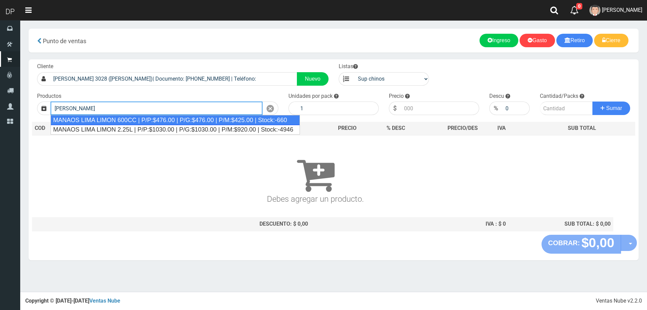
click at [109, 120] on div "MANAOS LIMA LIMON 600CC | P/P:$476.00 | P/G:$476.00 | P/M:$425.00 | Stock:-660" at bounding box center [176, 120] width 250 height 10
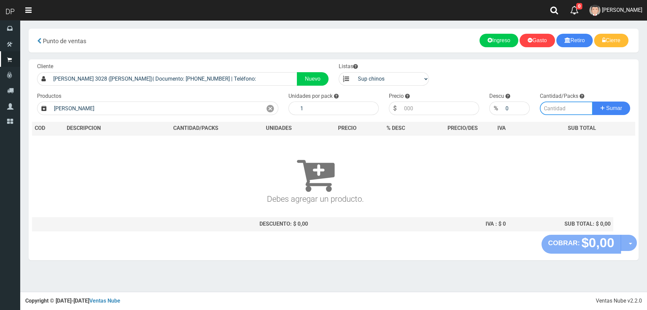
type input "MANAOS LIMA LIMON 600CC | P/P:$476.00 | P/G:$476.00 | P/M:$425.00 | Stock:-660"
type input "12"
type input "476.00"
click at [566, 112] on input "number" at bounding box center [566, 107] width 53 height 13
type input "1"
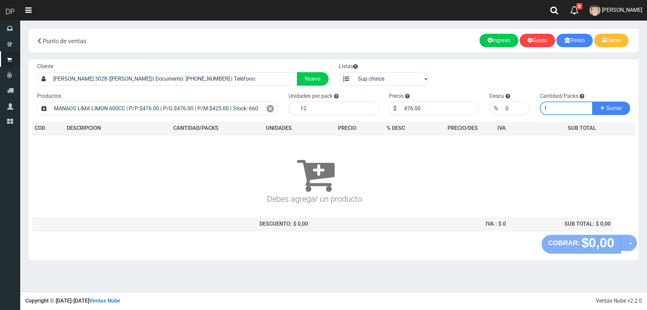
click at [592, 101] on button "Sumar" at bounding box center [611, 107] width 38 height 13
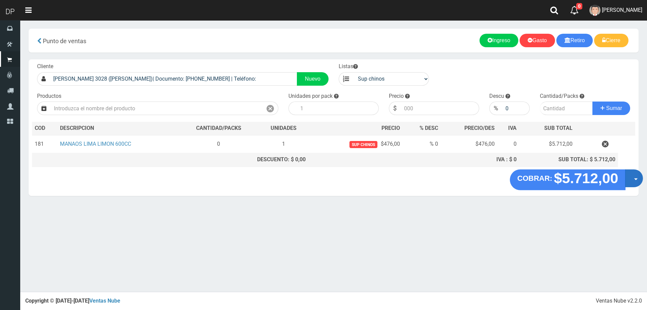
drag, startPoint x: 634, startPoint y: 177, endPoint x: 631, endPoint y: 182, distance: 5.9
click at [633, 178] on button "Opciones" at bounding box center [634, 178] width 18 height 18
click at [620, 183] on link "Hacer Devolucion" at bounding box center [612, 179] width 60 height 15
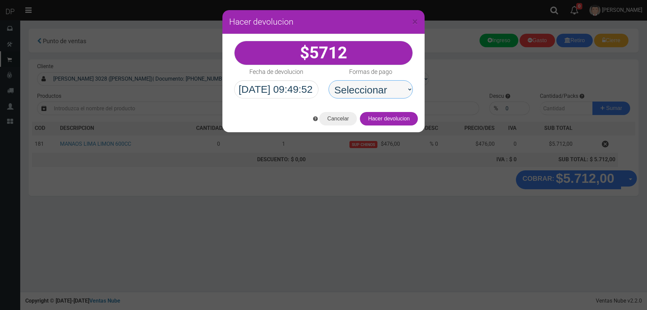
click at [379, 90] on select "Seleccionar Efectivo Tarjeta de Crédito Depósito Débito" at bounding box center [370, 89] width 84 height 18
select select "Efectivo"
click at [328, 80] on select "Seleccionar Efectivo Tarjeta de Crédito Depósito Débito" at bounding box center [370, 89] width 84 height 18
click at [411, 122] on button "Hacer devolucion" at bounding box center [389, 118] width 58 height 13
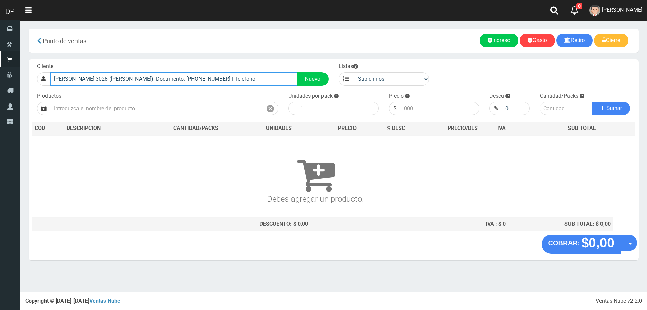
click at [222, 82] on input "EVA PERON 3028 (FLORES)| Documento: 112345688855 | Teléfono:" at bounding box center [173, 78] width 247 height 13
click at [223, 81] on input "EVA PERON 3028 (FLORES)| Documento: 112345688855 | Teléfono:" at bounding box center [173, 78] width 247 height 13
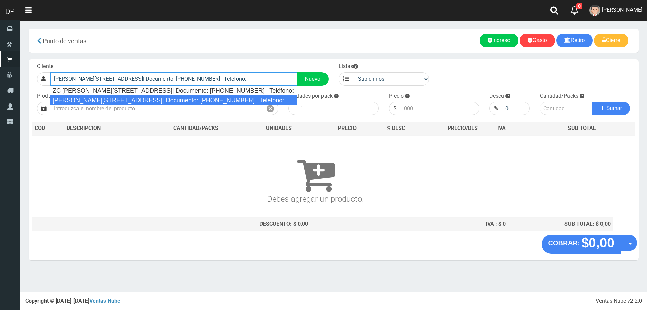
type input "CRISOSTOMO ALVAREZ 2825 (FLORES)| Documento: 124563221111 | Teléfono:"
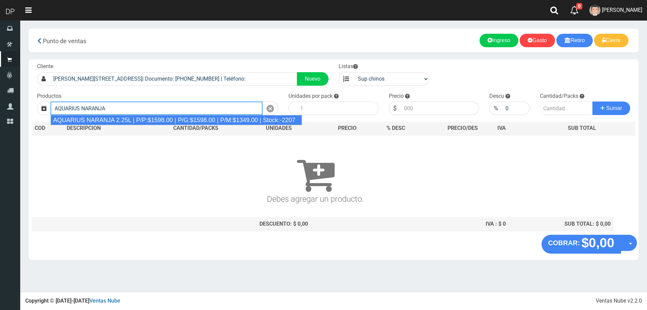
click at [242, 120] on div "AQUARIUS NARANJA 2.25L | P/P:$1598.00 | P/G:$1598.00 | P/M:$1349.00 | Stock:-22…" at bounding box center [177, 120] width 252 height 10
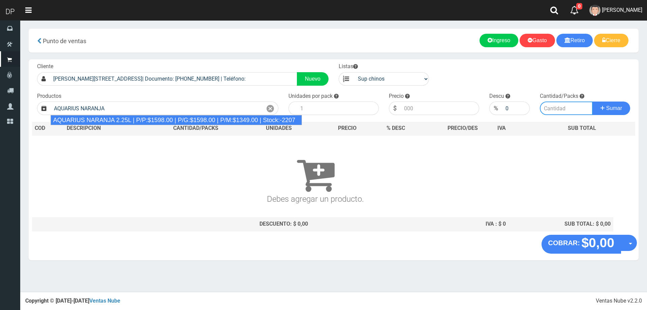
type input "AQUARIUS NARANJA 2.25L | P/P:$1598.00 | P/G:$1598.00 | P/M:$1349.00 | Stock:-22…"
type input "6"
type input "1598.00"
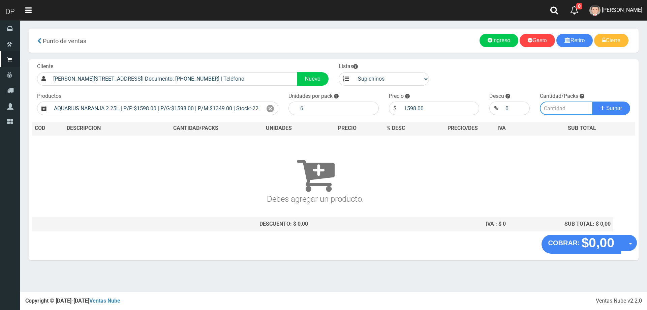
click at [547, 111] on input "number" at bounding box center [566, 107] width 53 height 13
type input "8"
click at [592, 101] on button "Sumar" at bounding box center [611, 107] width 38 height 13
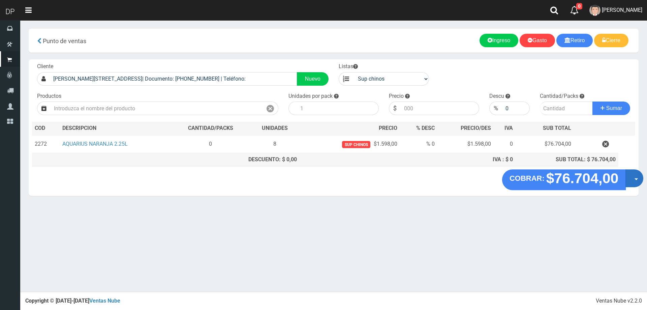
click at [632, 177] on button "Opciones" at bounding box center [634, 178] width 18 height 18
click at [623, 181] on link "Hacer Devolucion" at bounding box center [612, 179] width 60 height 15
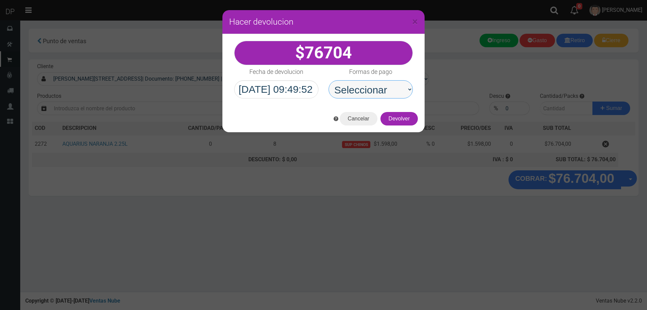
click at [378, 90] on select "Seleccionar Efectivo Tarjeta de Crédito Depósito Débito" at bounding box center [370, 89] width 84 height 18
select select "Efectivo"
click at [328, 80] on select "Seleccionar Efectivo Tarjeta de Crédito Depósito Débito" at bounding box center [370, 89] width 84 height 18
click at [402, 122] on button "Devolver" at bounding box center [398, 118] width 37 height 13
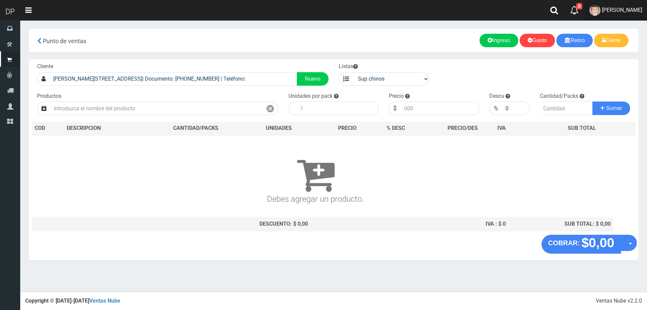
click at [617, 11] on span "MARCELO AVALOS" at bounding box center [622, 10] width 40 height 6
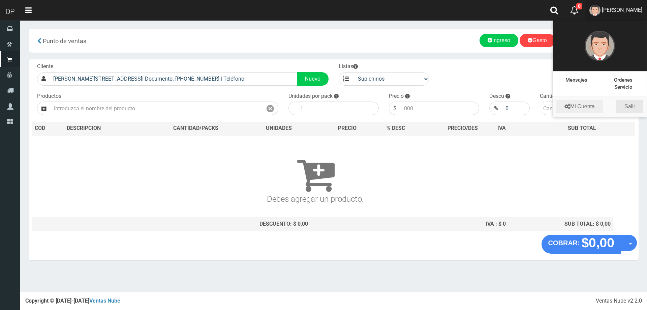
click at [628, 108] on link "Salir" at bounding box center [629, 106] width 27 height 13
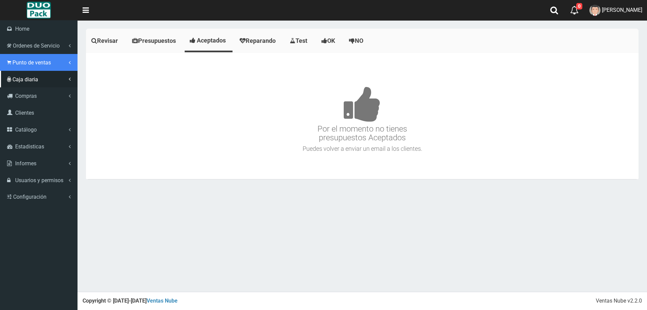
drag, startPoint x: 26, startPoint y: 60, endPoint x: 30, endPoint y: 81, distance: 20.6
click at [26, 60] on span "Punto de ventas" at bounding box center [31, 62] width 38 height 6
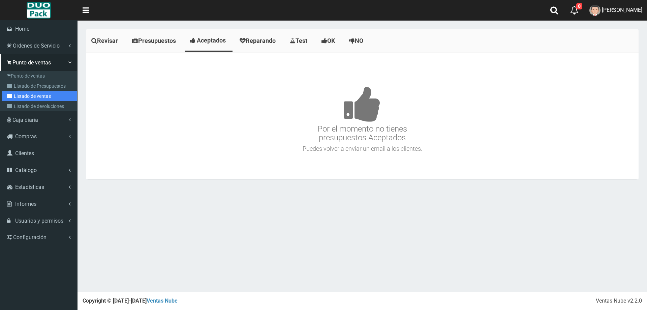
click at [36, 93] on link "Listado de ventas" at bounding box center [39, 96] width 75 height 10
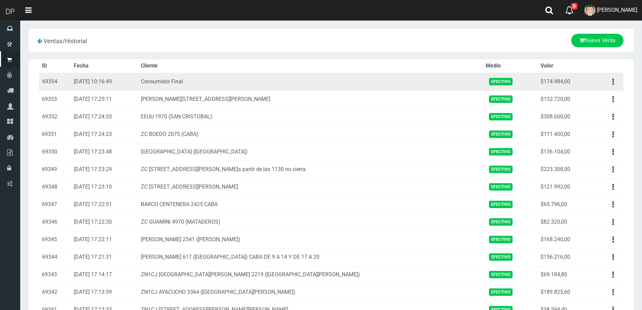
click at [558, 81] on td "$174.984,00" at bounding box center [565, 82] width 54 height 18
drag, startPoint x: 542, startPoint y: 82, endPoint x: 566, endPoint y: 82, distance: 24.3
click at [566, 82] on td "$174.984,00" at bounding box center [565, 82] width 54 height 18
click at [567, 82] on td "$174.984,00" at bounding box center [565, 82] width 54 height 18
